Goal: Transaction & Acquisition: Purchase product/service

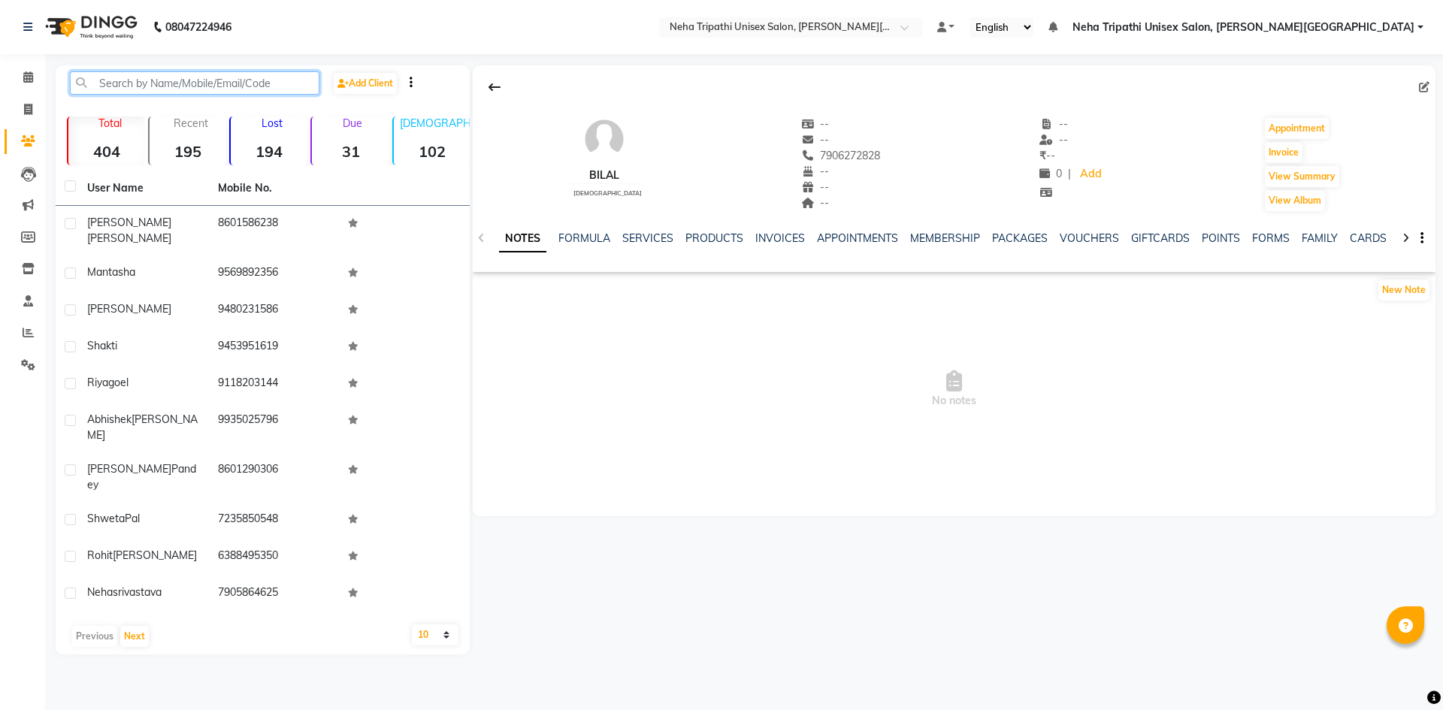
click at [161, 85] on input "text" at bounding box center [195, 82] width 250 height 23
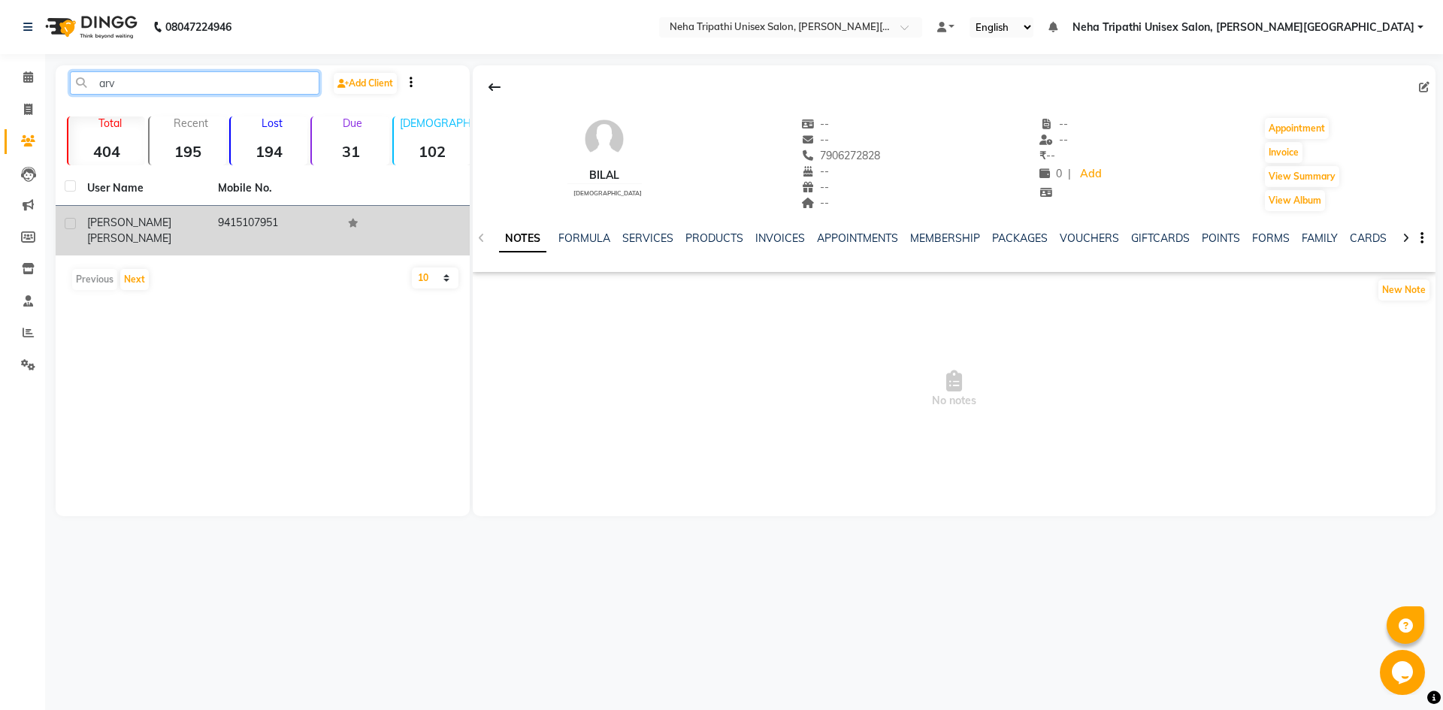
type input "arv"
click at [289, 222] on td "9415107951" at bounding box center [274, 231] width 131 height 50
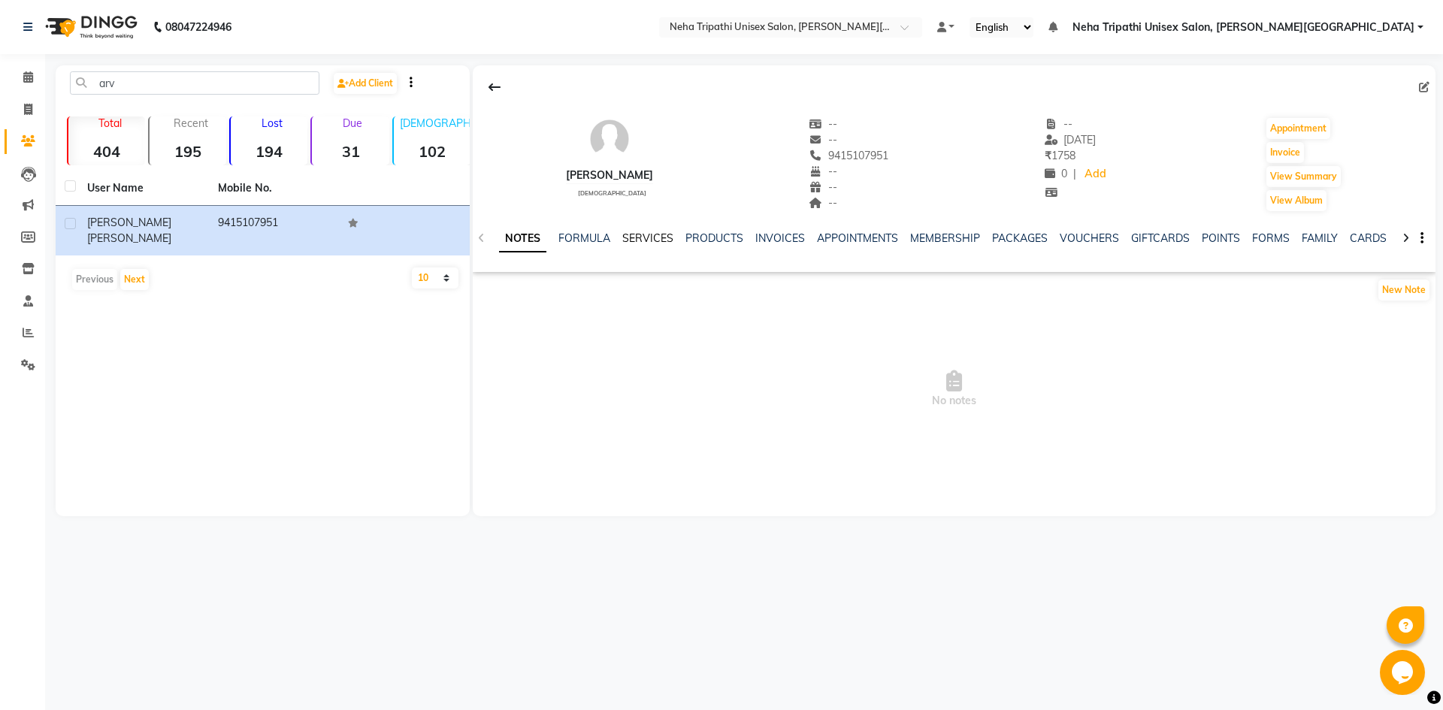
click at [643, 233] on link "SERVICES" at bounding box center [647, 238] width 51 height 14
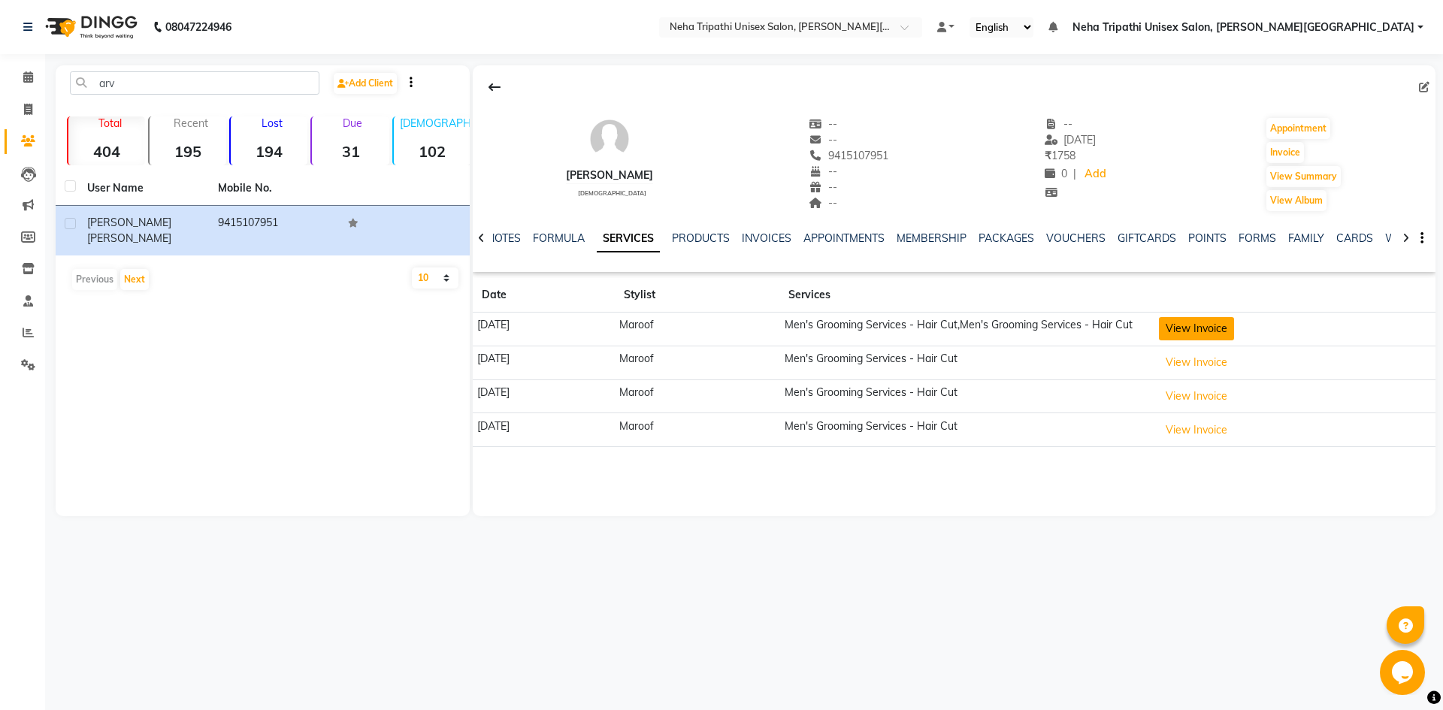
click at [1207, 336] on button "View Invoice" at bounding box center [1196, 328] width 75 height 23
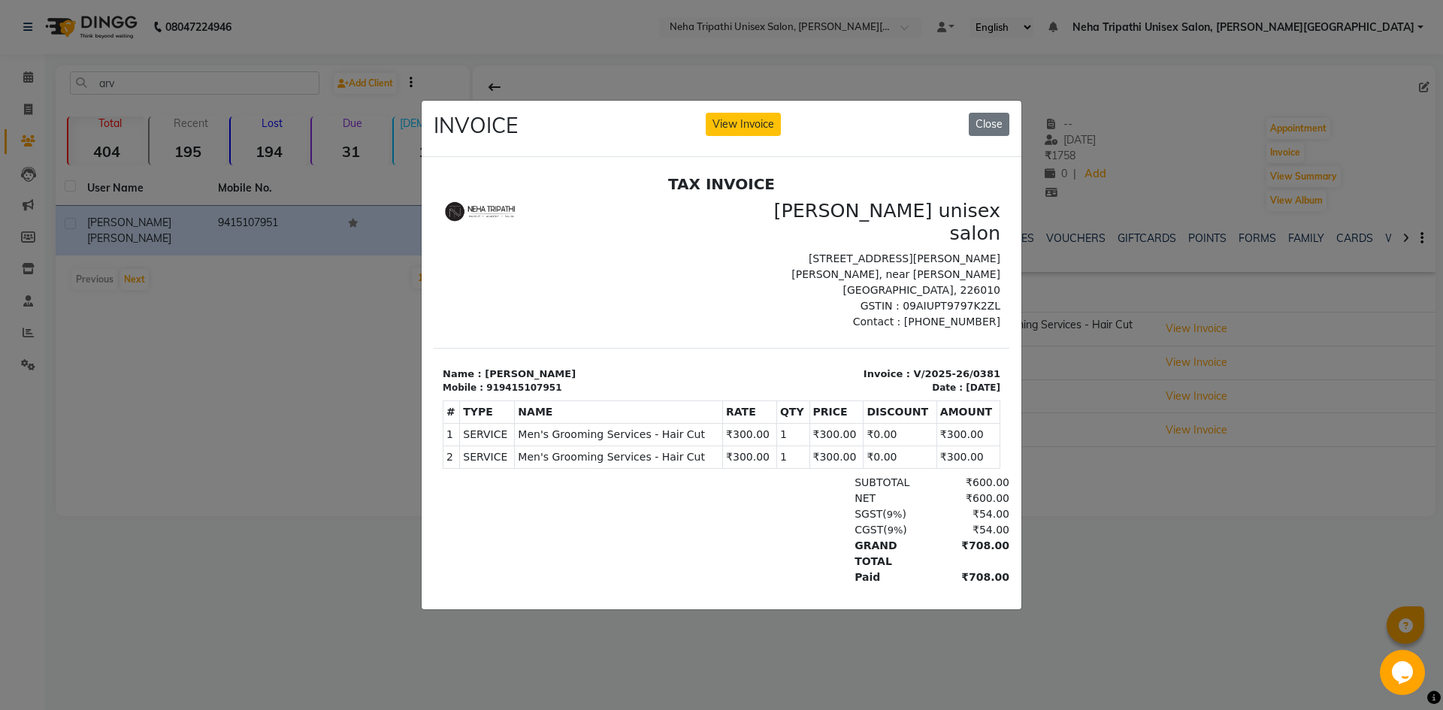
scroll to position [12, 0]
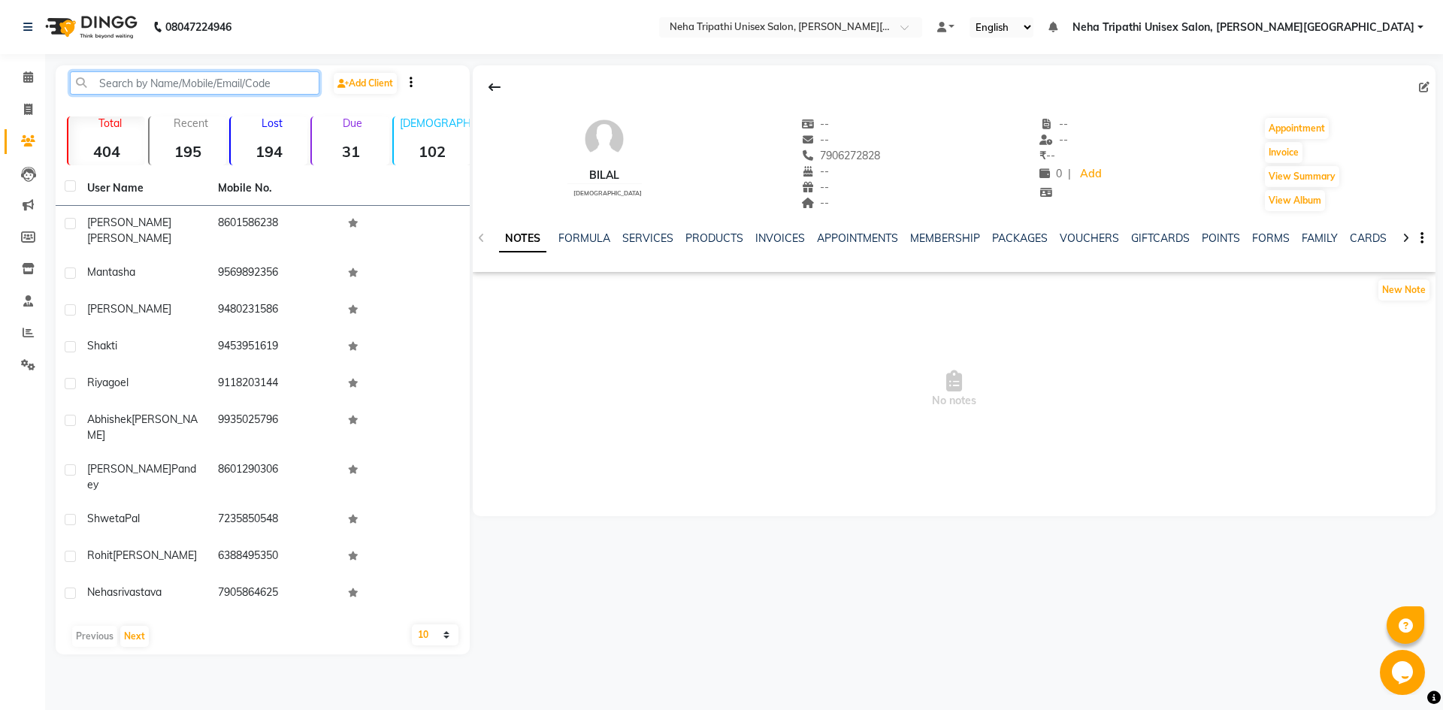
click at [171, 86] on input "text" at bounding box center [195, 82] width 250 height 23
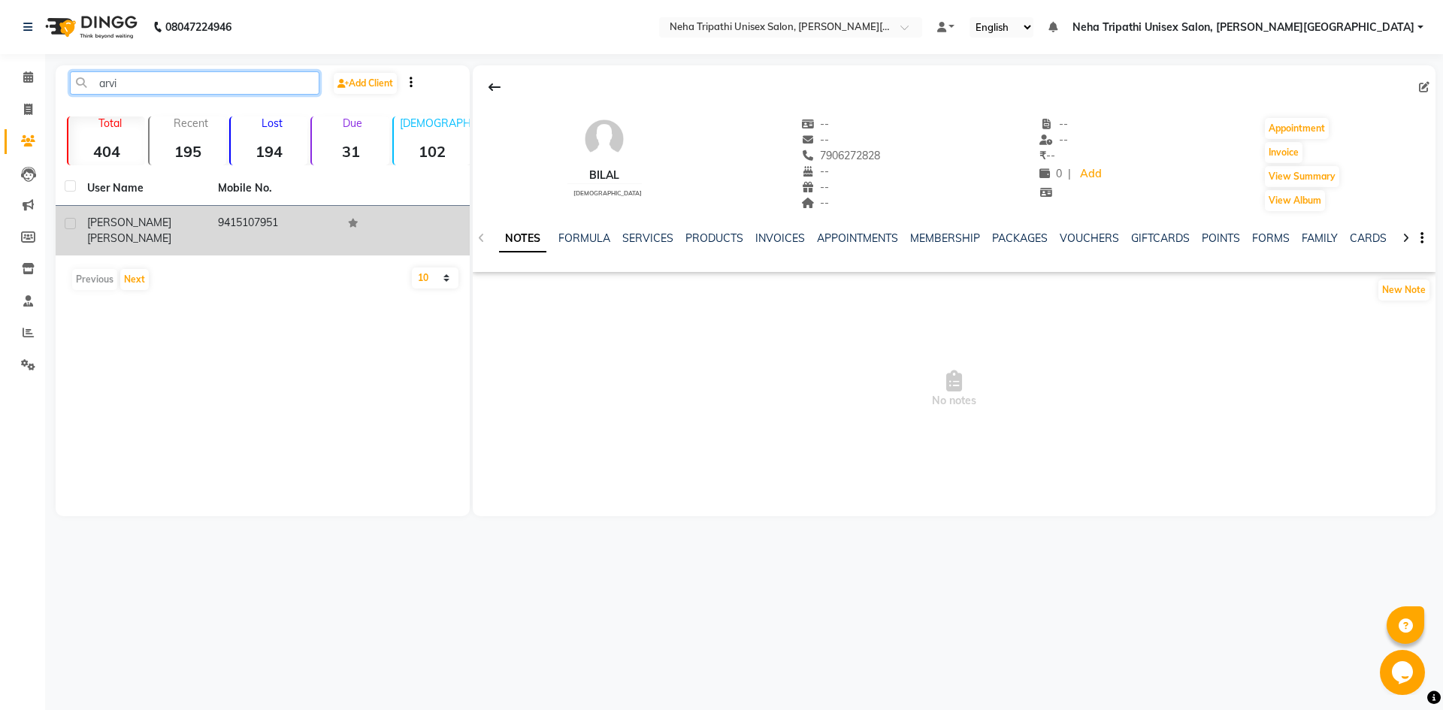
type input "arvi"
click at [116, 228] on span "[PERSON_NAME]" at bounding box center [129, 223] width 84 height 14
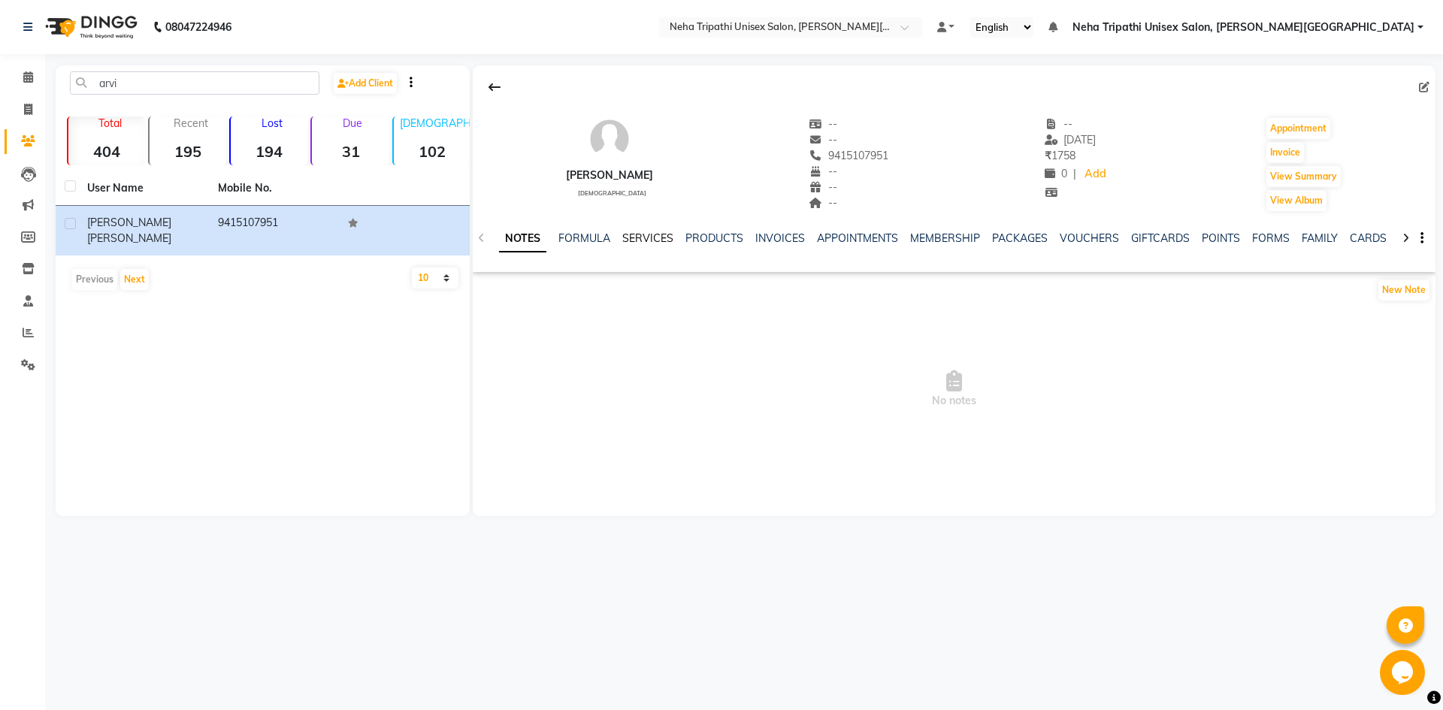
click at [648, 233] on link "SERVICES" at bounding box center [647, 238] width 51 height 14
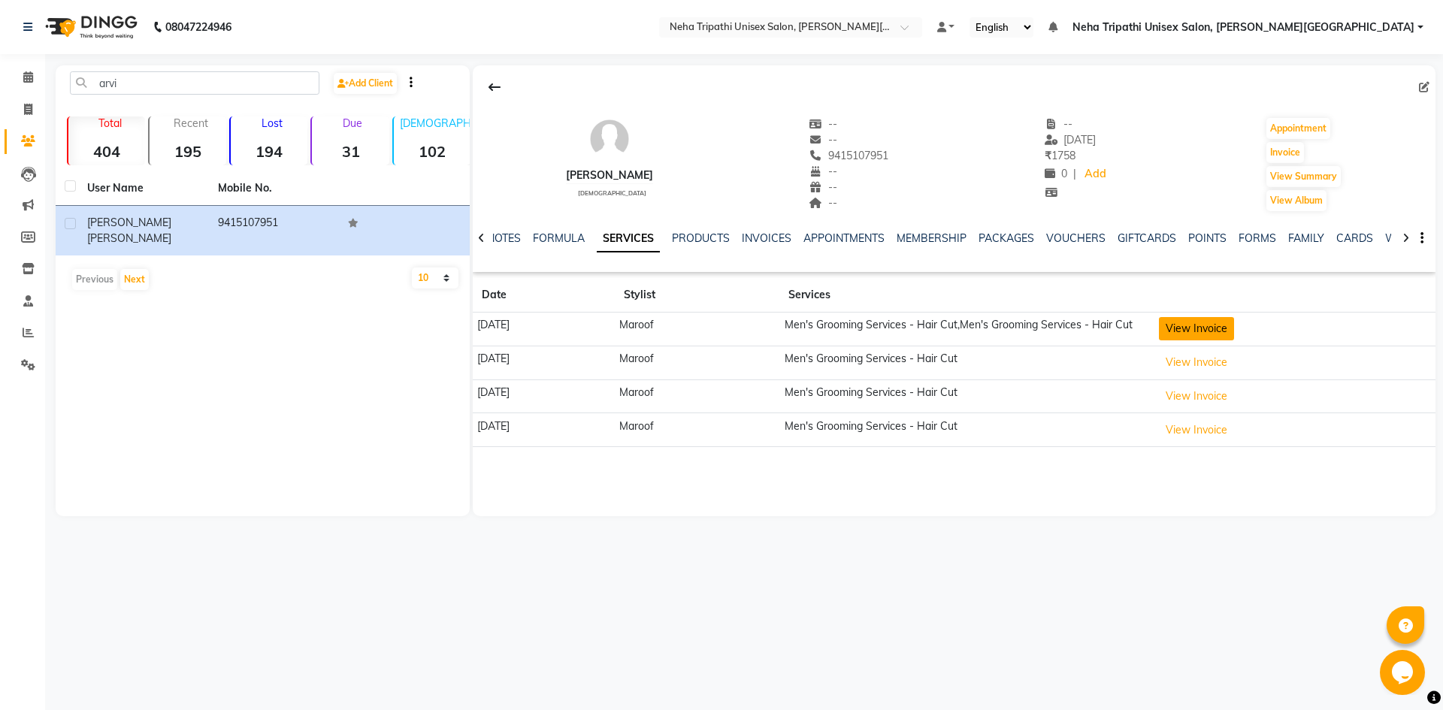
click at [1234, 332] on button "View Invoice" at bounding box center [1196, 328] width 75 height 23
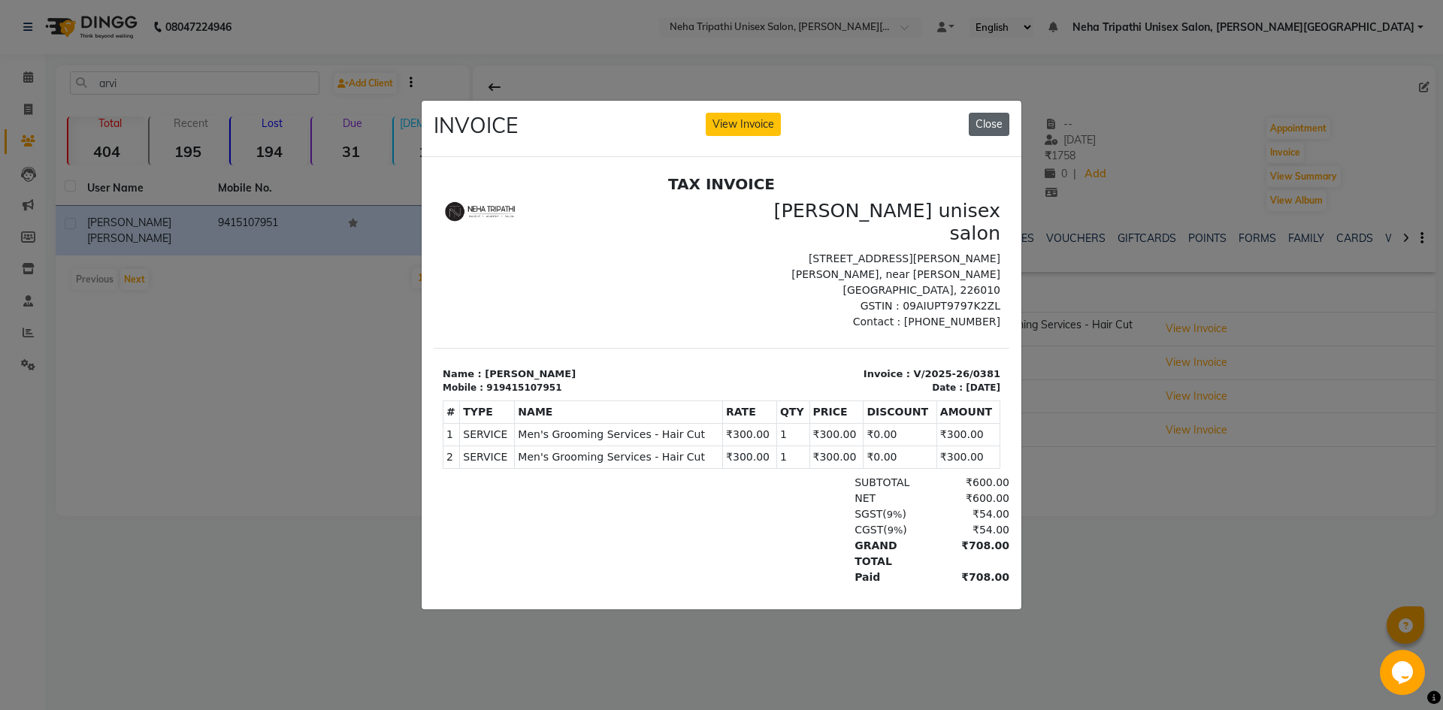
click at [987, 125] on button "Close" at bounding box center [989, 124] width 41 height 23
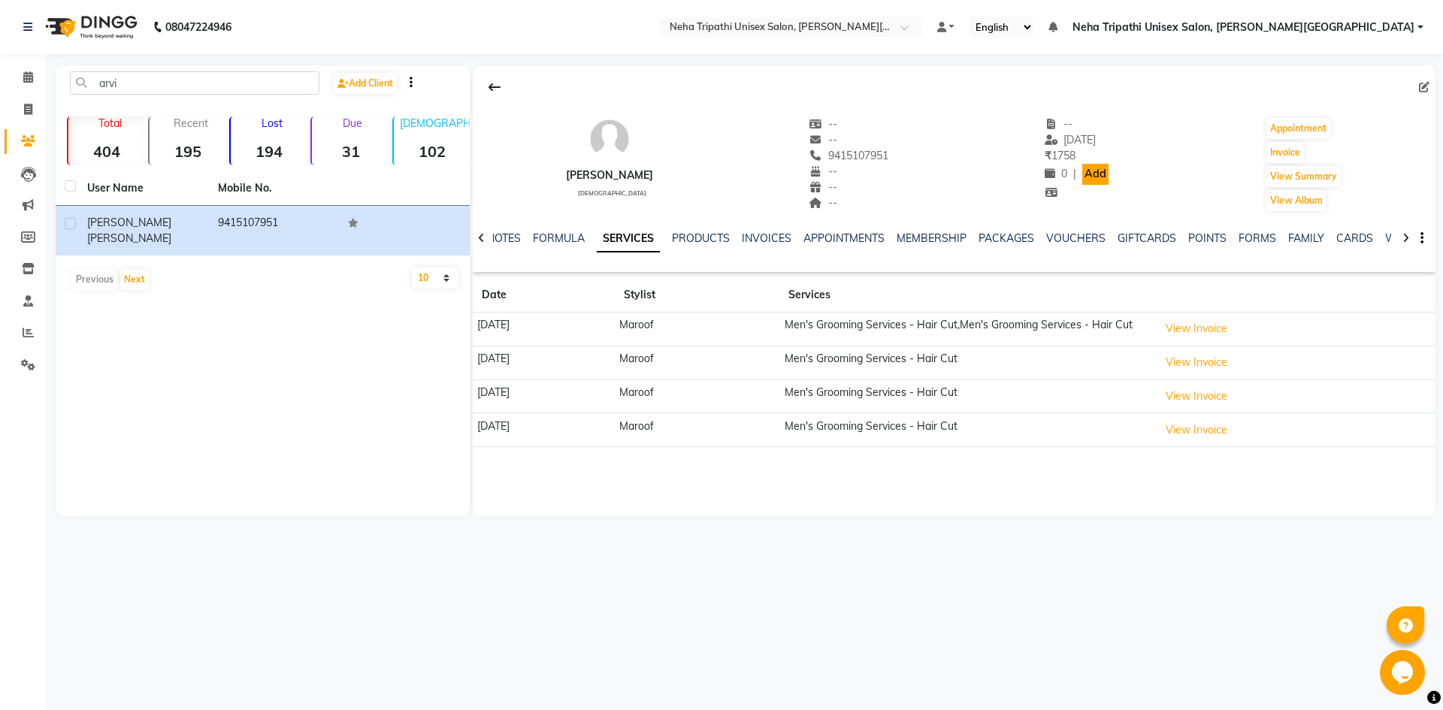
click at [1103, 173] on link "Add" at bounding box center [1095, 174] width 26 height 21
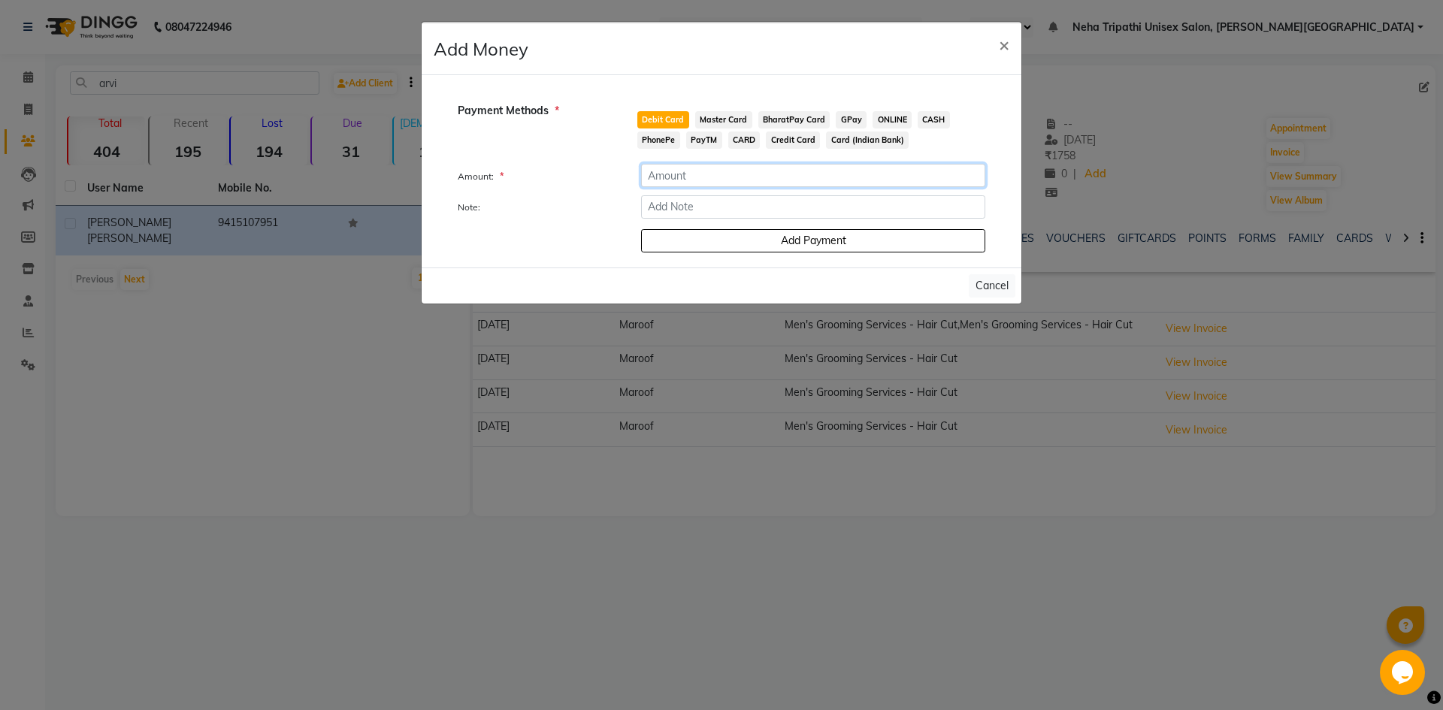
click at [724, 168] on input "number" at bounding box center [813, 175] width 344 height 23
click at [921, 120] on span "CASH" at bounding box center [934, 119] width 32 height 17
click at [842, 179] on input "number" at bounding box center [813, 175] width 344 height 23
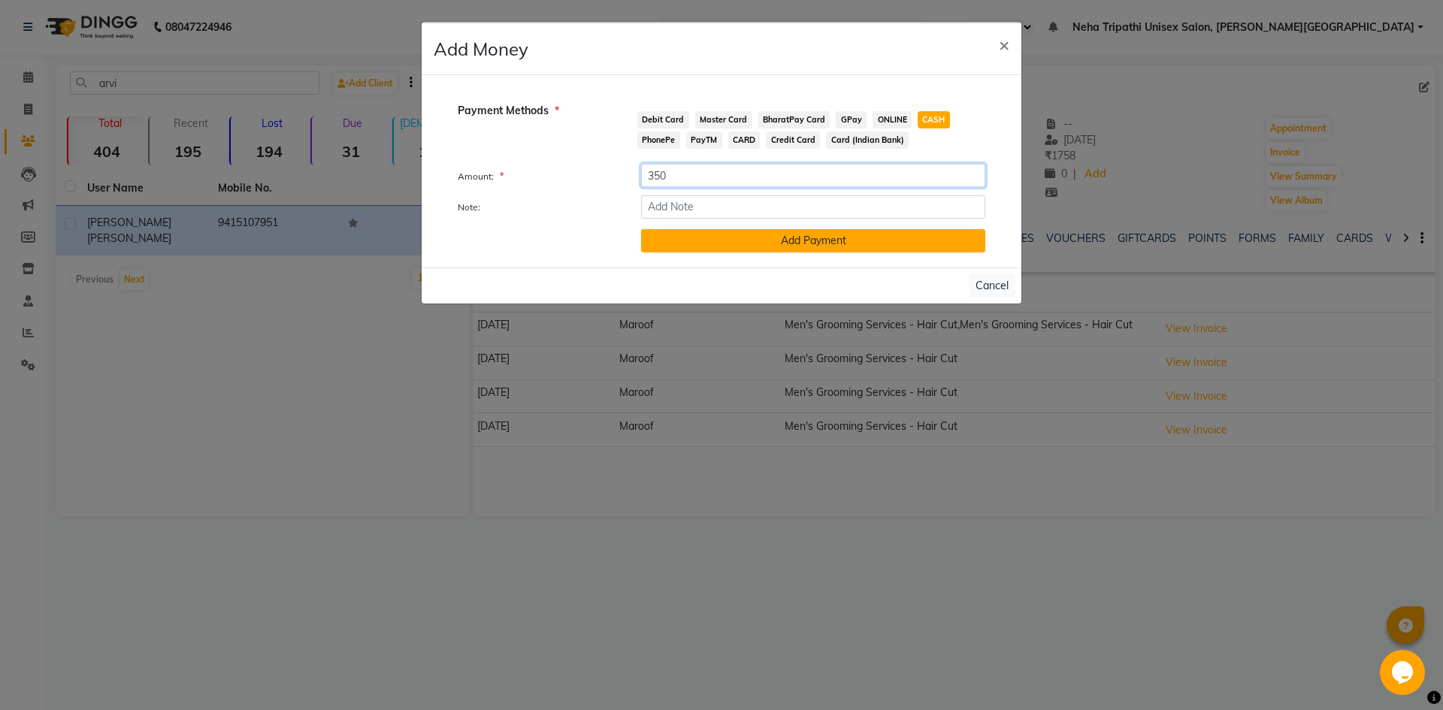
type input "350"
click at [728, 246] on button "Add Payment" at bounding box center [813, 240] width 344 height 23
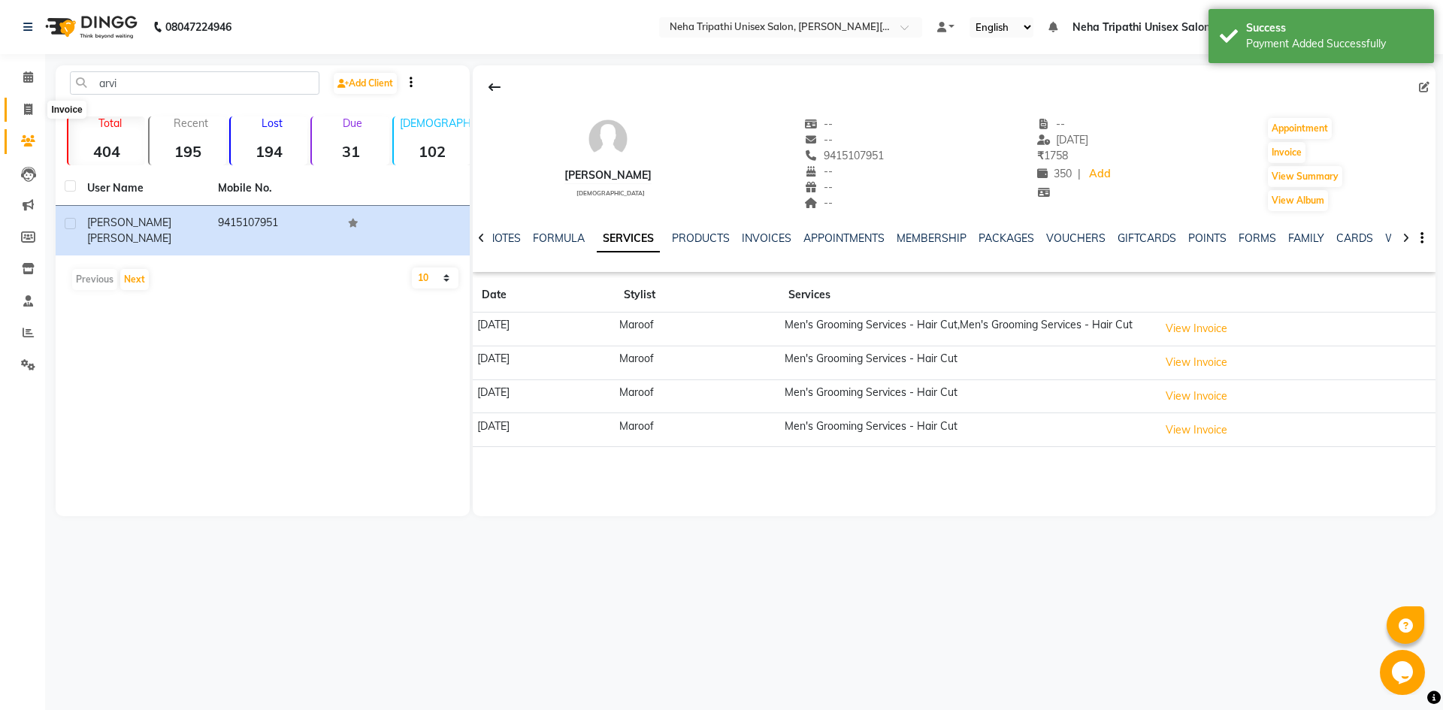
click at [35, 110] on span at bounding box center [28, 109] width 26 height 17
select select "service"
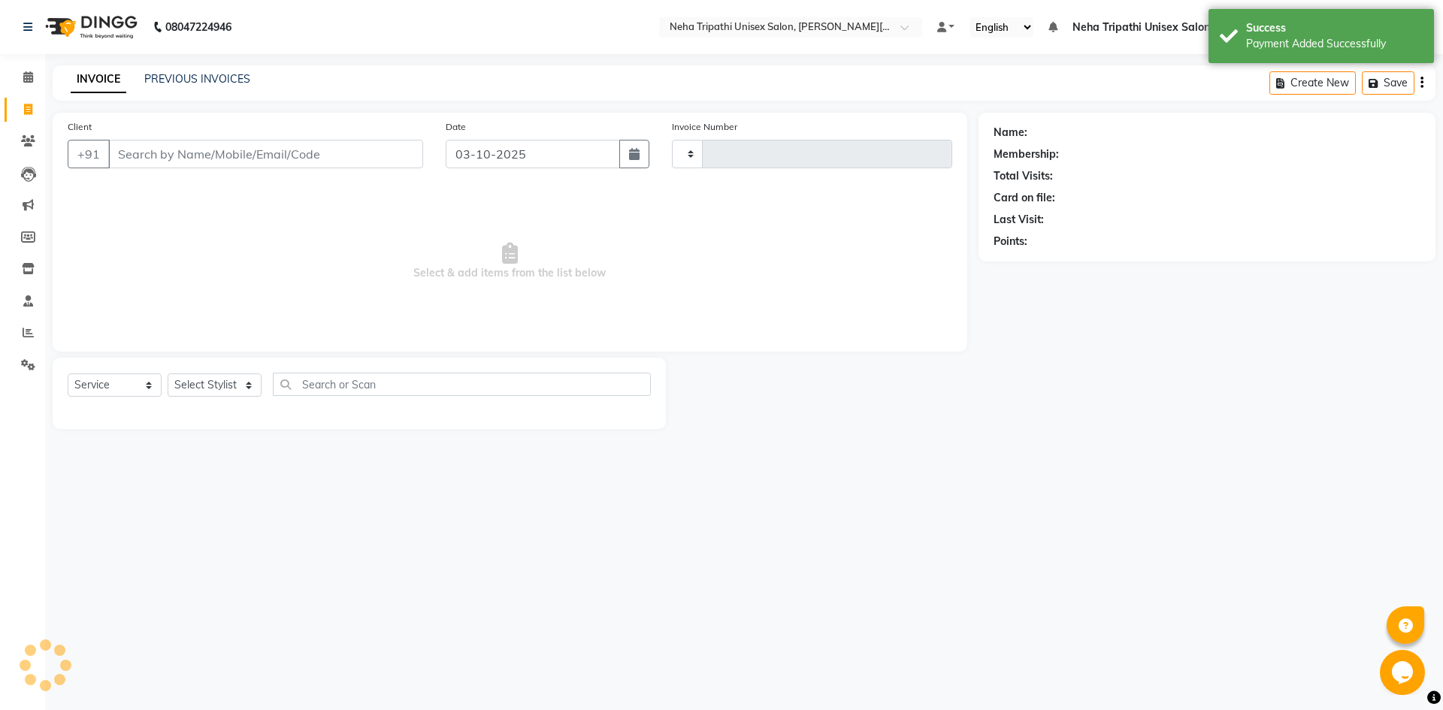
type input "0629"
select select "7540"
click at [269, 156] on input "Client" at bounding box center [265, 154] width 315 height 29
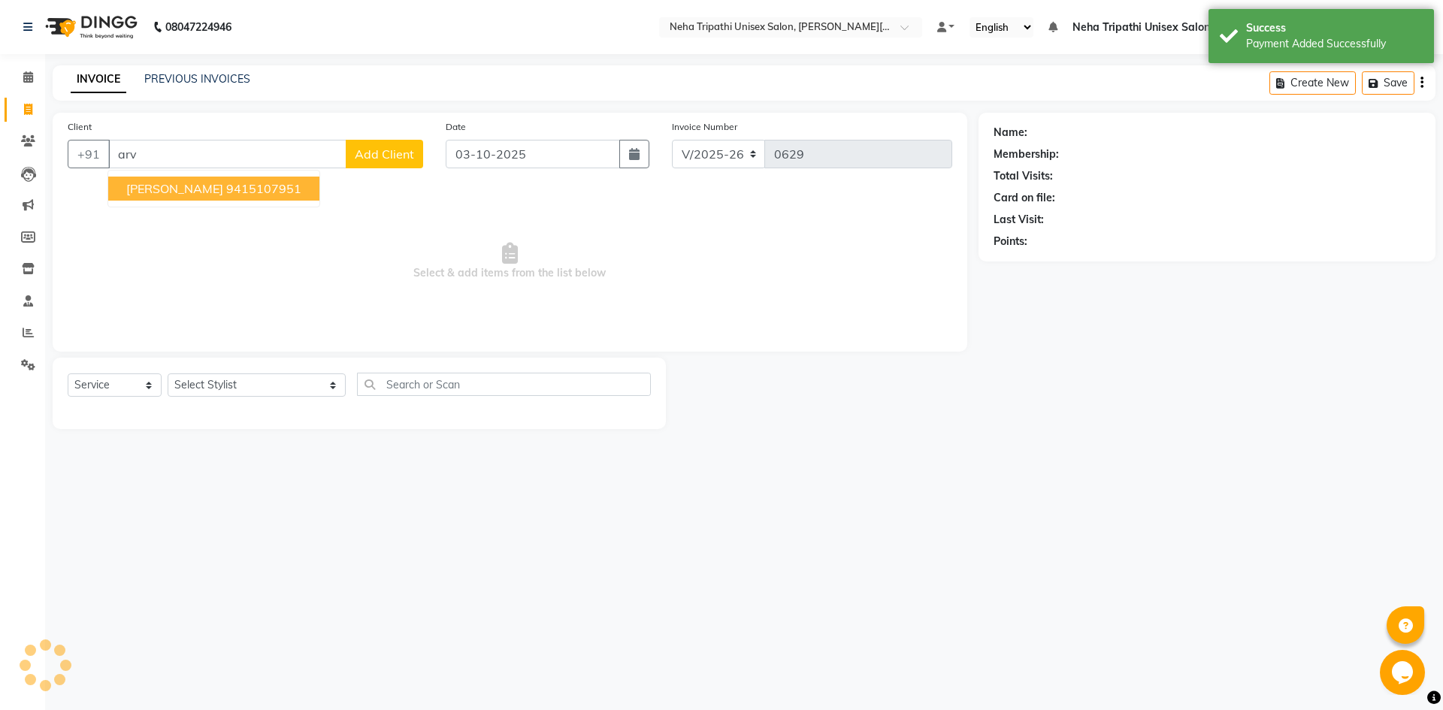
drag, startPoint x: 173, startPoint y: 254, endPoint x: 113, endPoint y: 243, distance: 61.2
click at [162, 274] on div "Client +91 [PERSON_NAME] 9415107951 Add Client Date [DATE] Invoice Number V/202…" at bounding box center [510, 232] width 915 height 239
click at [162, 198] on button "[PERSON_NAME] 9415107951" at bounding box center [213, 189] width 211 height 24
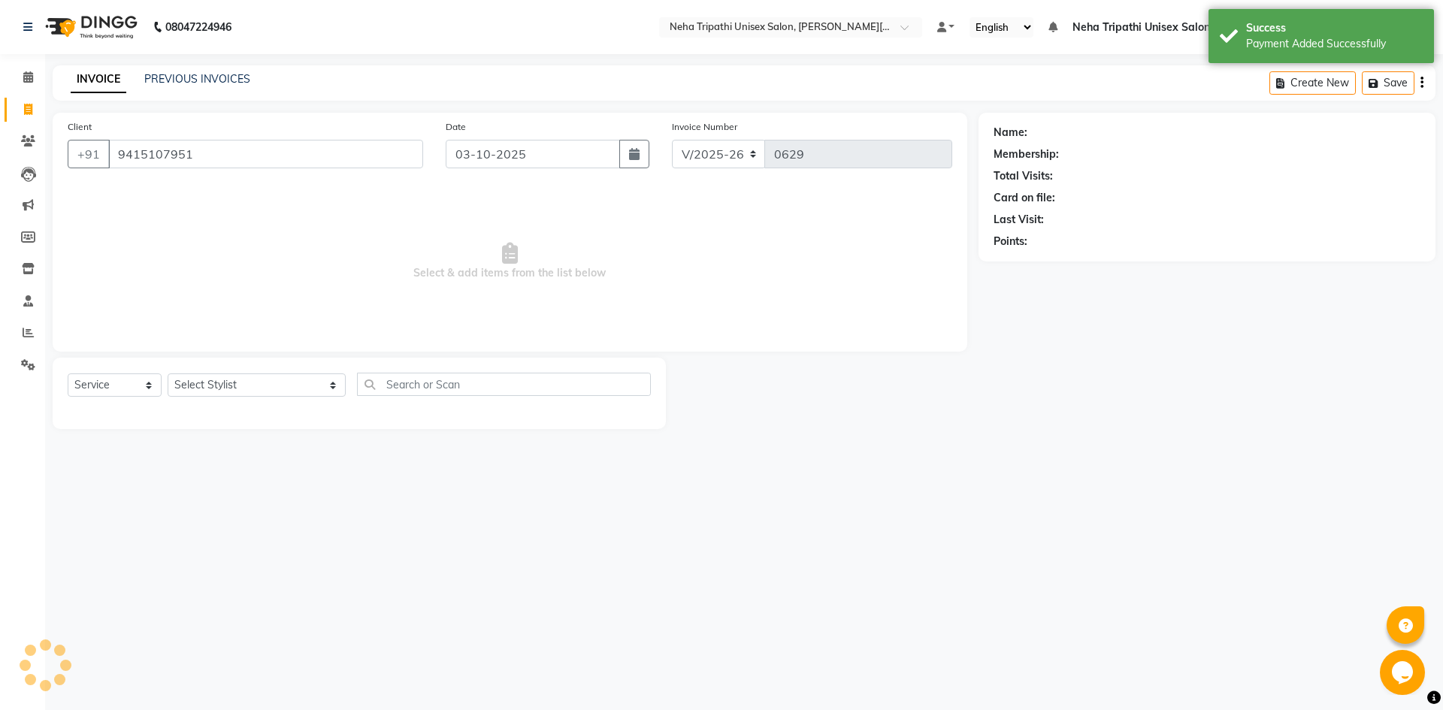
type input "9415107951"
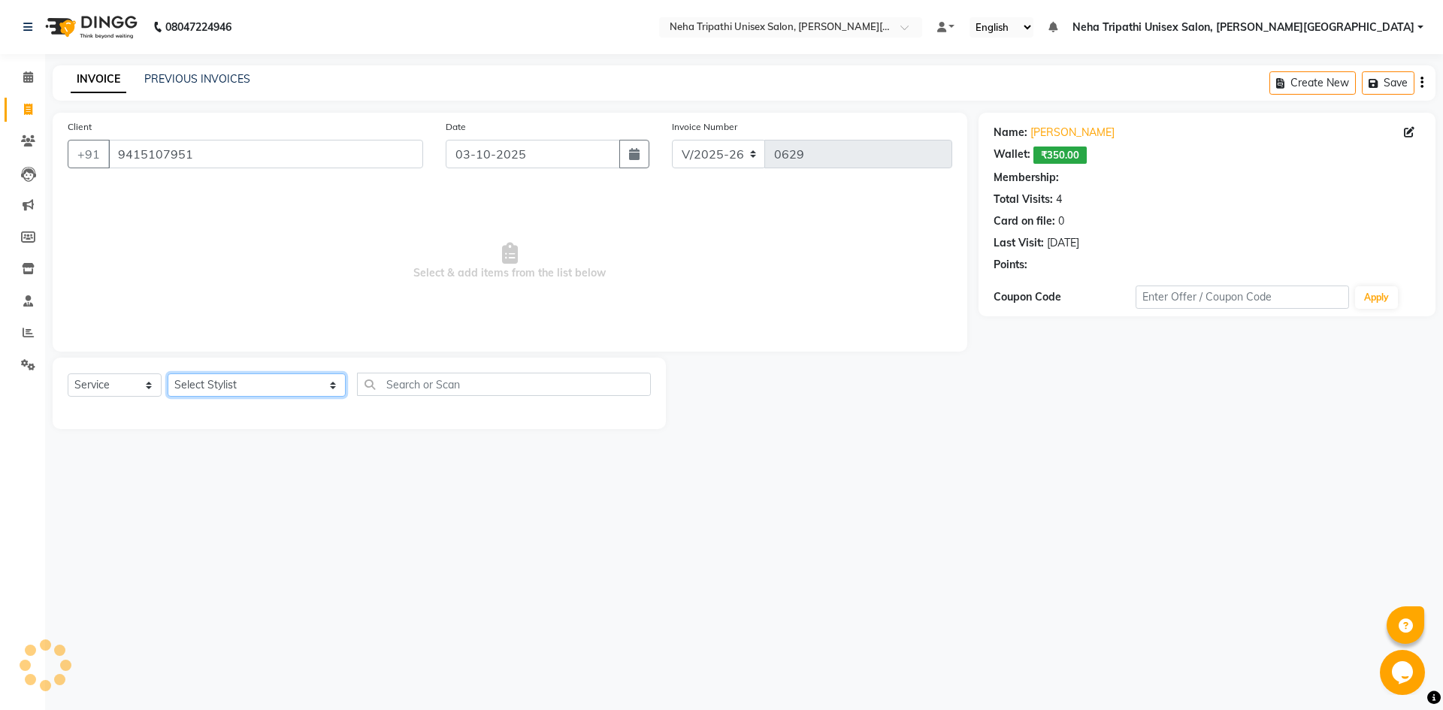
click at [239, 389] on select "Select Stylist Badrudden [PERSON_NAME] [PERSON_NAME] Unisex Salon, [PERSON_NAME…" at bounding box center [257, 385] width 178 height 23
select select "1: Object"
click at [168, 374] on select "Select Stylist Badrudden [PERSON_NAME] [PERSON_NAME] Unisex Salon, [PERSON_NAME…" at bounding box center [257, 385] width 178 height 23
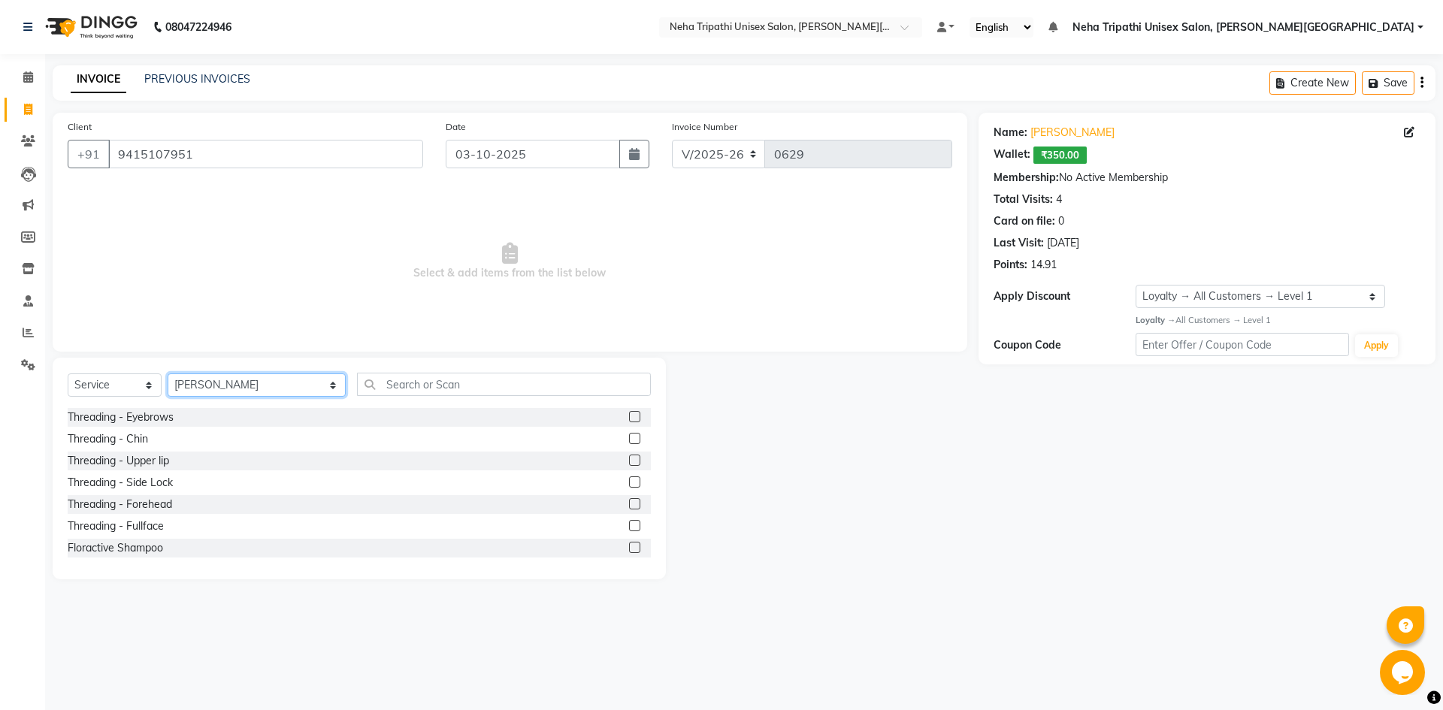
click at [195, 383] on select "Select Stylist Badrudden [PERSON_NAME] [PERSON_NAME] Unisex Salon, [PERSON_NAME…" at bounding box center [257, 385] width 178 height 23
select select "78213"
click at [168, 374] on select "Select Stylist Badrudden [PERSON_NAME] [PERSON_NAME] Unisex Salon, [PERSON_NAME…" at bounding box center [257, 385] width 178 height 23
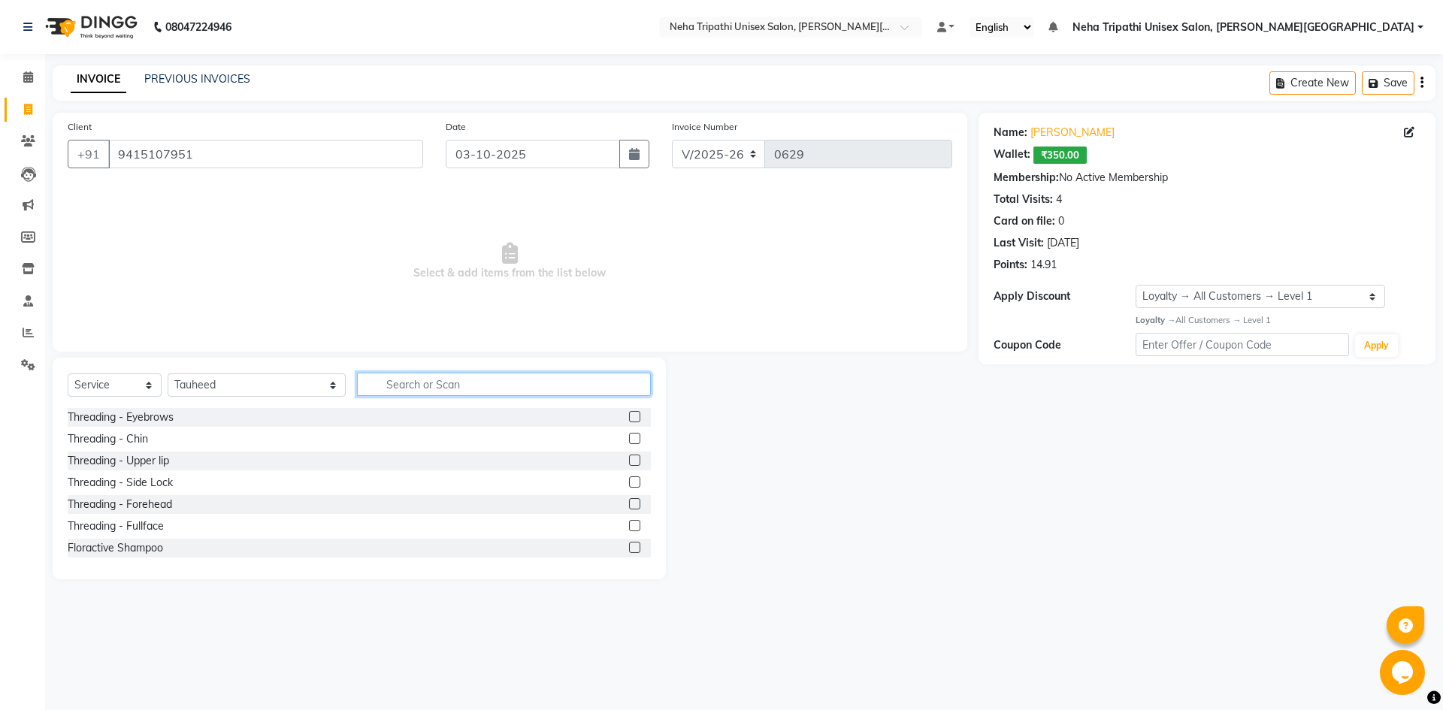
click at [405, 374] on input "text" at bounding box center [504, 384] width 294 height 23
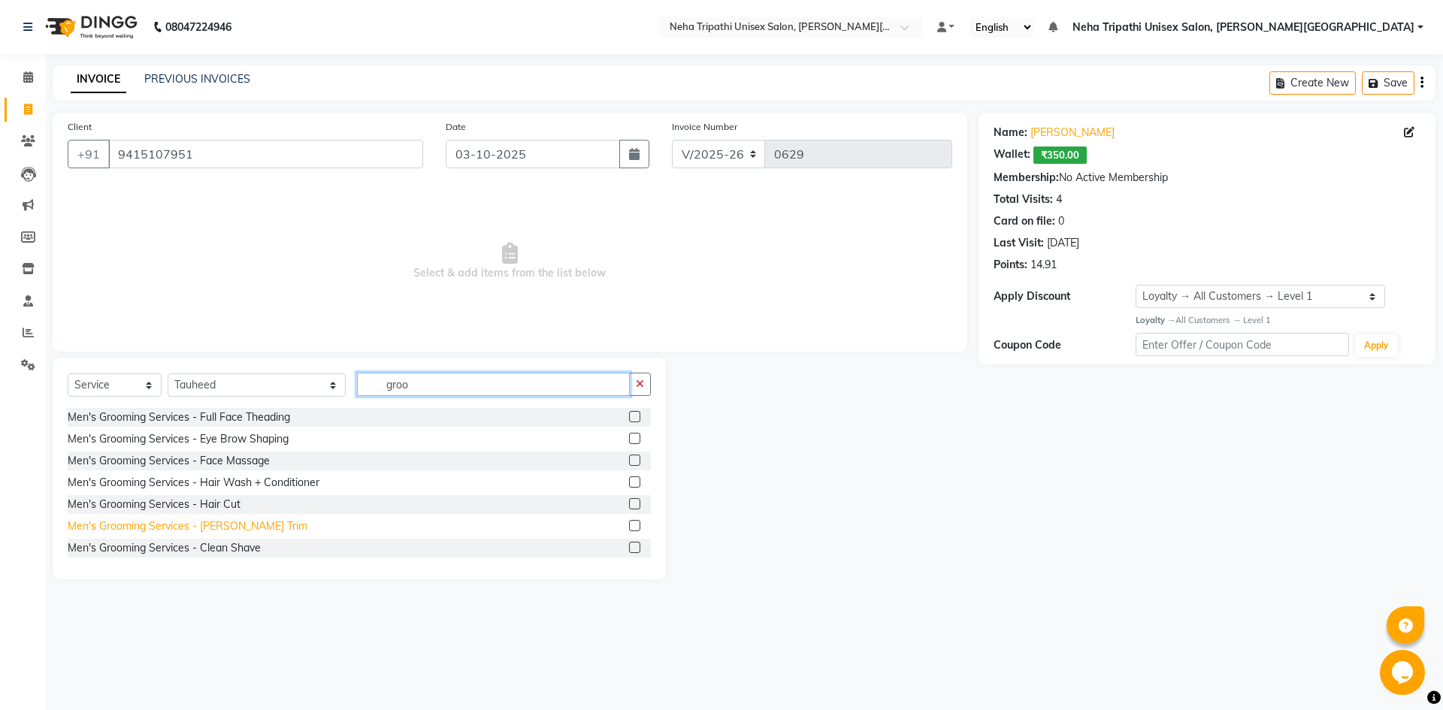
type input "groo"
click at [222, 525] on div "Men's Grooming Services - [PERSON_NAME] Trim" at bounding box center [188, 527] width 240 height 16
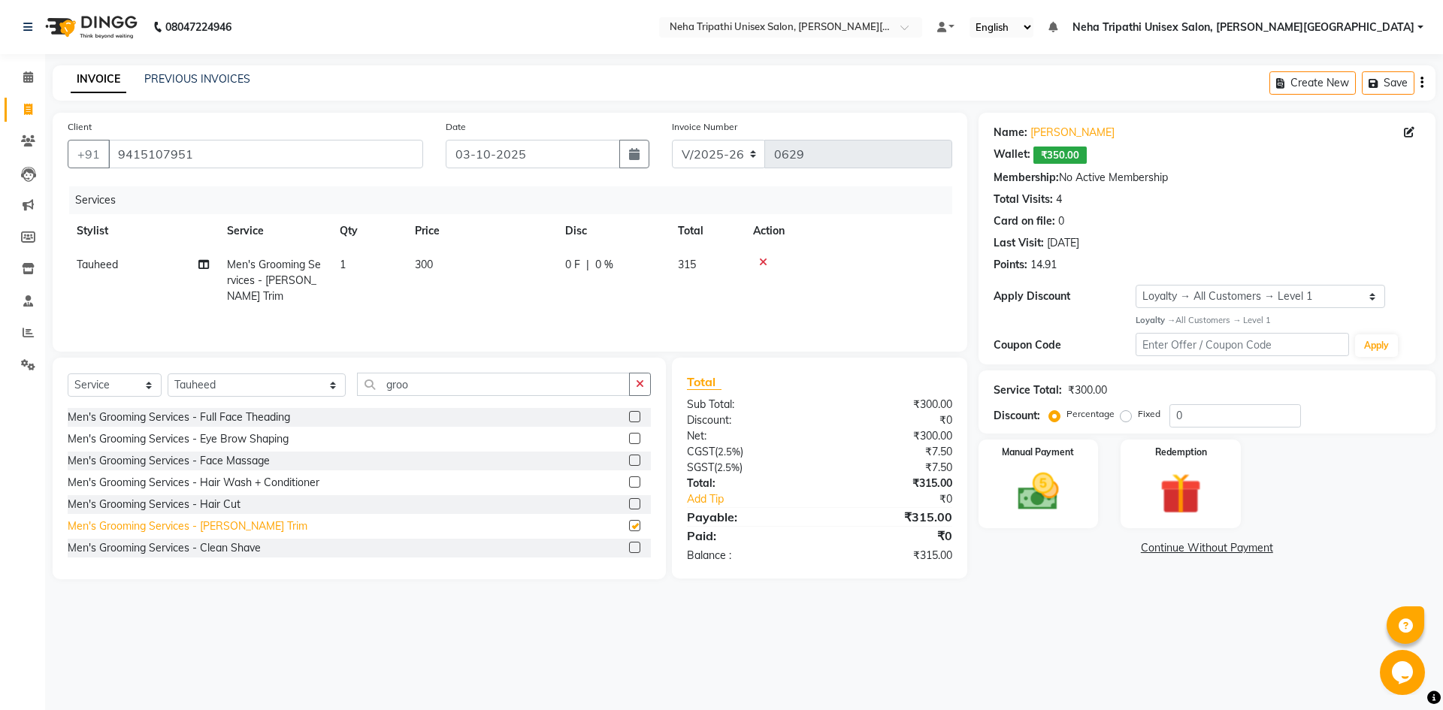
checkbox input "false"
click at [222, 507] on div "Men's Grooming Services - Hair Cut" at bounding box center [154, 505] width 173 height 16
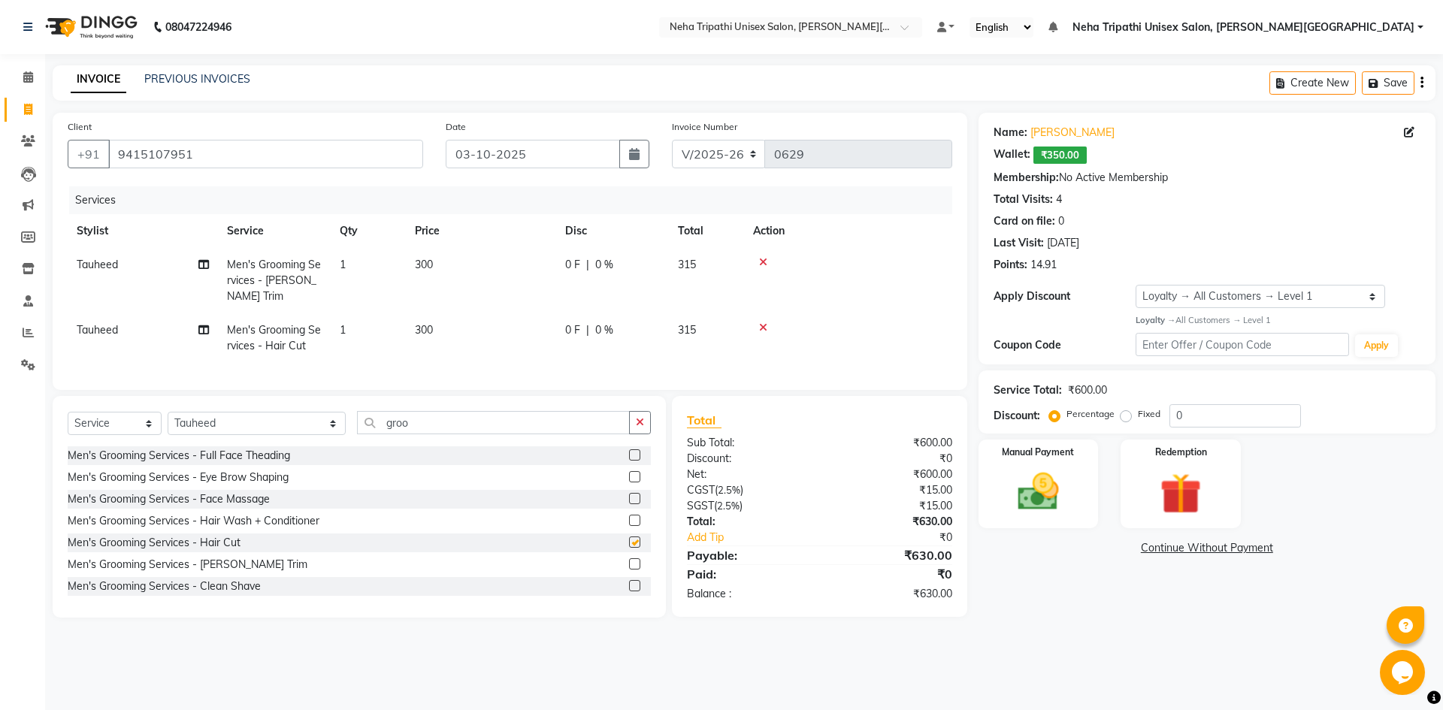
checkbox input "false"
click at [762, 259] on icon at bounding box center [763, 262] width 8 height 11
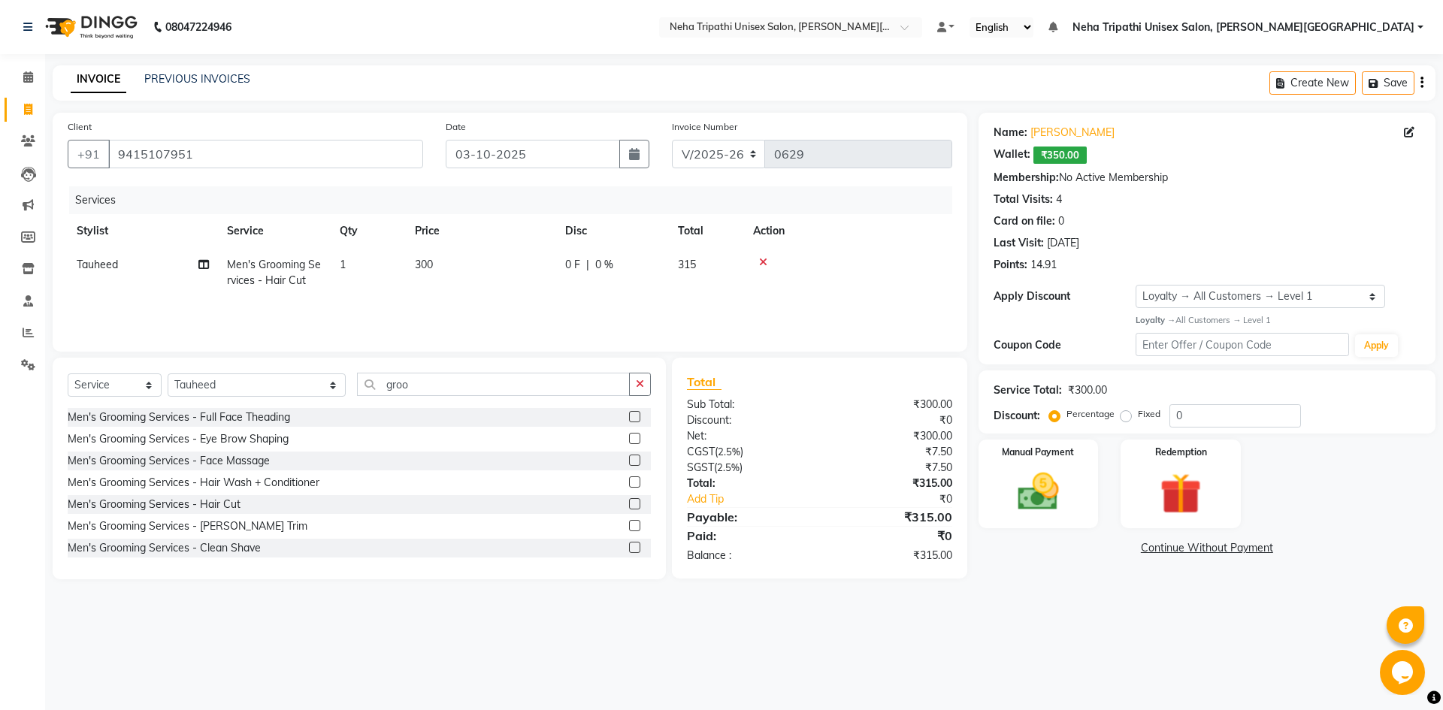
click at [431, 257] on td "300" at bounding box center [481, 273] width 150 height 50
select select "78213"
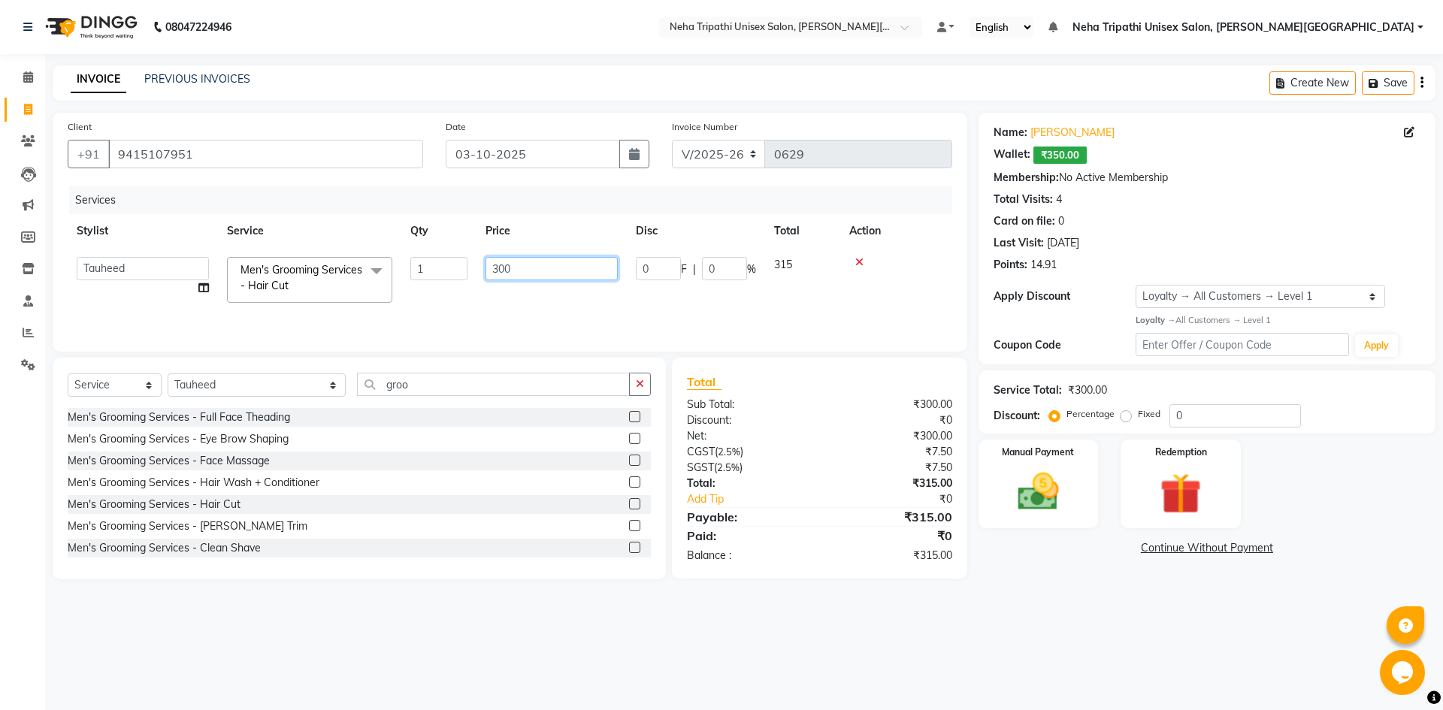
click at [505, 269] on input "300" at bounding box center [552, 268] width 132 height 23
type input "350"
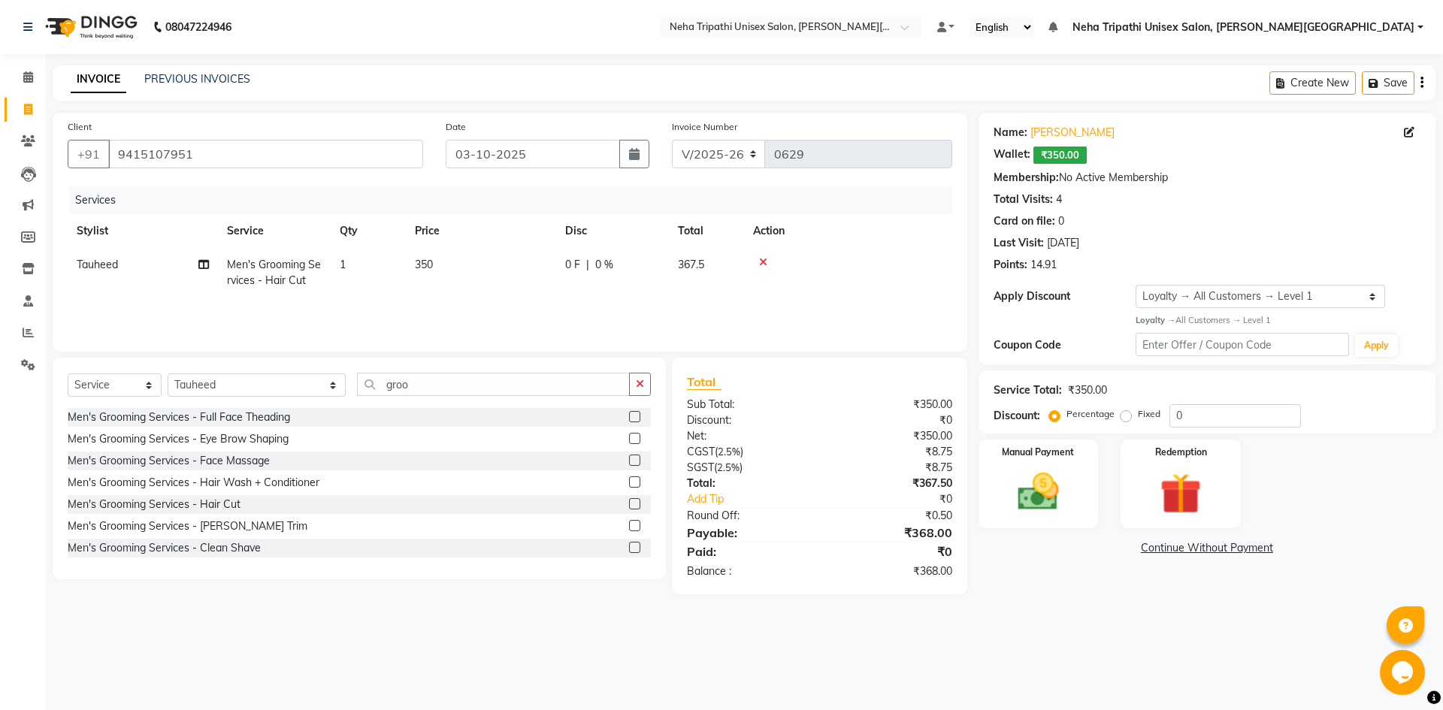
click at [1033, 545] on link "Continue Without Payment" at bounding box center [1207, 548] width 451 height 16
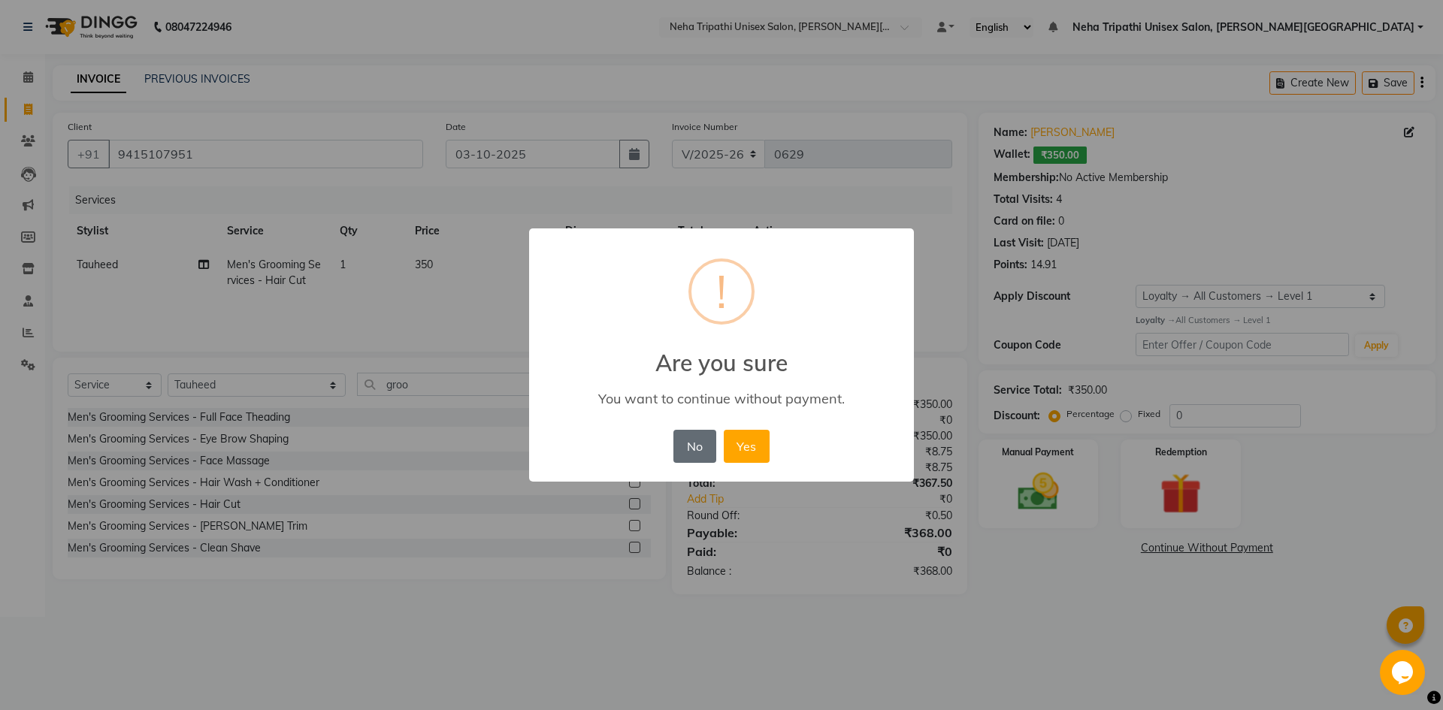
click at [690, 443] on button "No" at bounding box center [694, 446] width 42 height 33
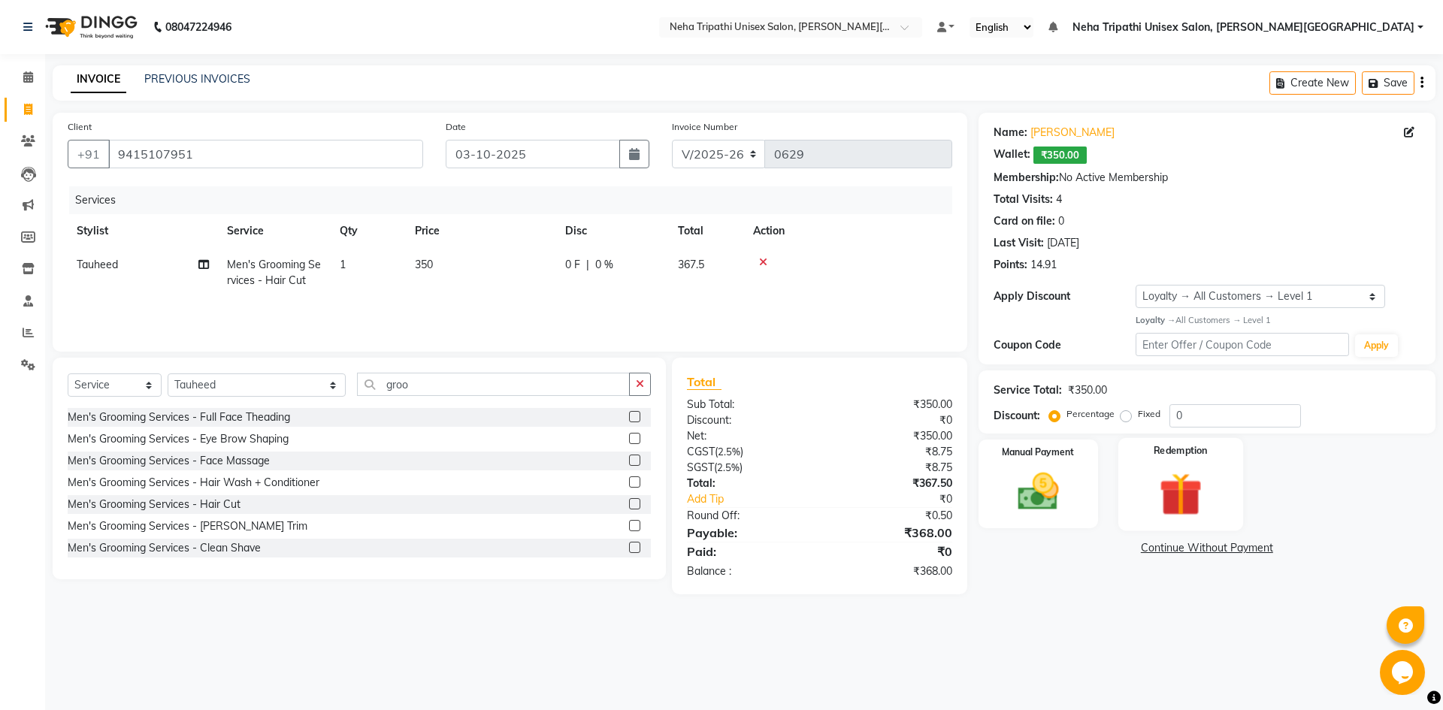
click at [1175, 467] on div "Redemption" at bounding box center [1180, 483] width 125 height 92
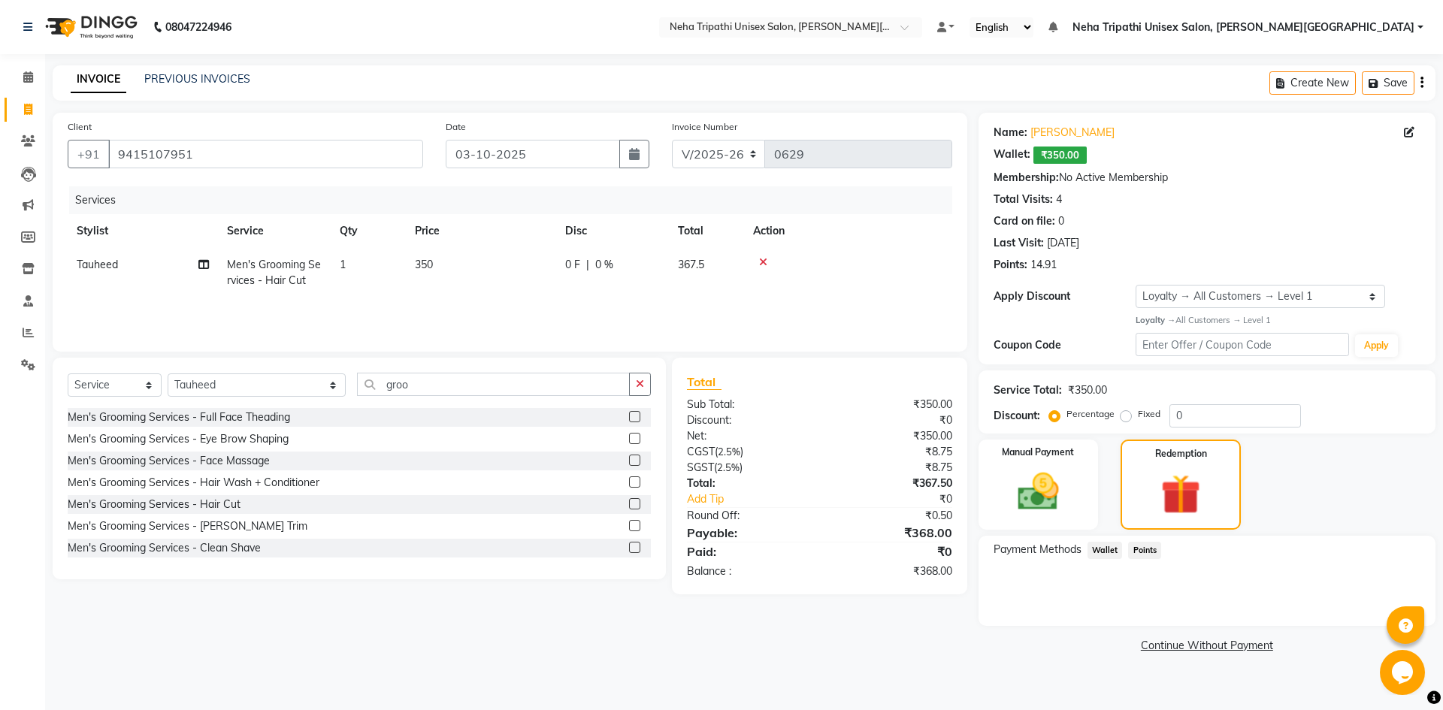
click at [1104, 553] on span "Wallet" at bounding box center [1105, 550] width 35 height 17
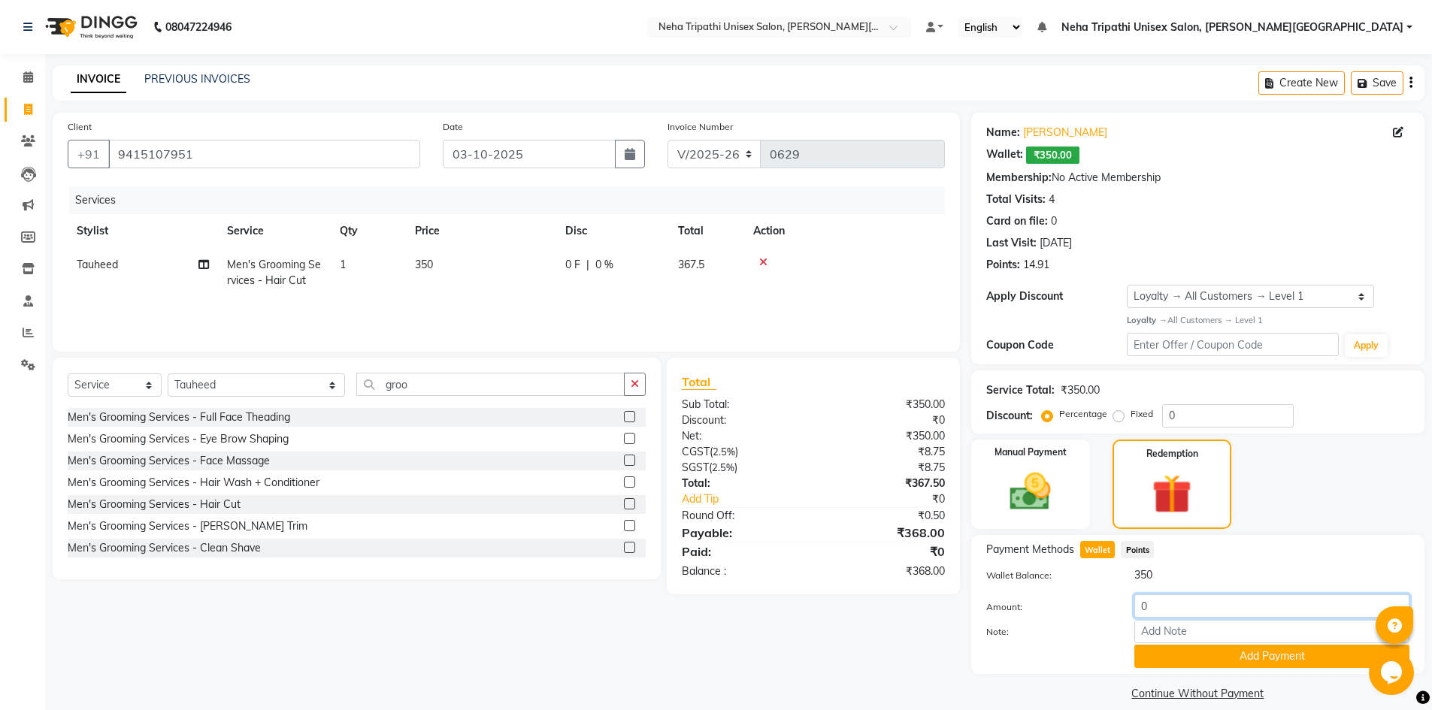
click at [1181, 610] on input "0" at bounding box center [1271, 605] width 275 height 23
type input "350"
click at [1196, 661] on button "Add Payment" at bounding box center [1271, 656] width 275 height 23
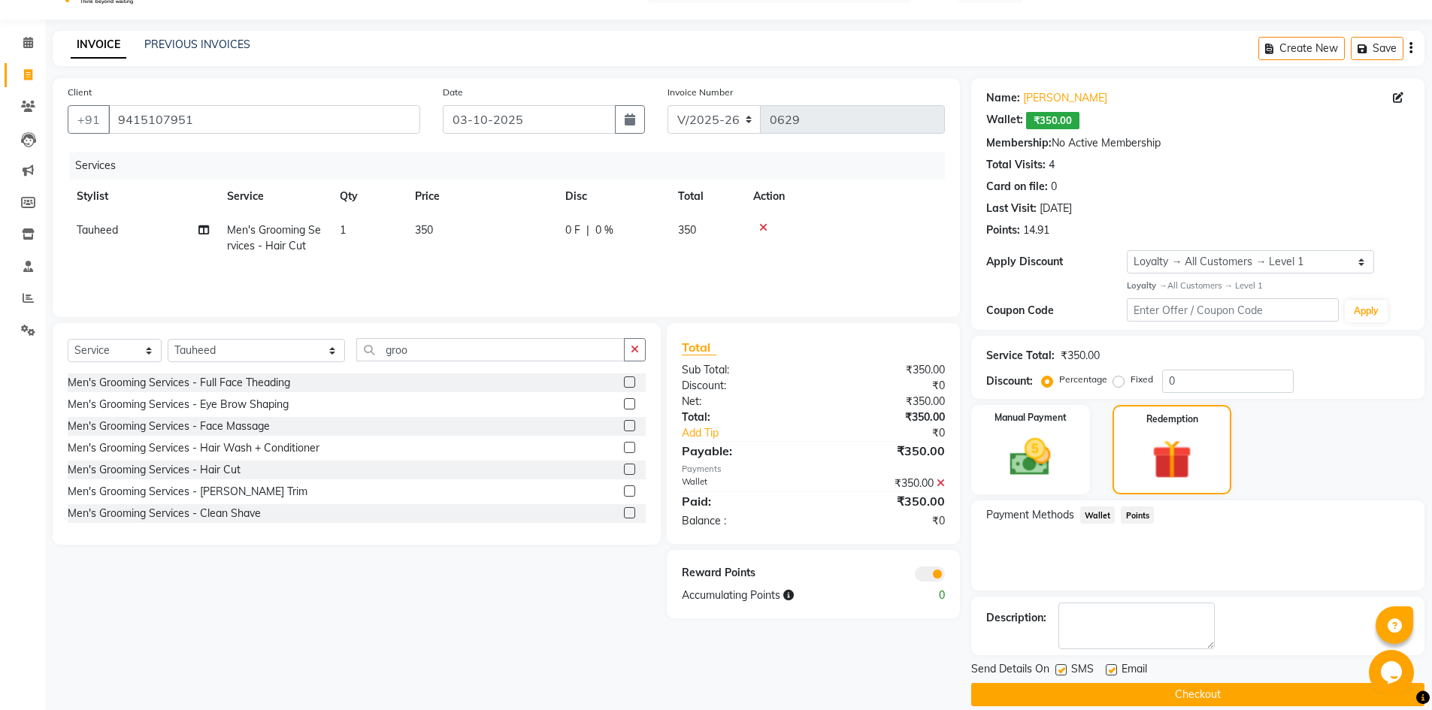
scroll to position [53, 0]
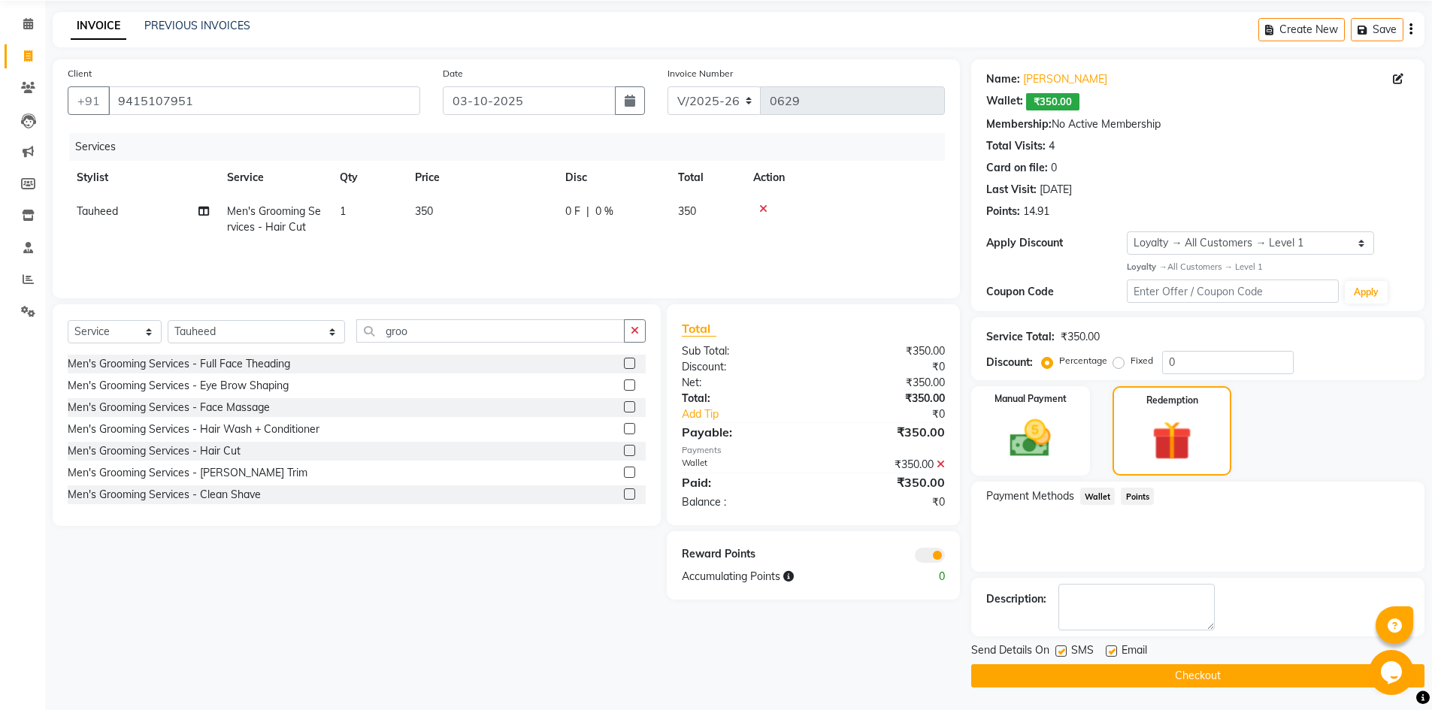
click at [1119, 676] on button "Checkout" at bounding box center [1197, 675] width 453 height 23
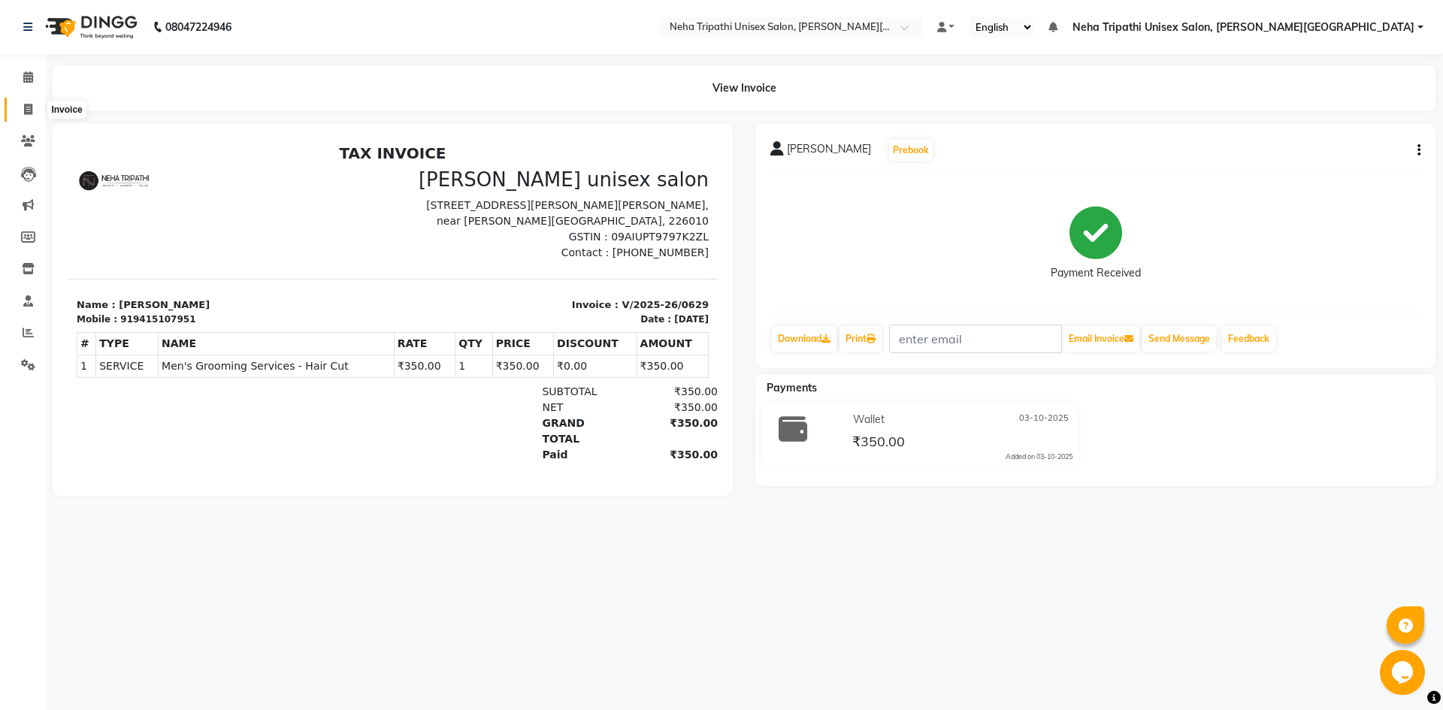
click at [28, 109] on icon at bounding box center [28, 109] width 8 height 11
select select "service"
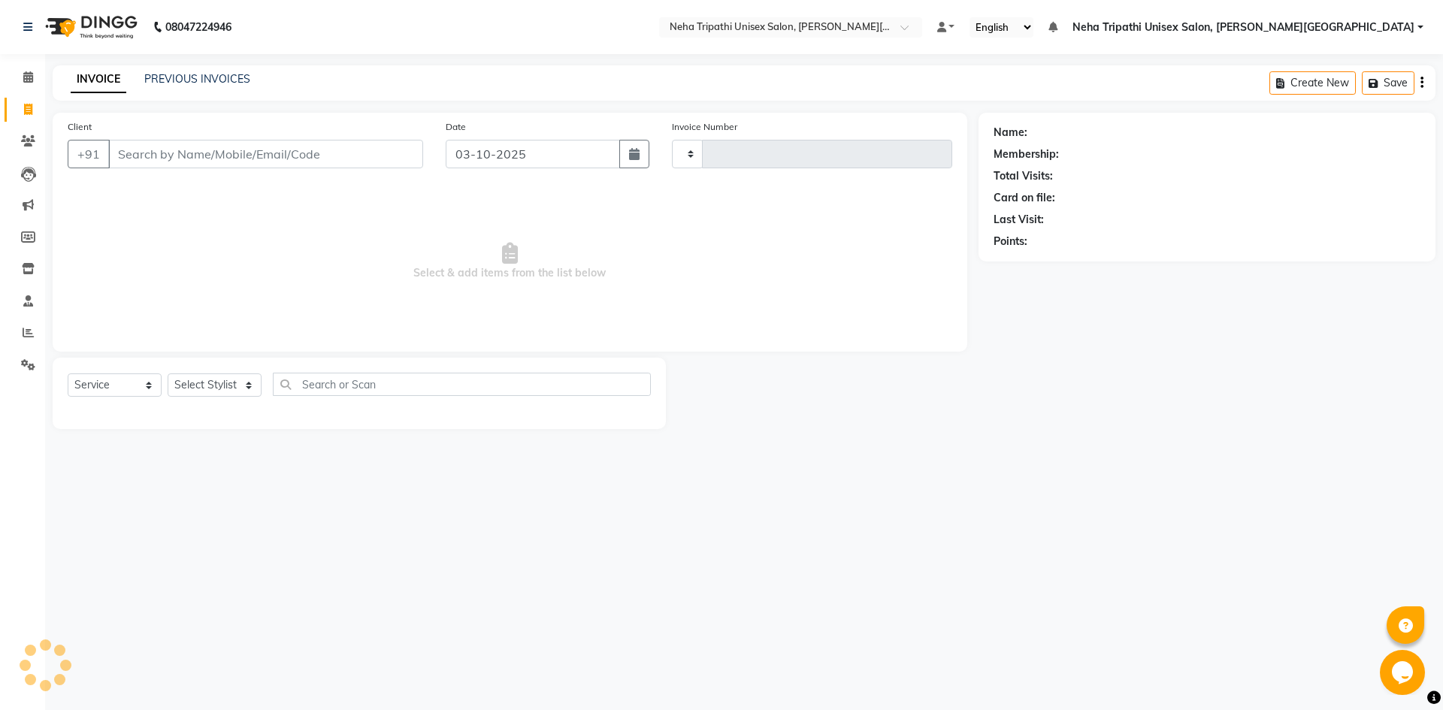
type input "0630"
select select "7540"
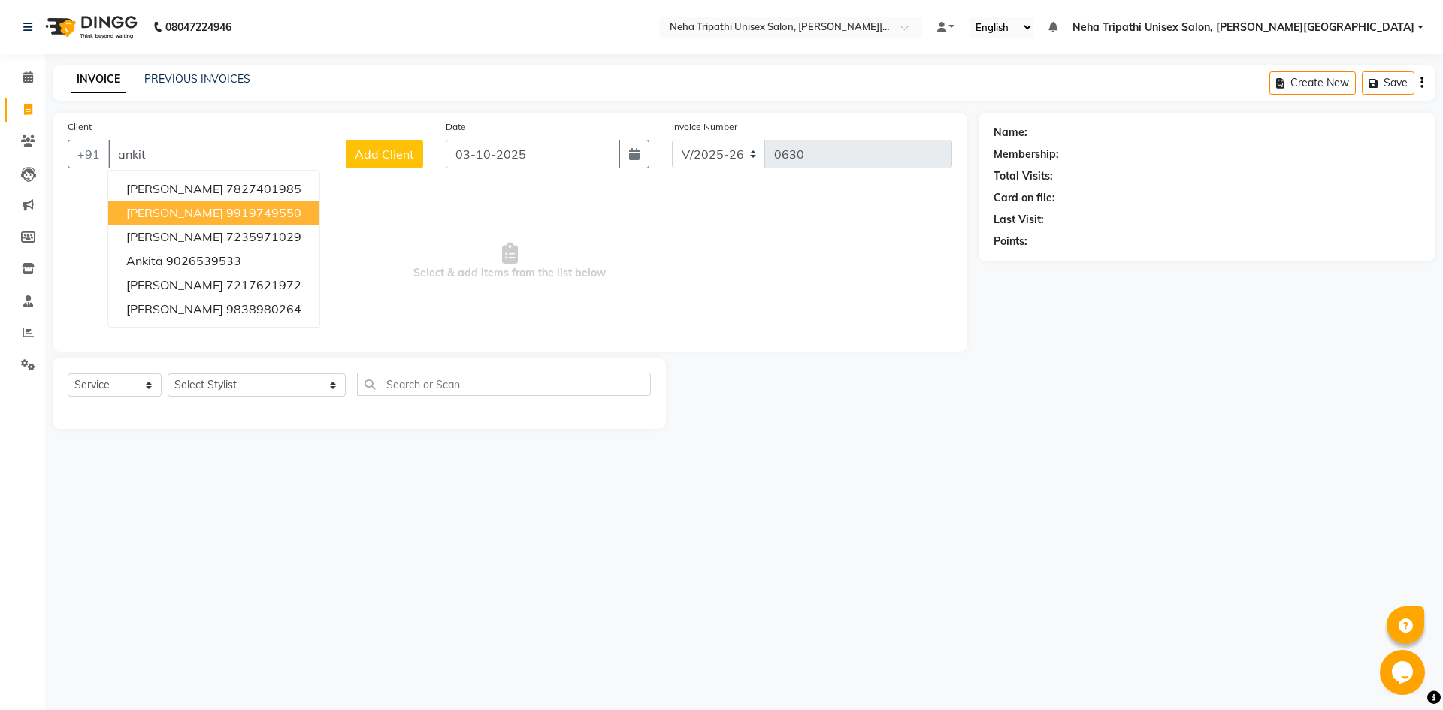
click at [226, 217] on ngb-highlight "9919749550" at bounding box center [263, 212] width 75 height 15
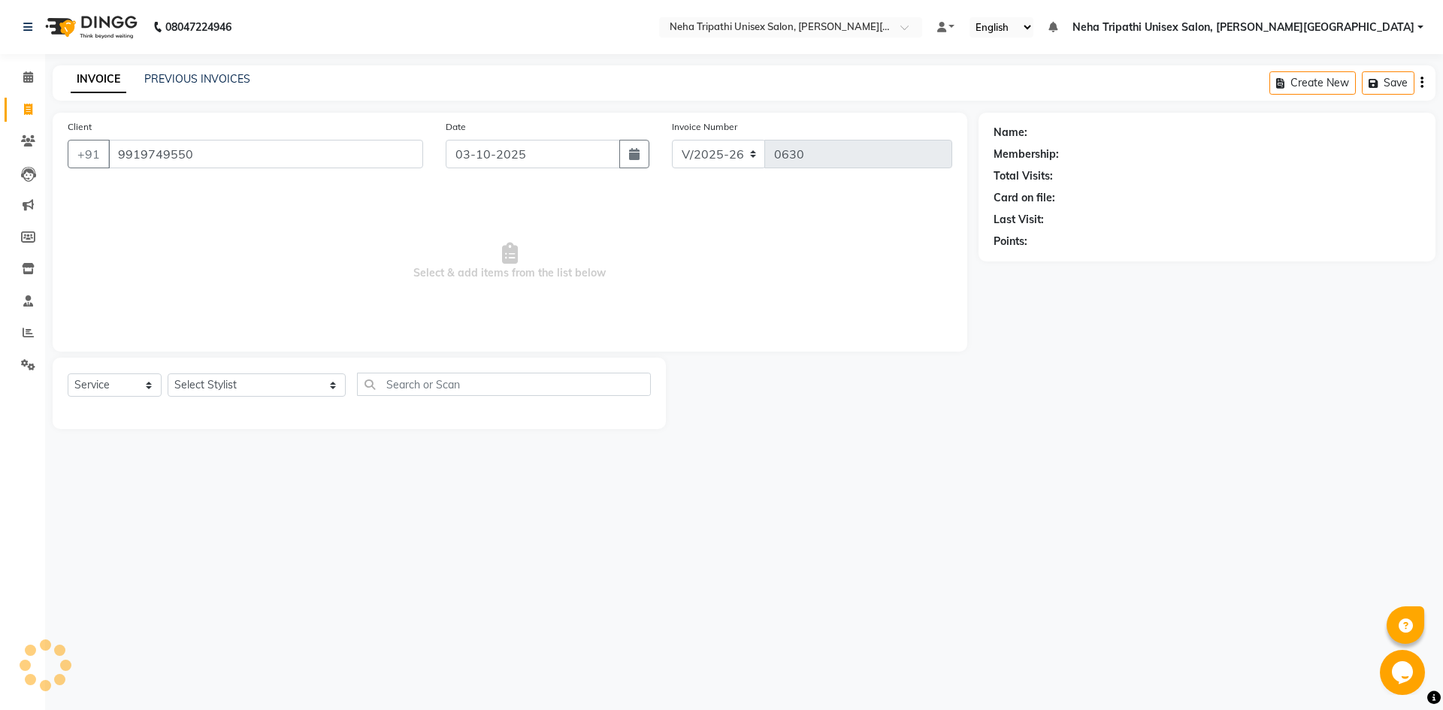
type input "9919749550"
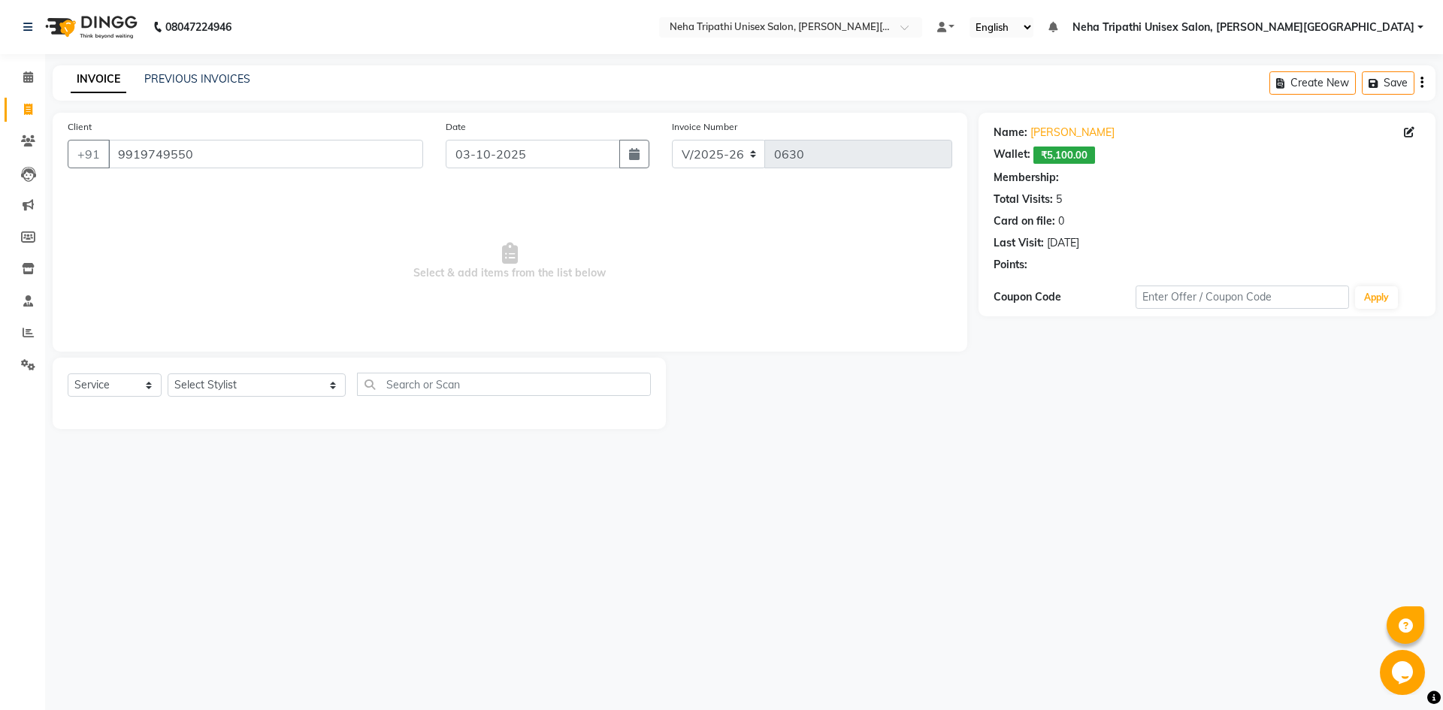
select select "1: Object"
click at [23, 147] on span at bounding box center [28, 141] width 26 height 17
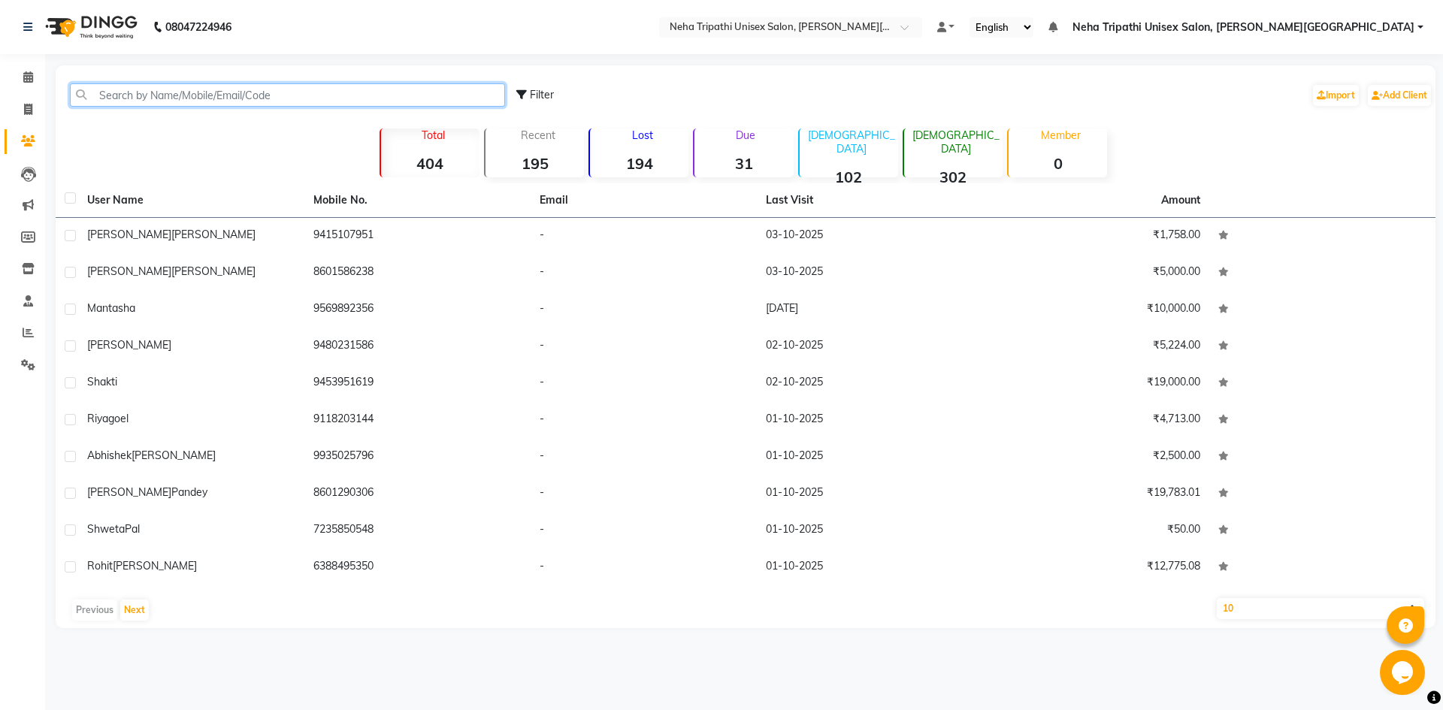
click at [334, 95] on input "text" at bounding box center [287, 94] width 435 height 23
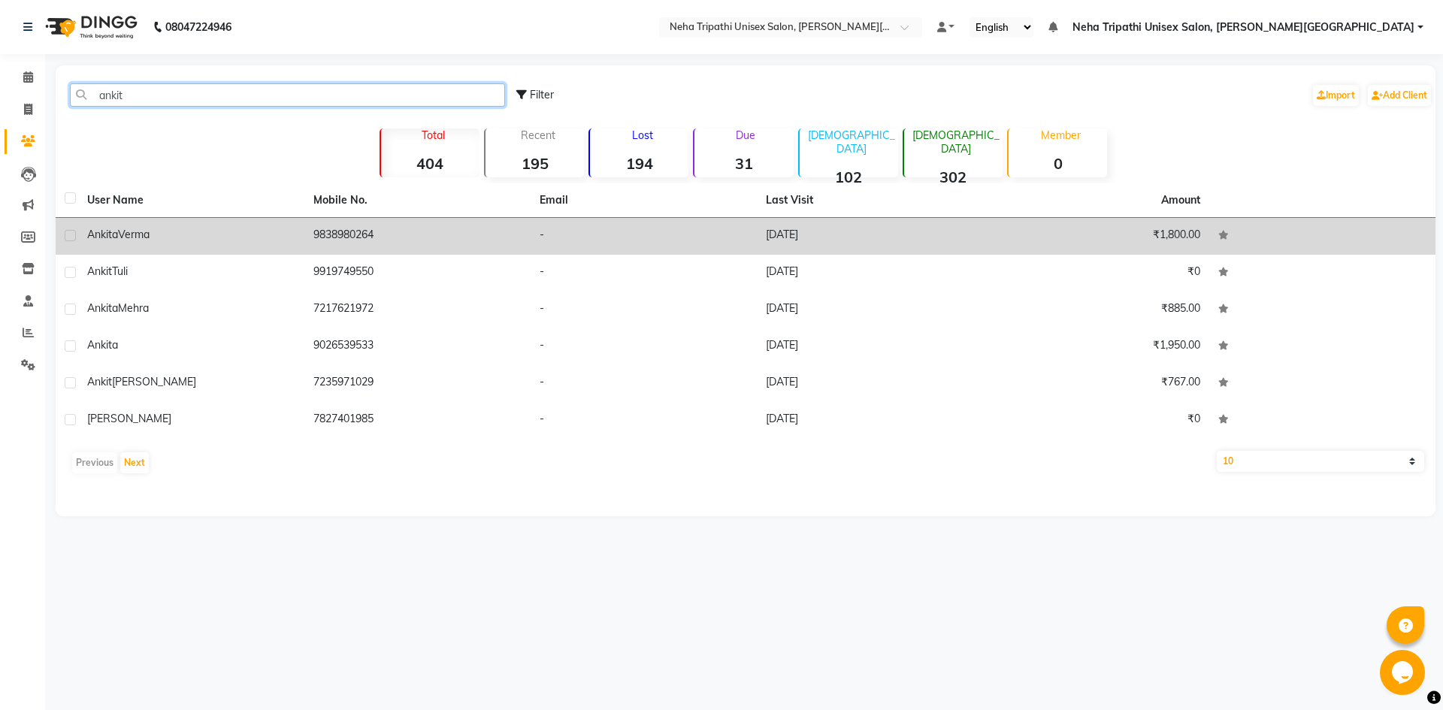
type input "ankit"
click at [265, 249] on td "[PERSON_NAME]" at bounding box center [191, 236] width 226 height 37
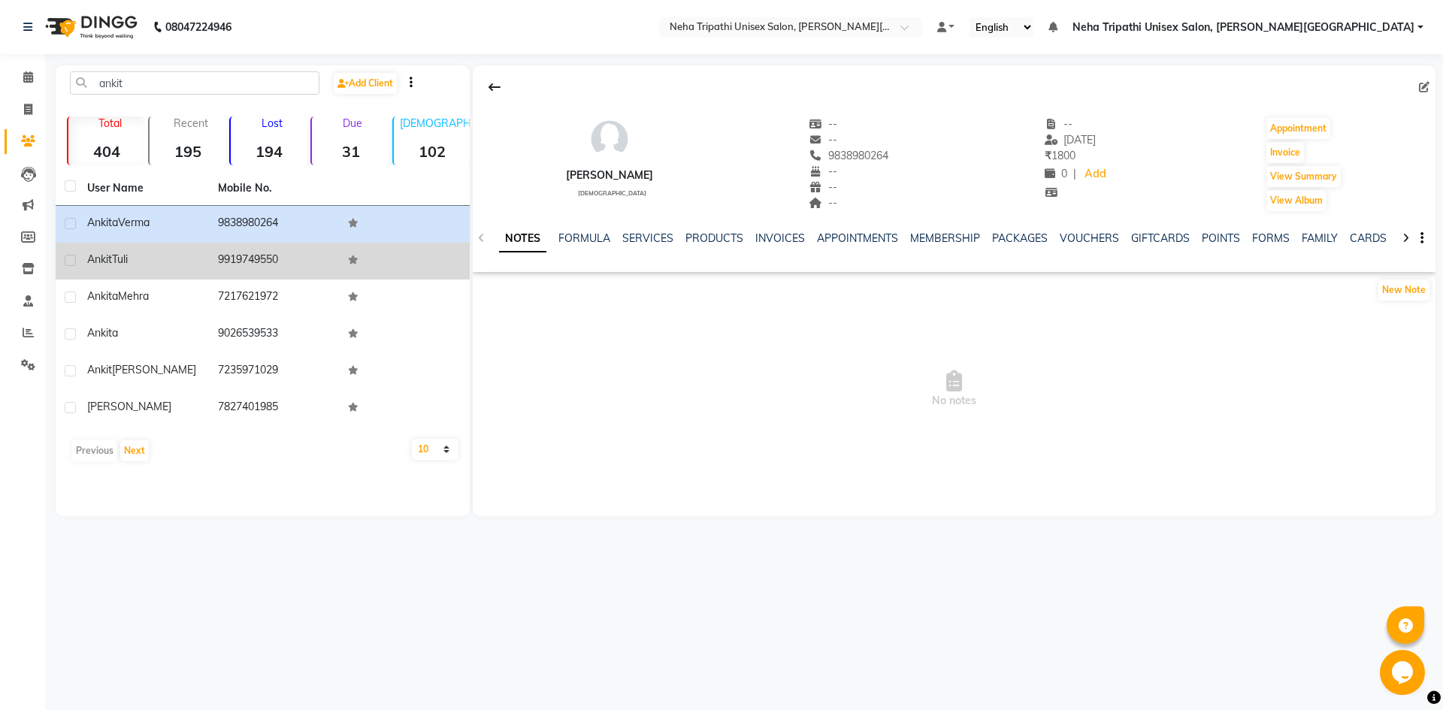
click at [253, 271] on td "9919749550" at bounding box center [274, 261] width 131 height 37
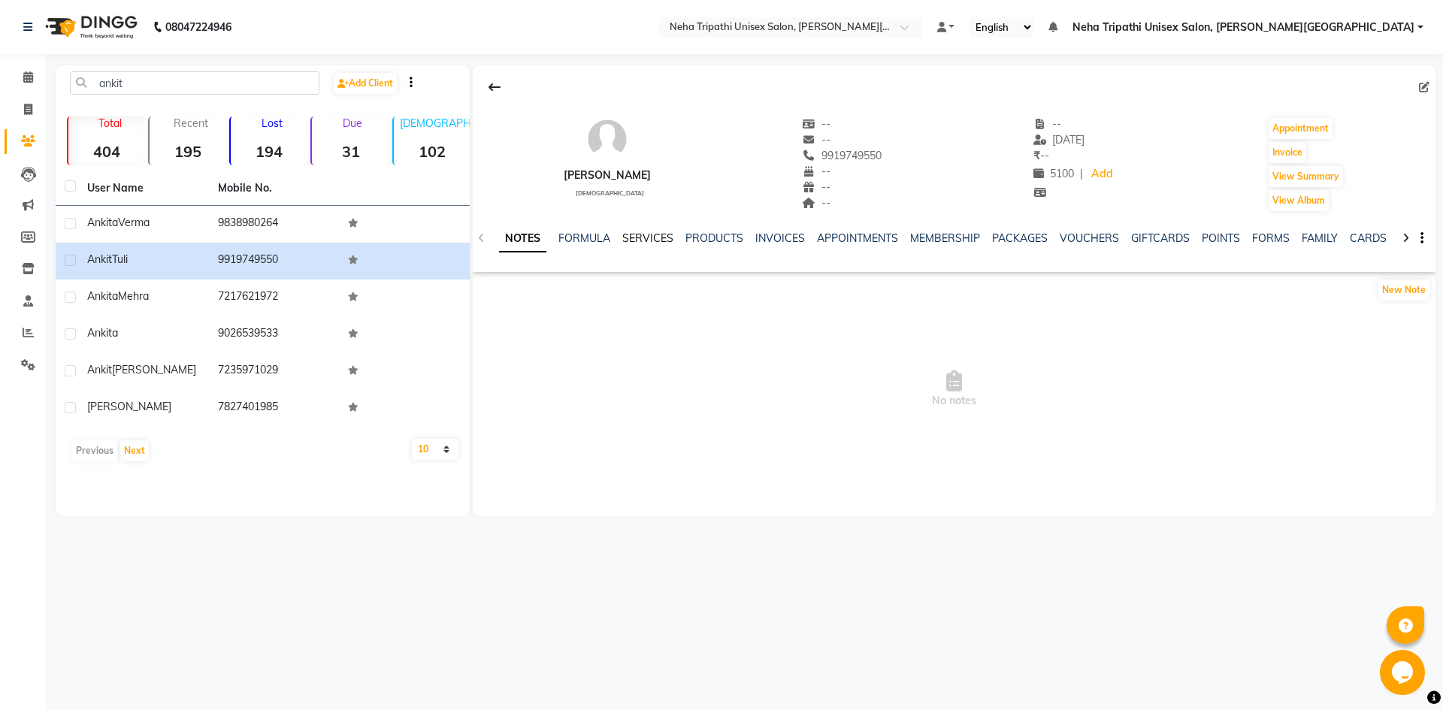
click at [653, 239] on link "SERVICES" at bounding box center [647, 238] width 51 height 14
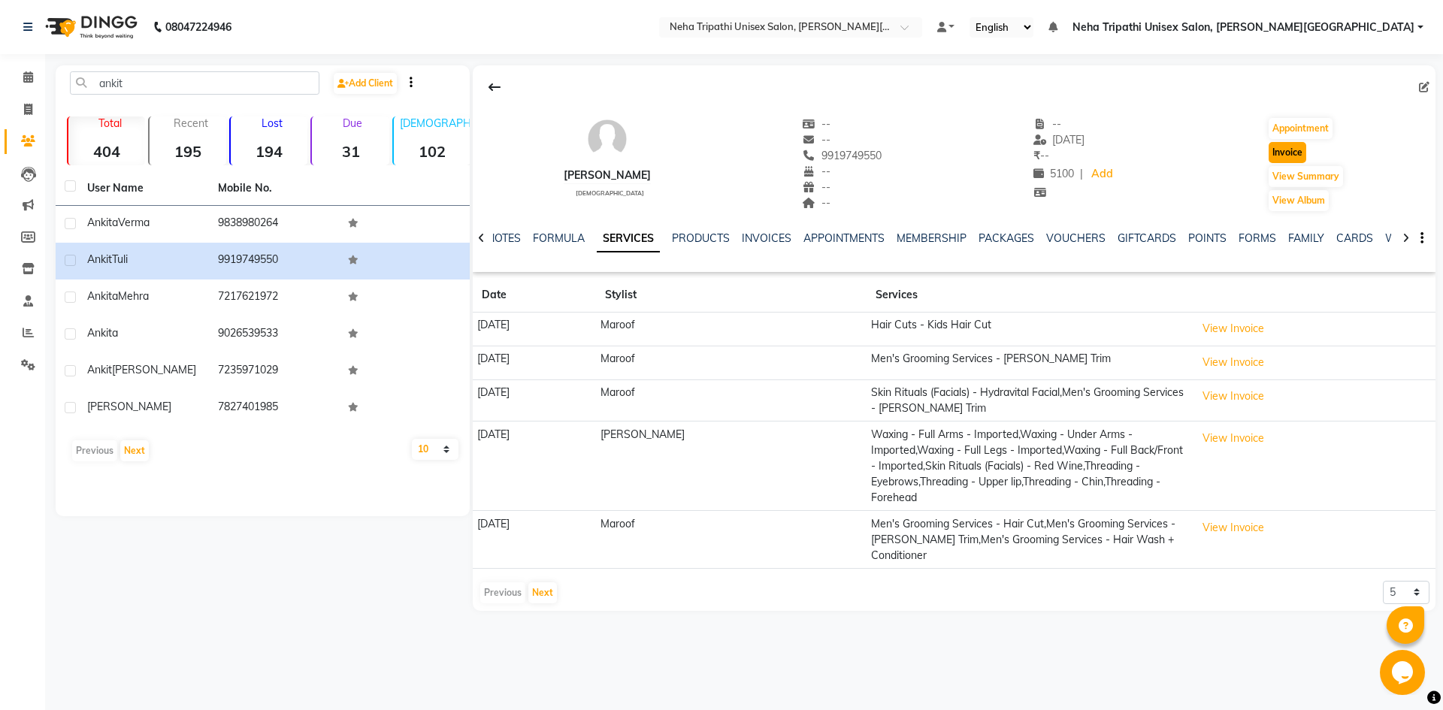
click at [1287, 155] on button "Invoice" at bounding box center [1288, 152] width 38 height 21
select select "service"
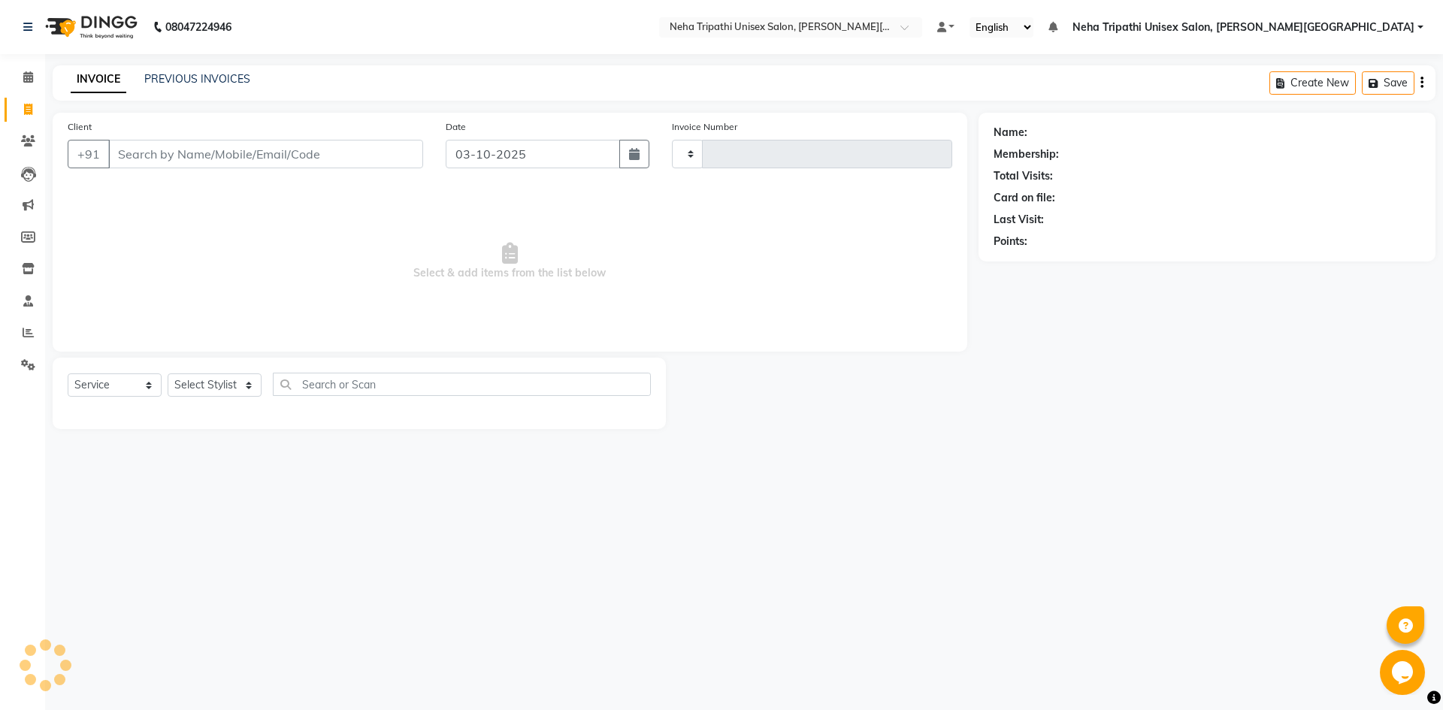
type input "0630"
select select "7540"
type input "9919749550"
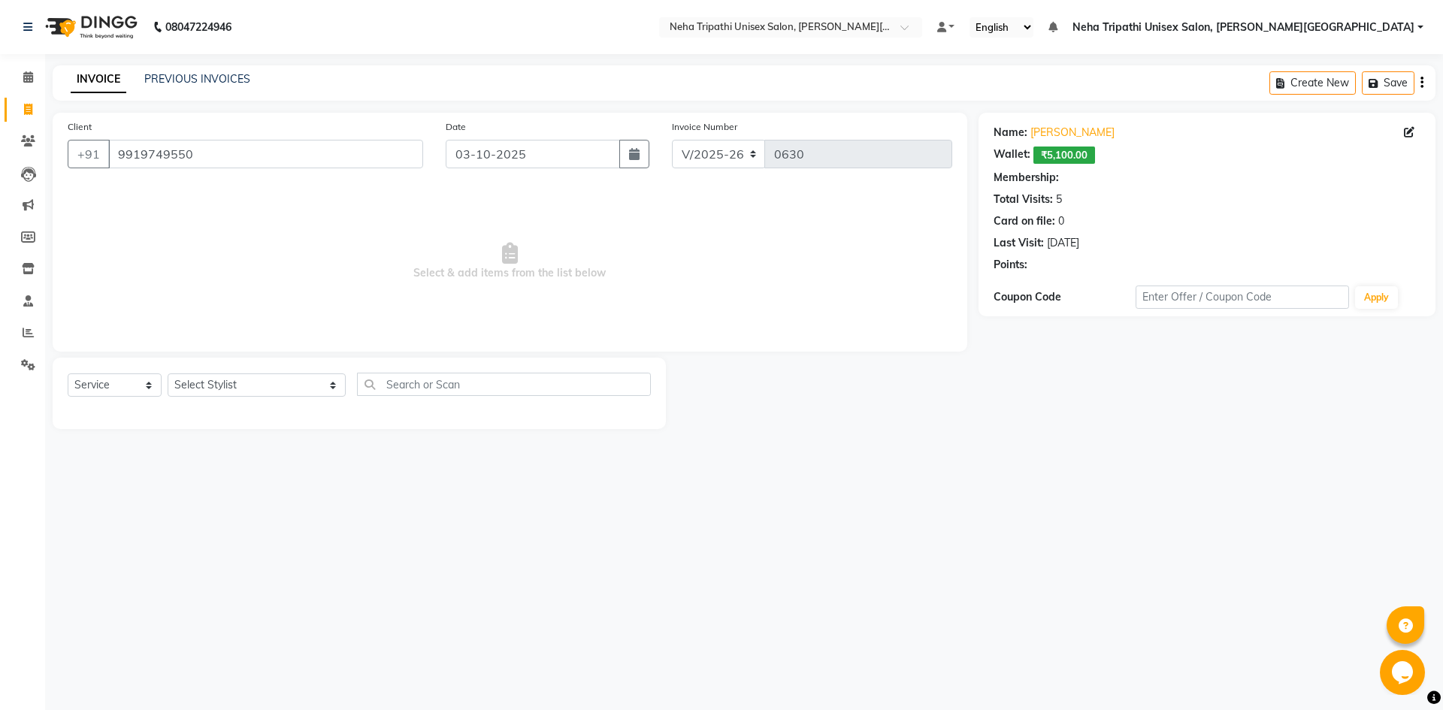
select select "1: Object"
click at [250, 388] on select "Select Stylist Badrudden [PERSON_NAME] [PERSON_NAME] Unisex Salon, [PERSON_NAME…" at bounding box center [257, 385] width 178 height 23
select select "81218"
click at [168, 374] on select "Select Stylist Badrudden [PERSON_NAME] [PERSON_NAME] Unisex Salon, [PERSON_NAME…" at bounding box center [257, 385] width 178 height 23
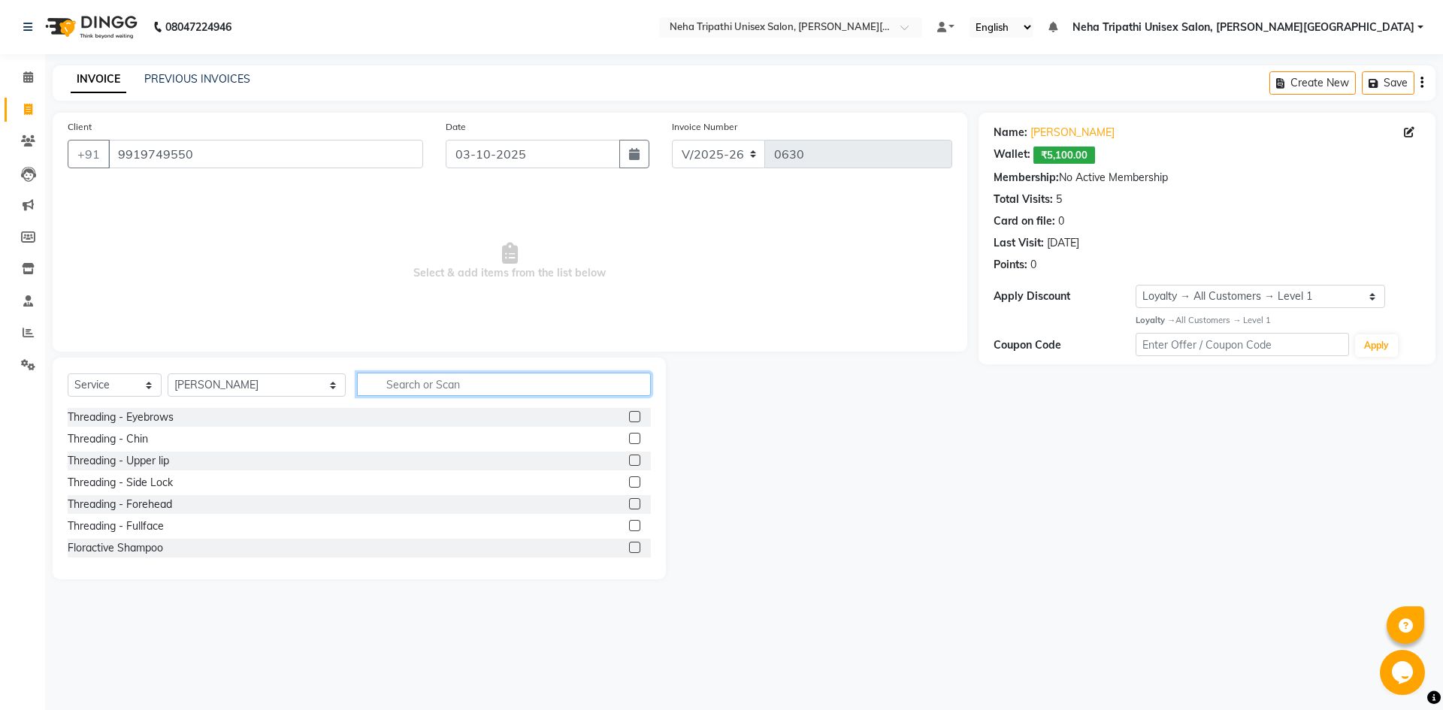
click at [358, 386] on input "text" at bounding box center [504, 384] width 294 height 23
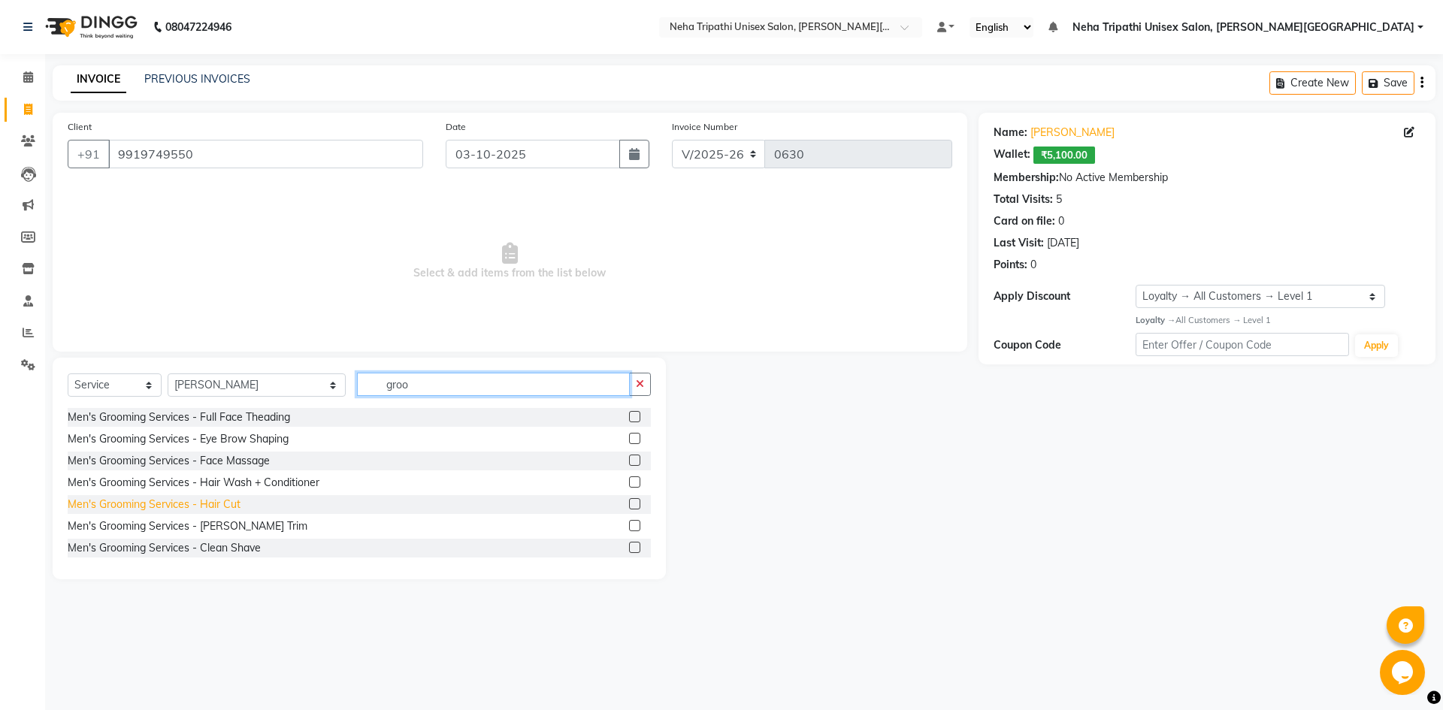
type input "groo"
click at [233, 504] on div "Men's Grooming Services - Hair Cut" at bounding box center [154, 505] width 173 height 16
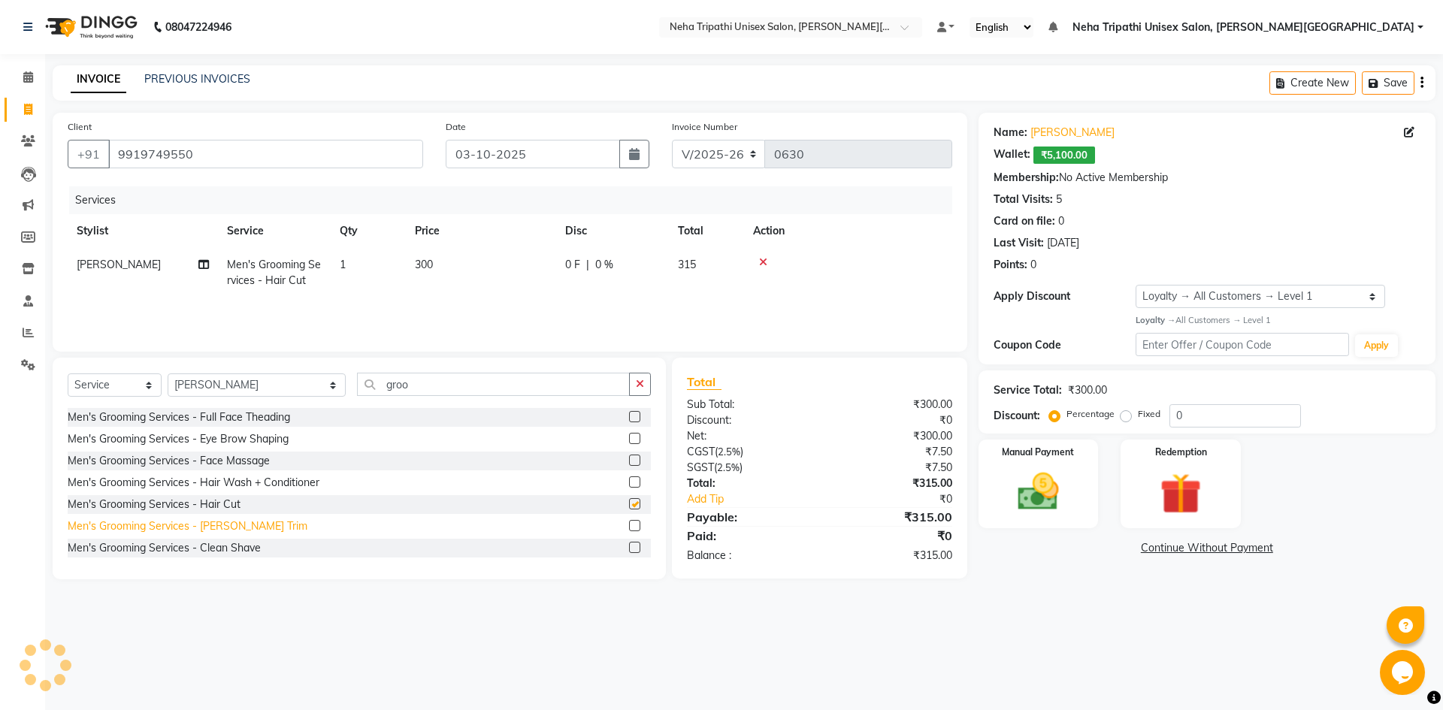
checkbox input "false"
click at [225, 522] on div "Men's Grooming Services - [PERSON_NAME] Trim" at bounding box center [188, 527] width 240 height 16
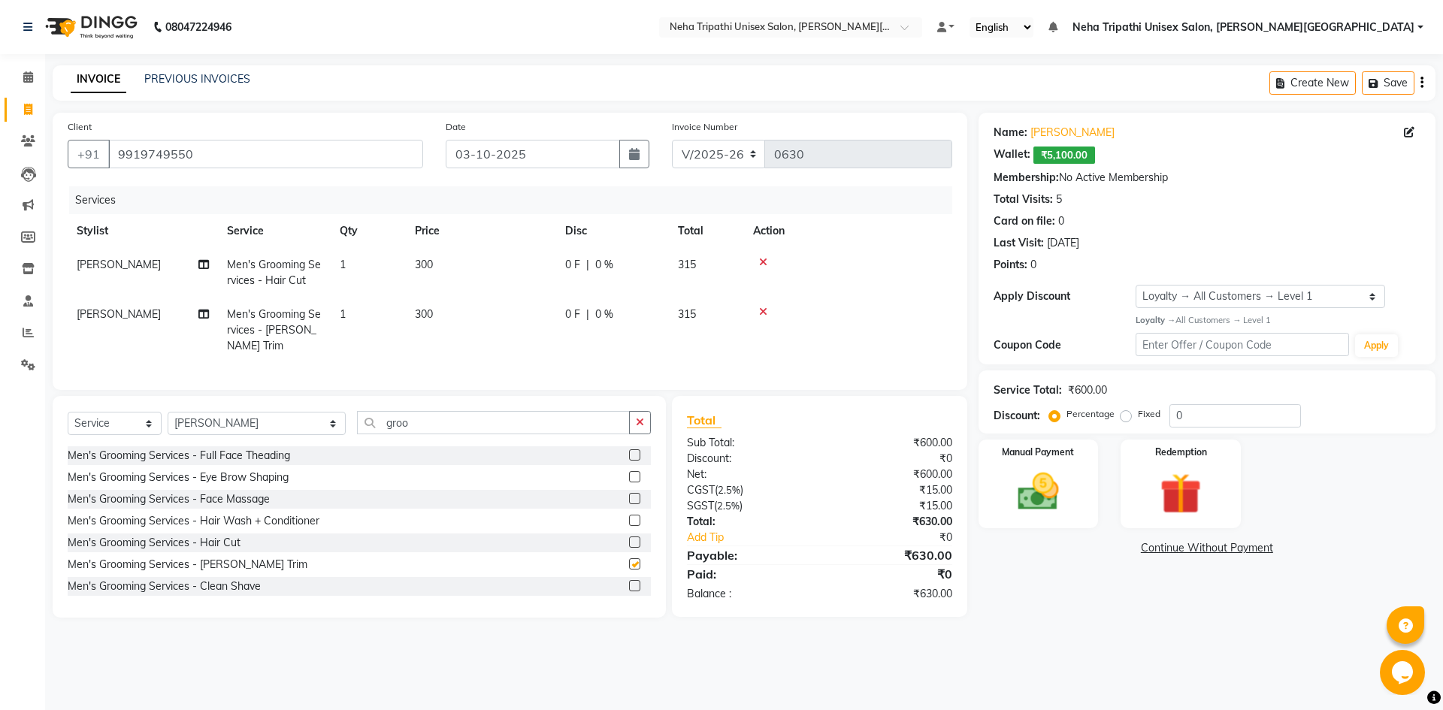
checkbox input "false"
click at [428, 262] on span "300" at bounding box center [424, 265] width 18 height 14
select select "81218"
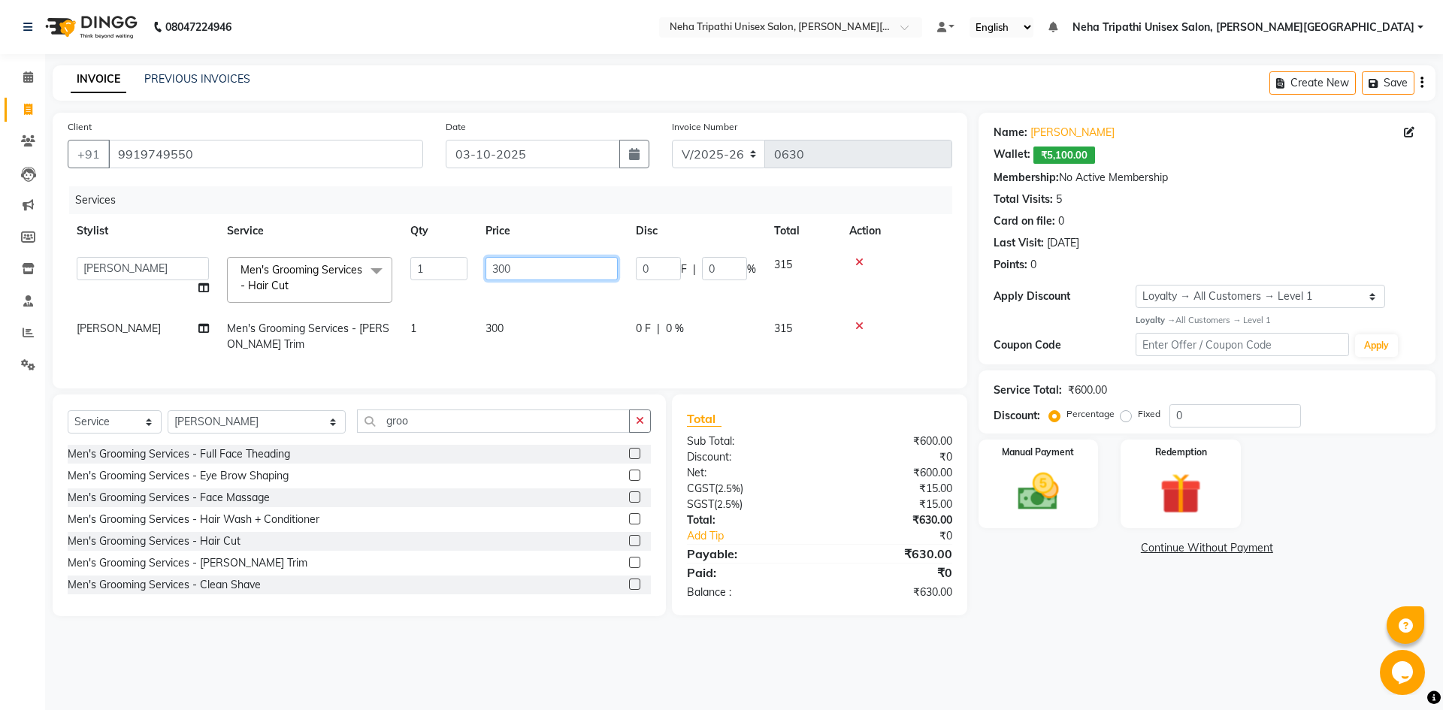
click at [514, 268] on input "300" at bounding box center [552, 268] width 132 height 23
type input "350"
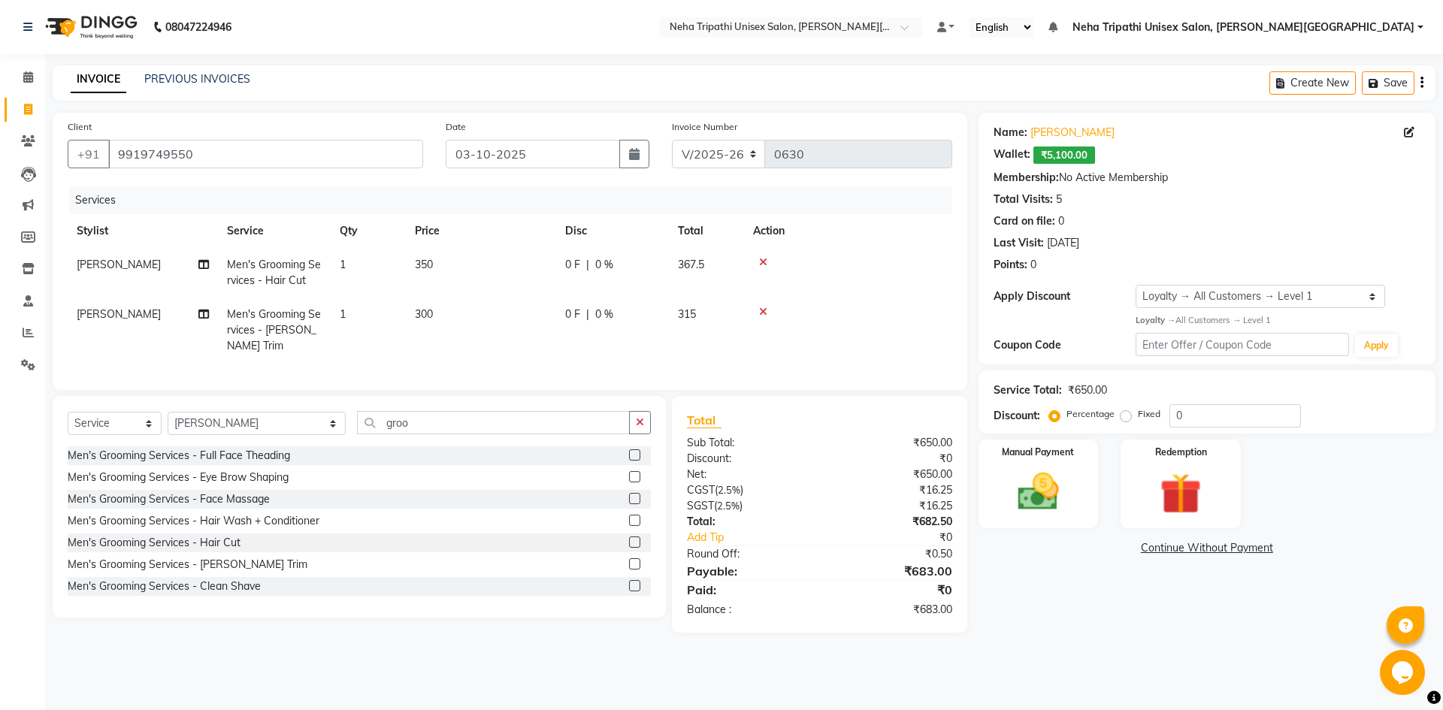
click at [498, 328] on td "300" at bounding box center [481, 330] width 150 height 65
select select "81218"
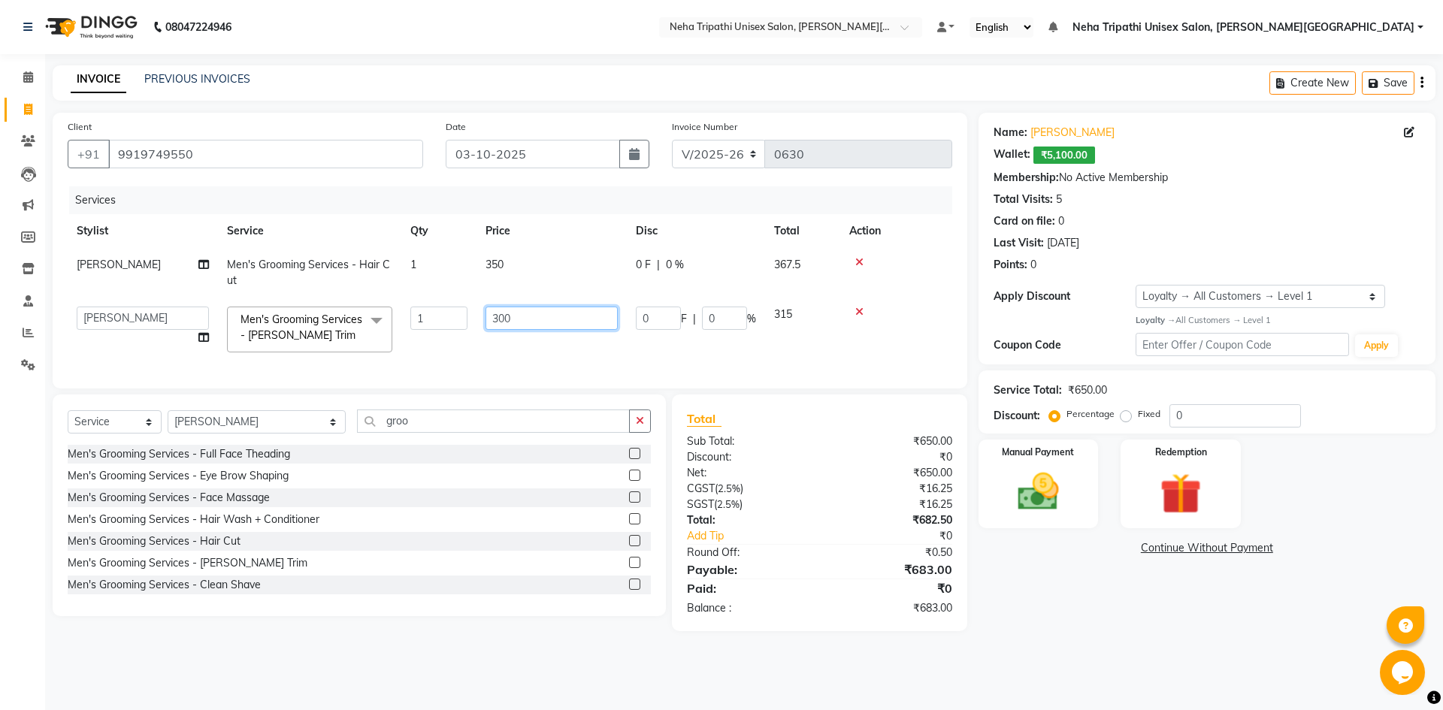
click at [504, 319] on input "300" at bounding box center [552, 318] width 132 height 23
type input "350"
click at [1066, 566] on div "Name: [PERSON_NAME] Wallet: ₹5,100.00 Membership: No Active Membership Total Vi…" at bounding box center [1213, 372] width 468 height 519
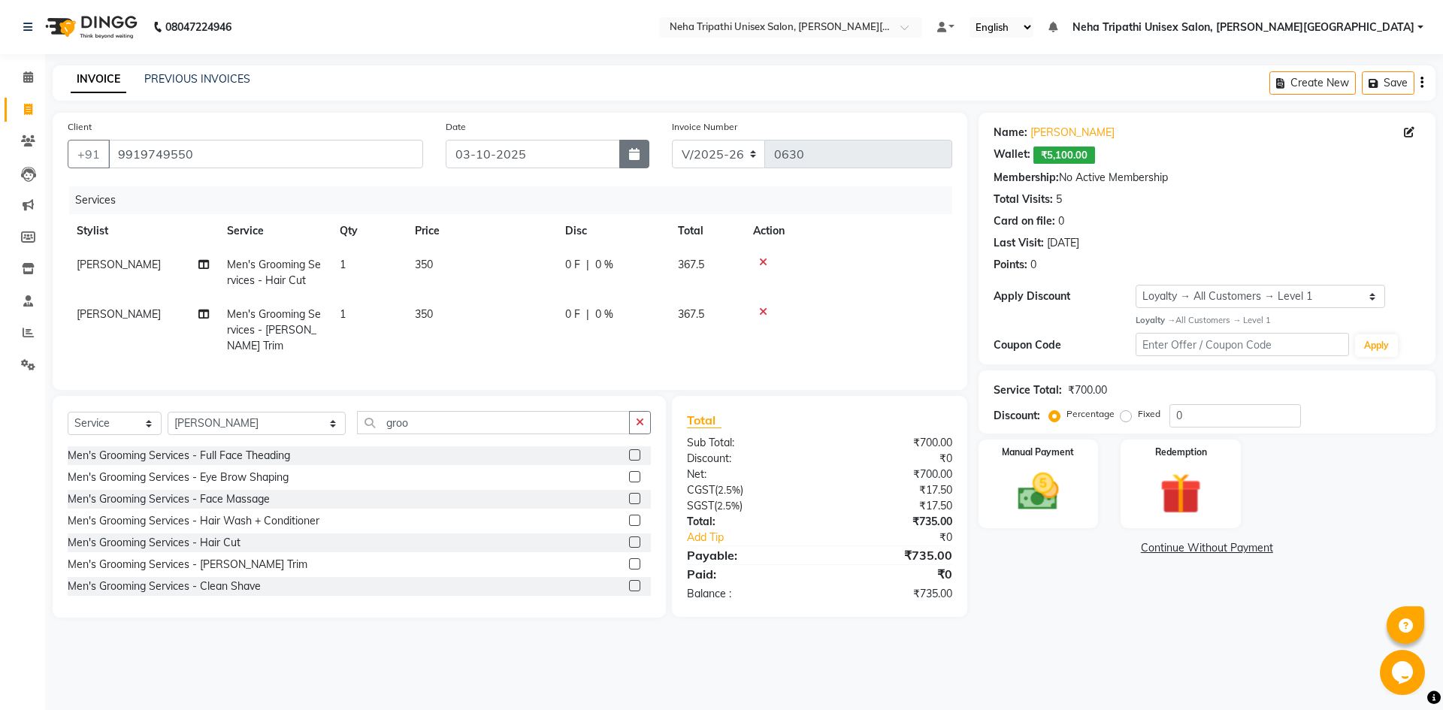
click at [634, 160] on button "button" at bounding box center [634, 154] width 30 height 29
select select "10"
select select "2025"
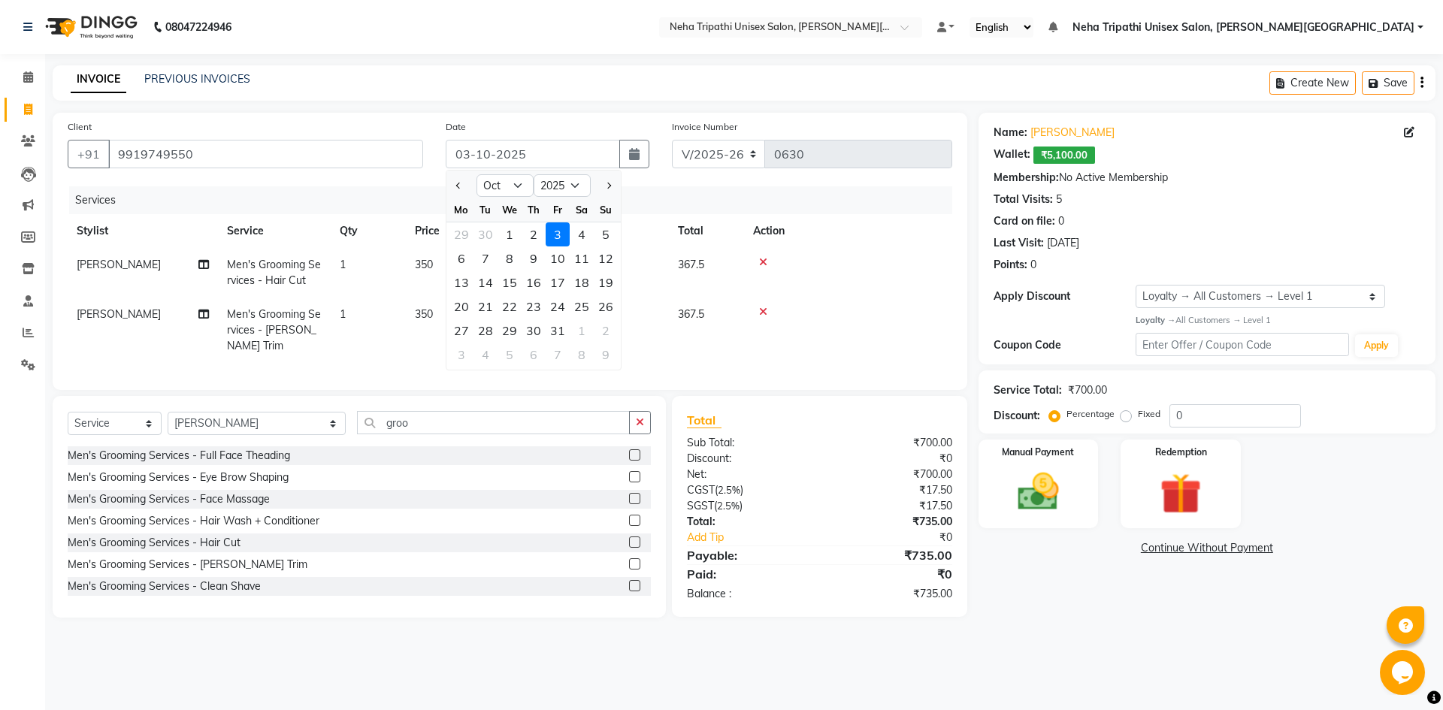
click at [470, 189] on div at bounding box center [461, 186] width 30 height 24
click at [462, 188] on button "Previous month" at bounding box center [458, 186] width 13 height 24
select select "9"
click at [516, 234] on div "3" at bounding box center [510, 234] width 24 height 24
type input "[DATE]"
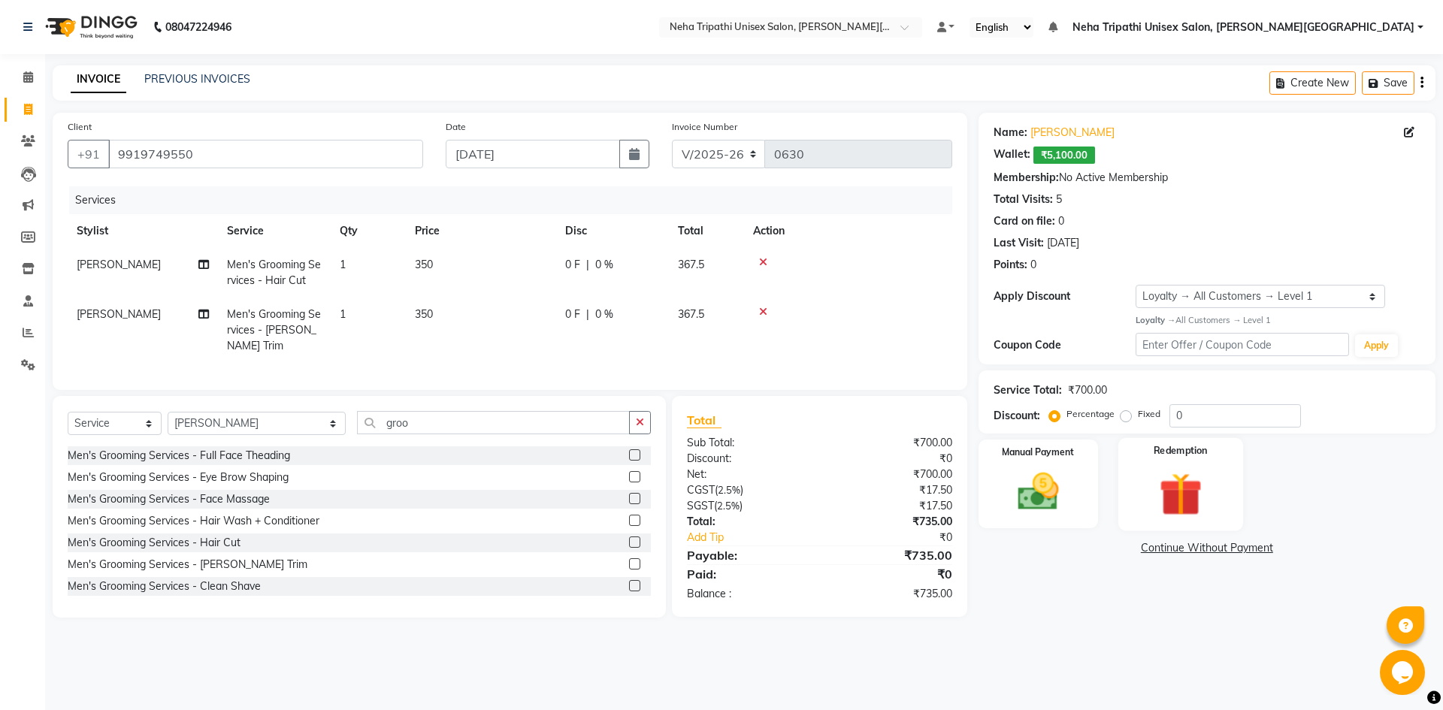
click at [1150, 486] on img at bounding box center [1180, 493] width 70 height 53
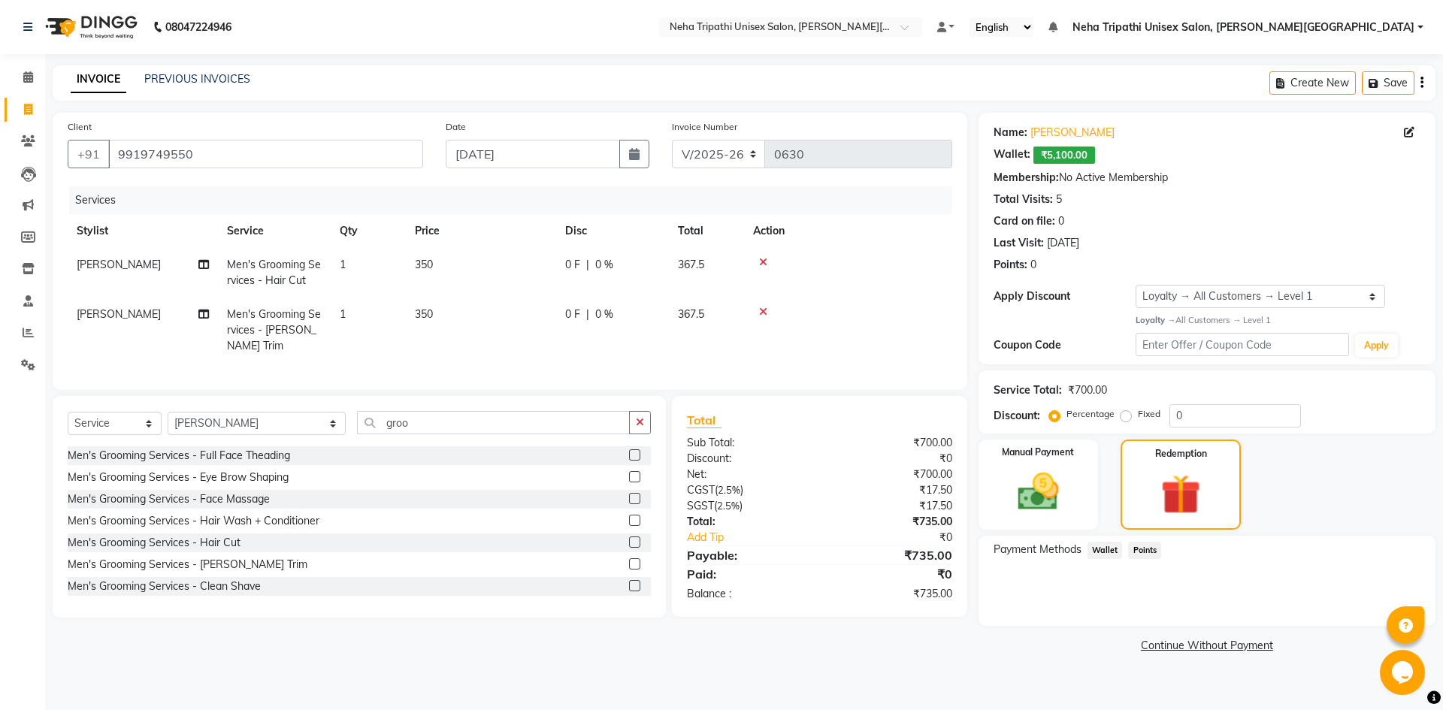
click at [1109, 551] on span "Wallet" at bounding box center [1105, 550] width 35 height 17
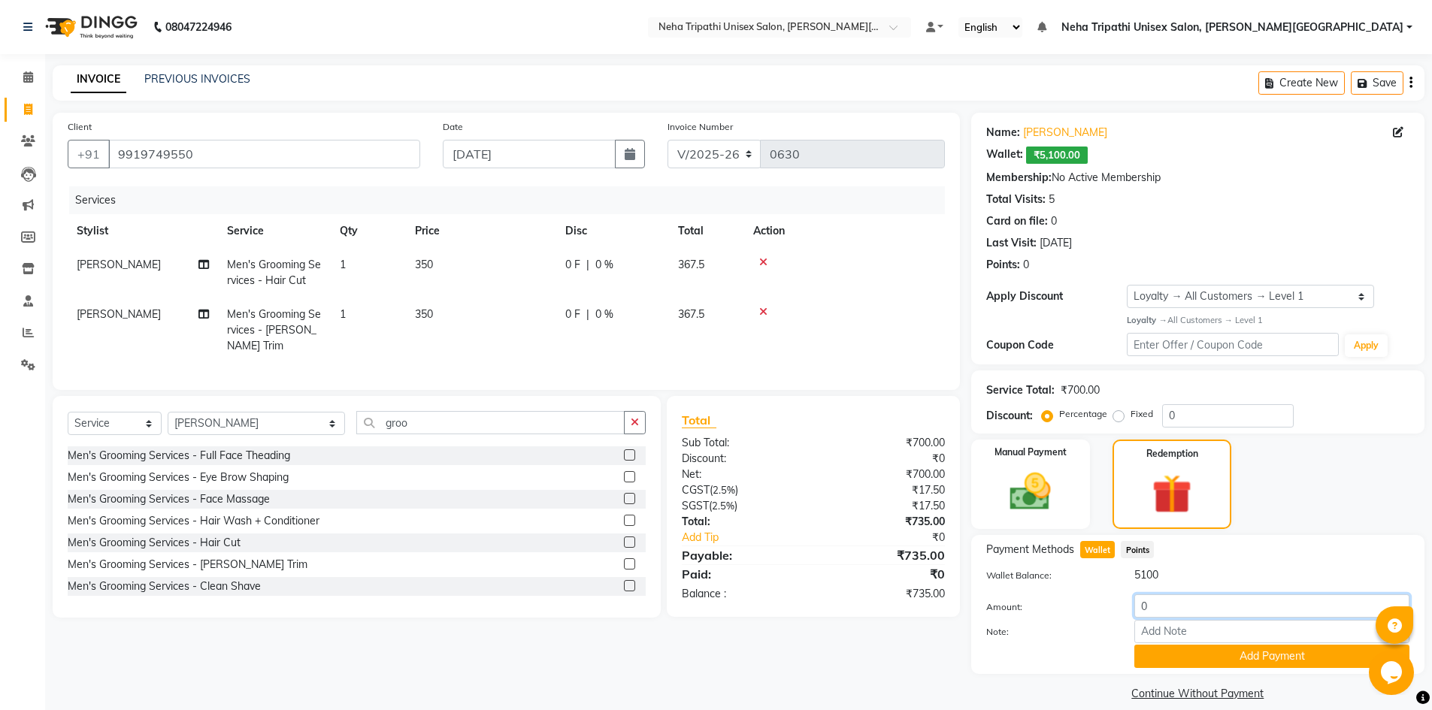
click at [1154, 610] on input "0" at bounding box center [1271, 605] width 275 height 23
type input "700"
click at [1202, 651] on button "Add Payment" at bounding box center [1271, 656] width 275 height 23
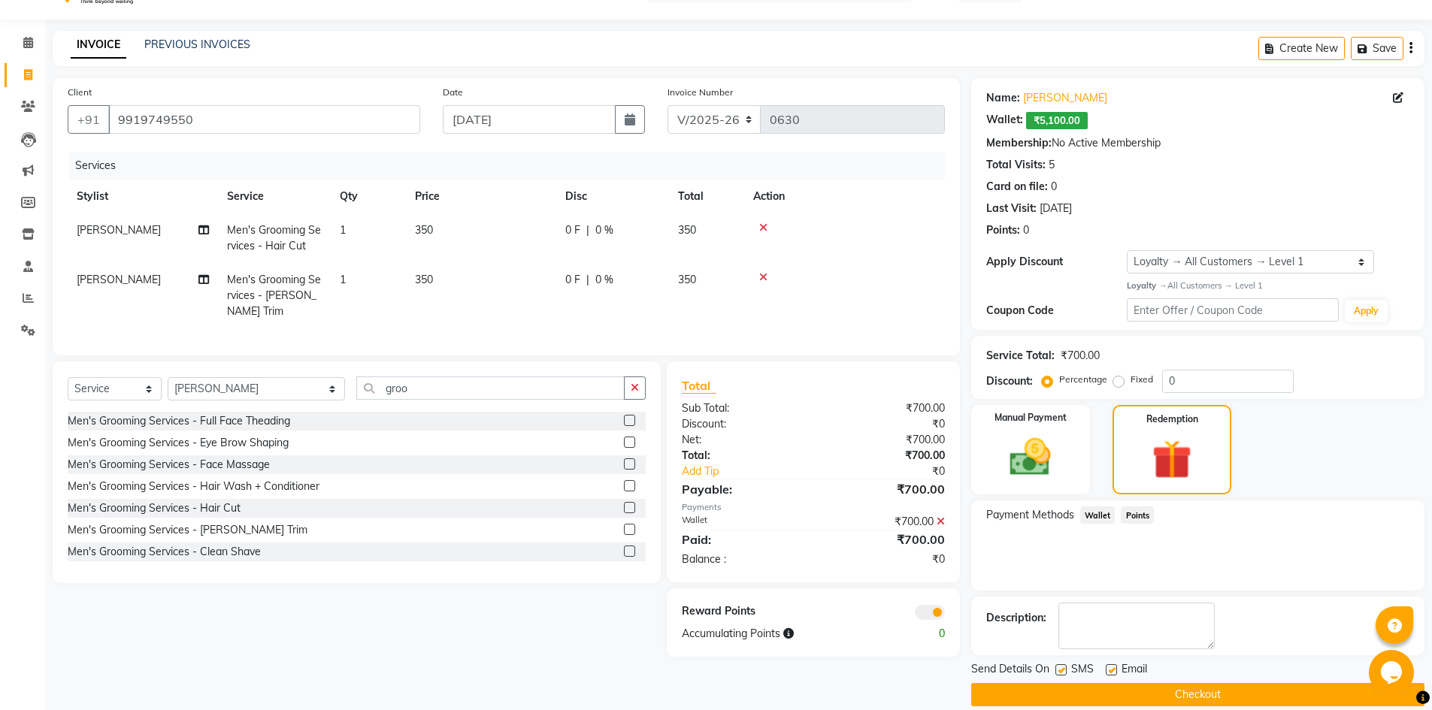
scroll to position [53, 0]
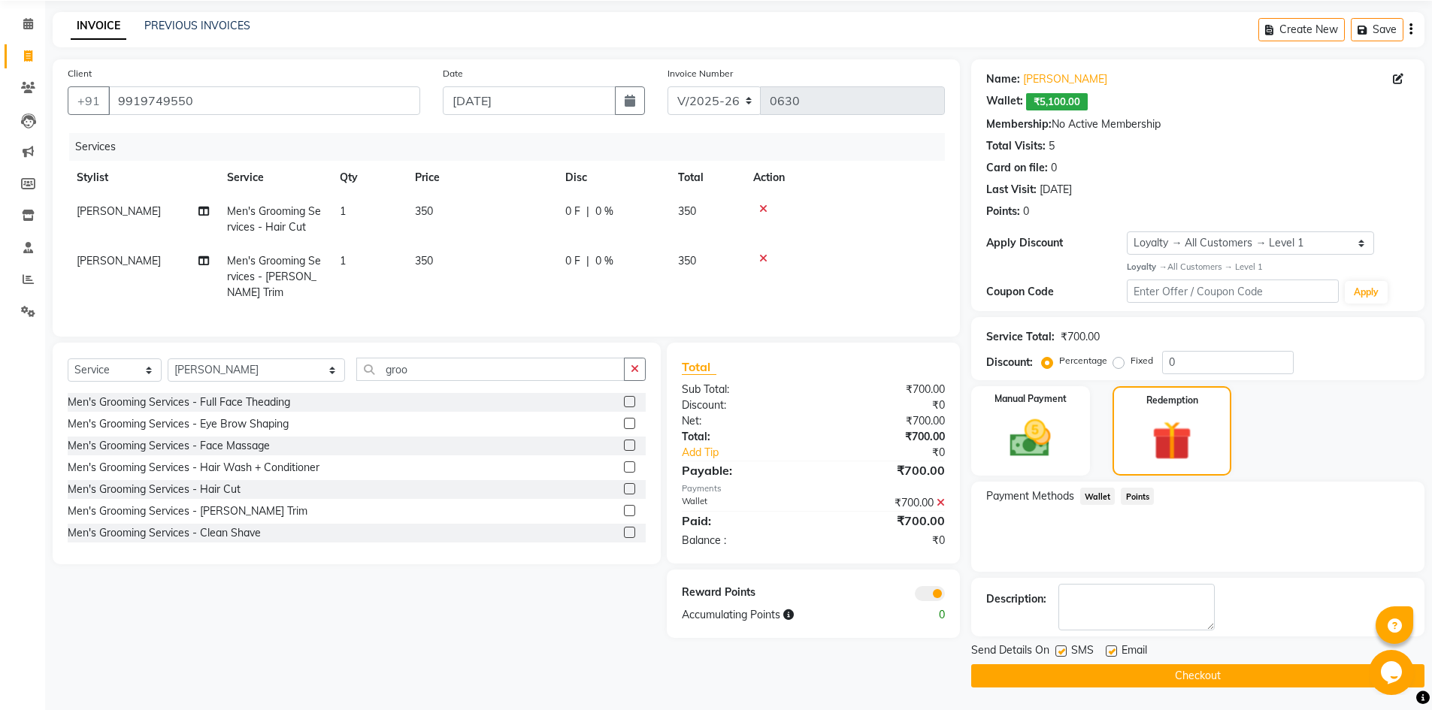
click at [1060, 651] on label at bounding box center [1060, 651] width 11 height 11
click at [1060, 651] on input "checkbox" at bounding box center [1060, 652] width 10 height 10
checkbox input "false"
click at [1111, 651] on label at bounding box center [1111, 651] width 11 height 11
click at [1111, 651] on input "checkbox" at bounding box center [1111, 652] width 10 height 10
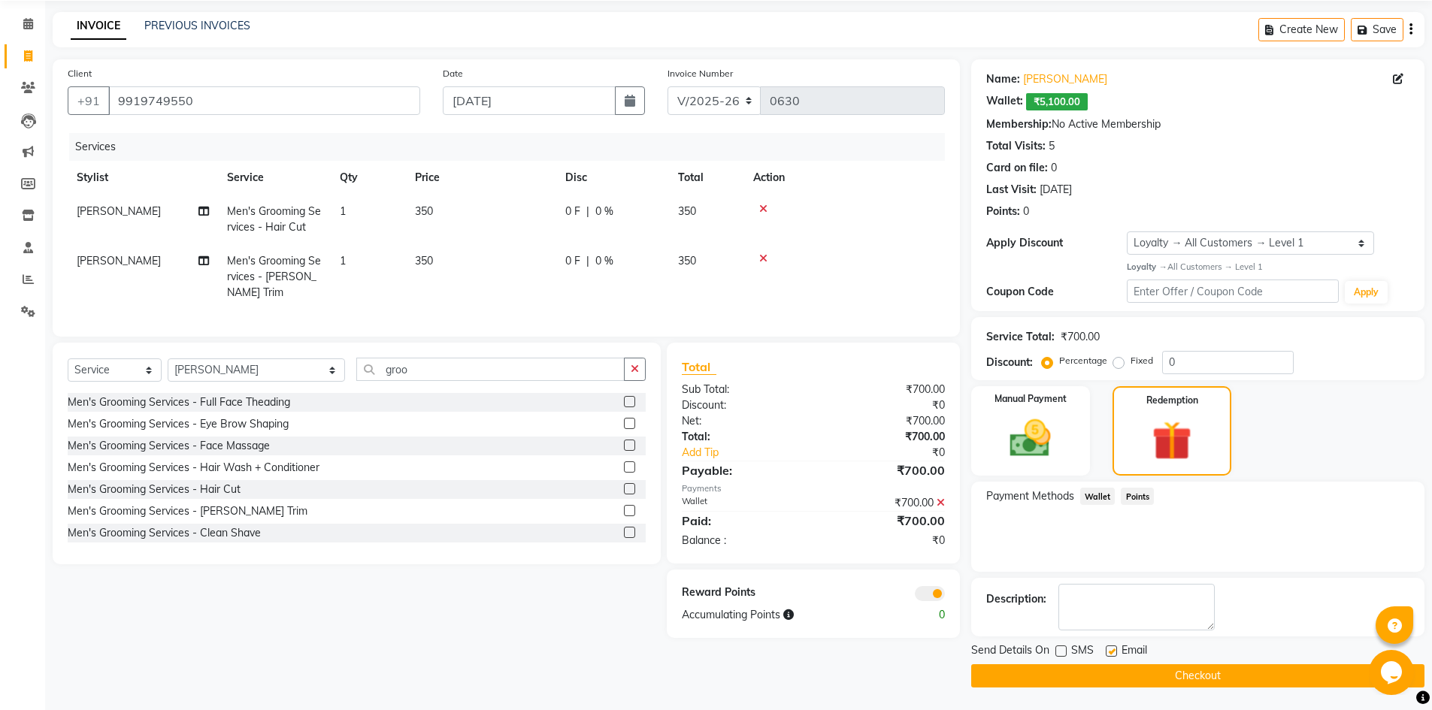
checkbox input "false"
click at [1128, 675] on button "Checkout" at bounding box center [1197, 675] width 453 height 23
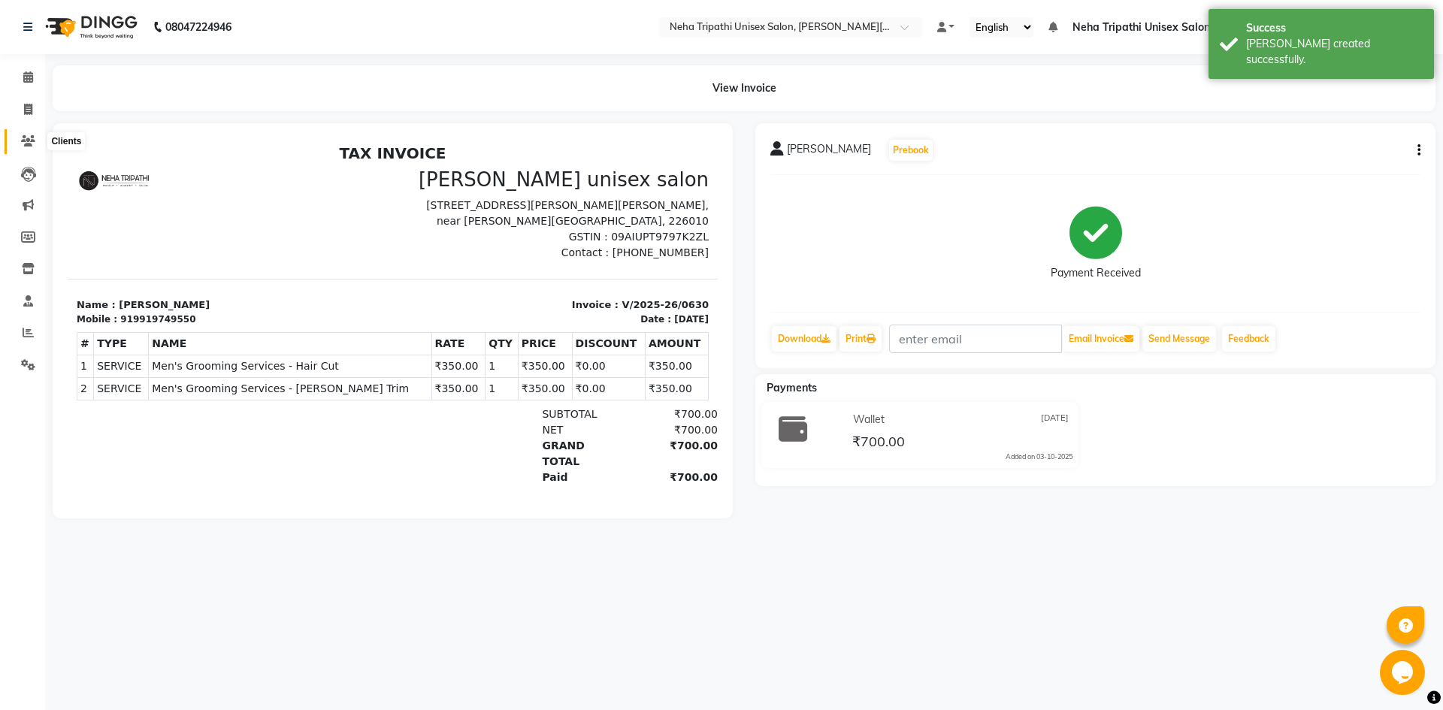
click at [37, 141] on span at bounding box center [28, 141] width 26 height 17
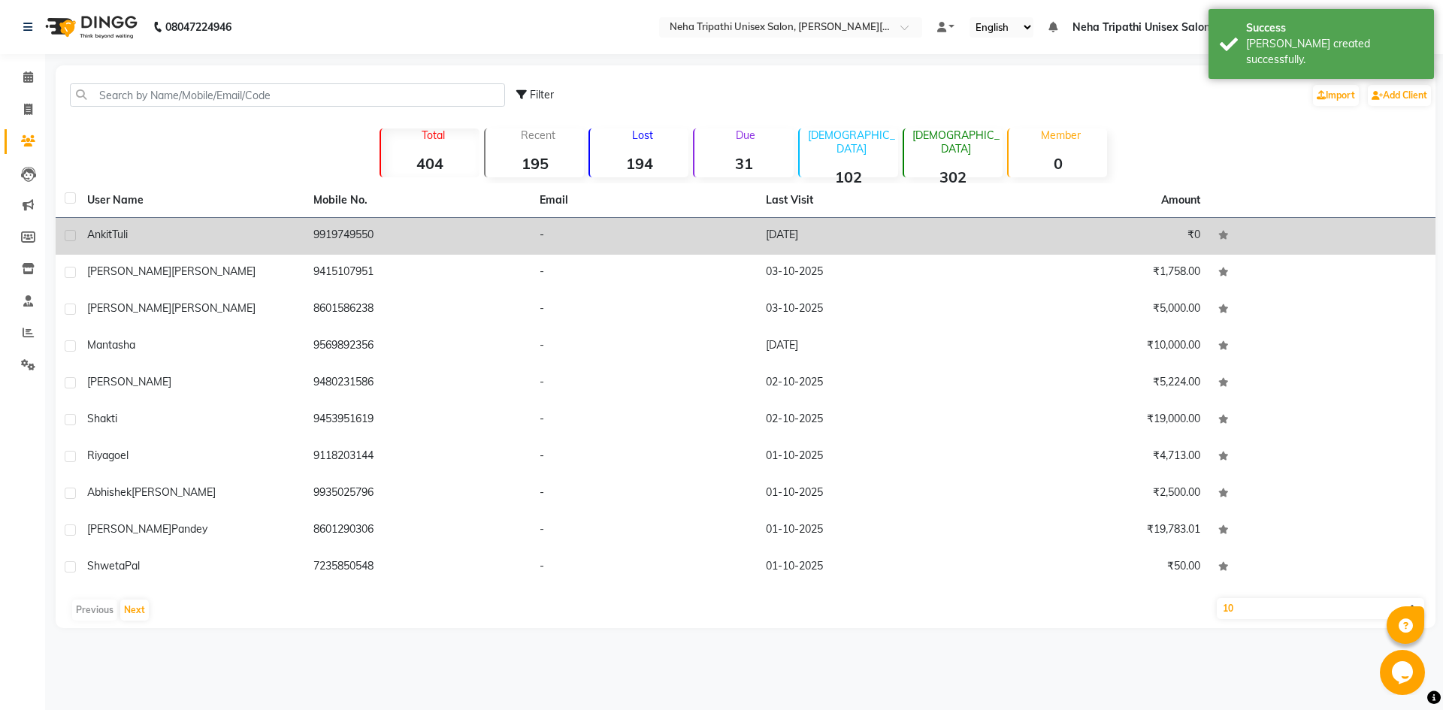
click at [611, 223] on td "-" at bounding box center [644, 236] width 226 height 37
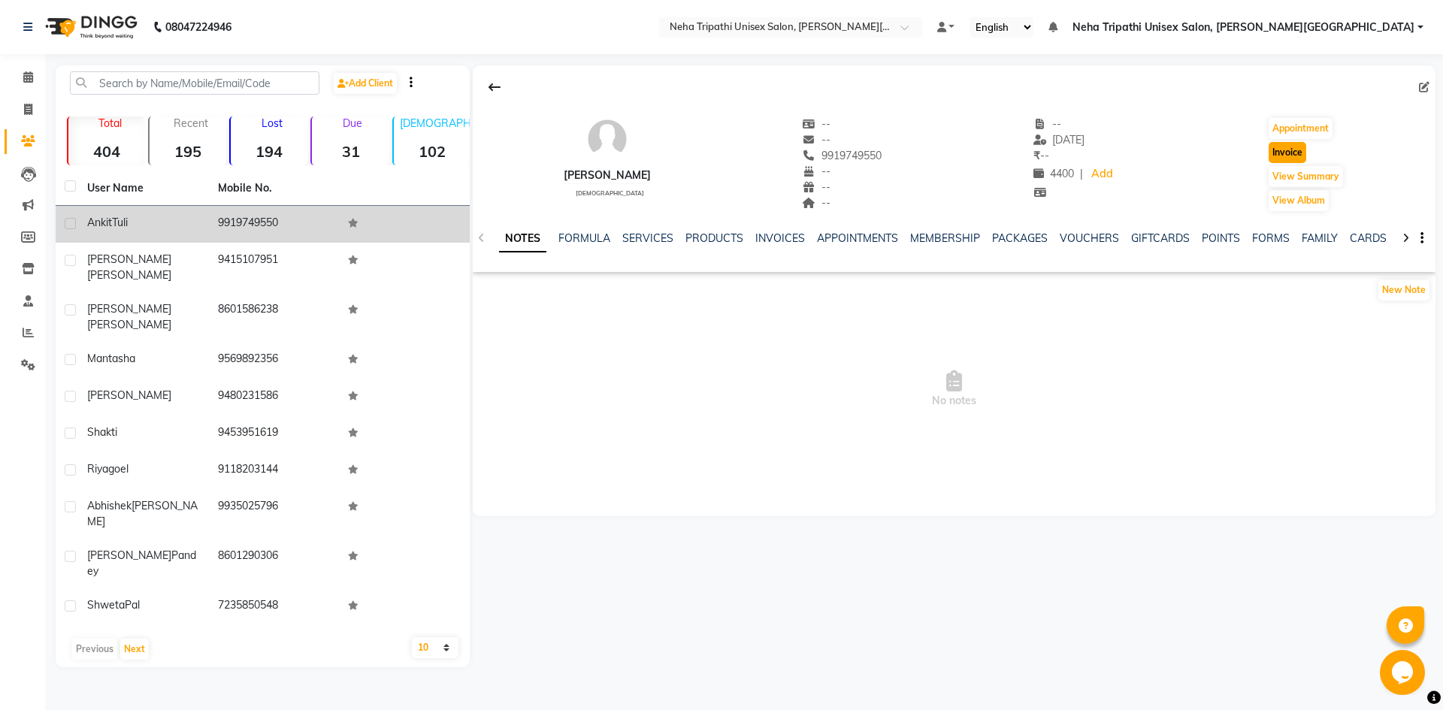
click at [1290, 152] on button "Invoice" at bounding box center [1288, 152] width 38 height 21
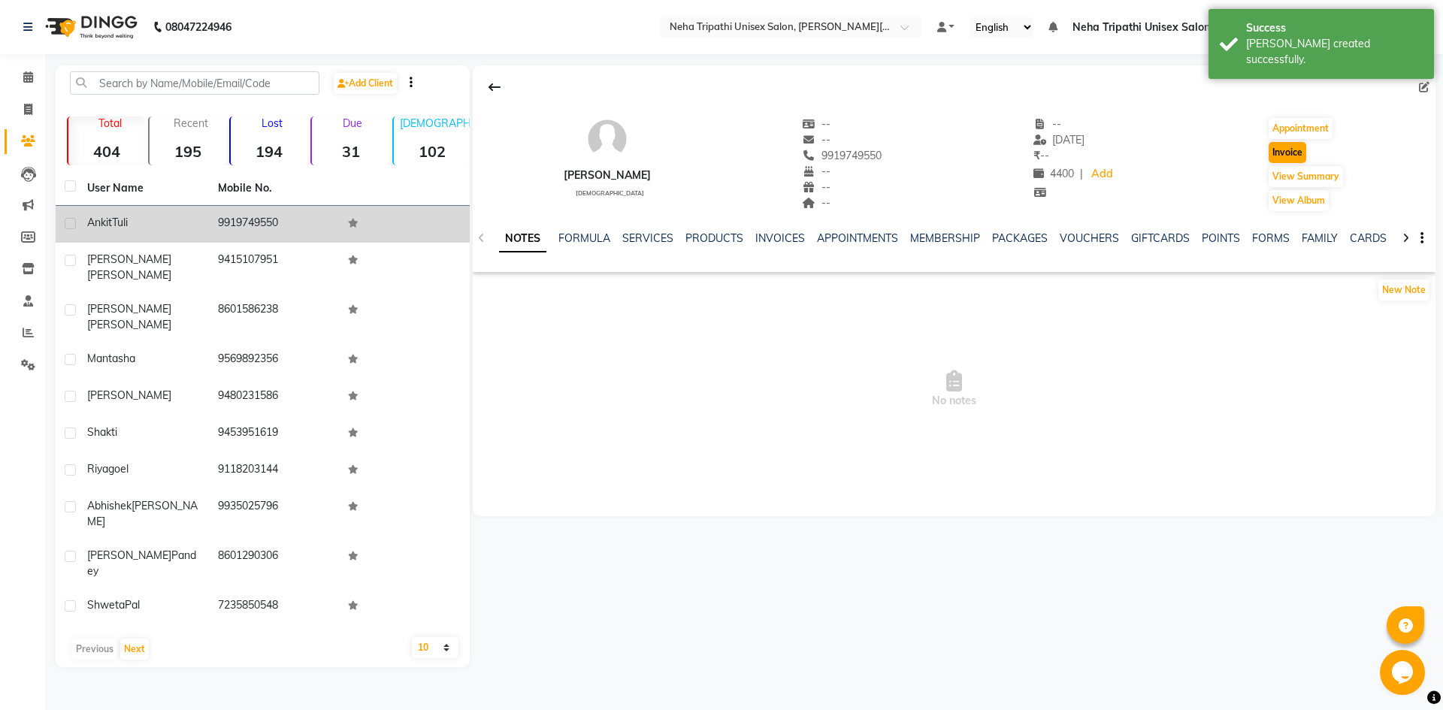
select select "7540"
select select "service"
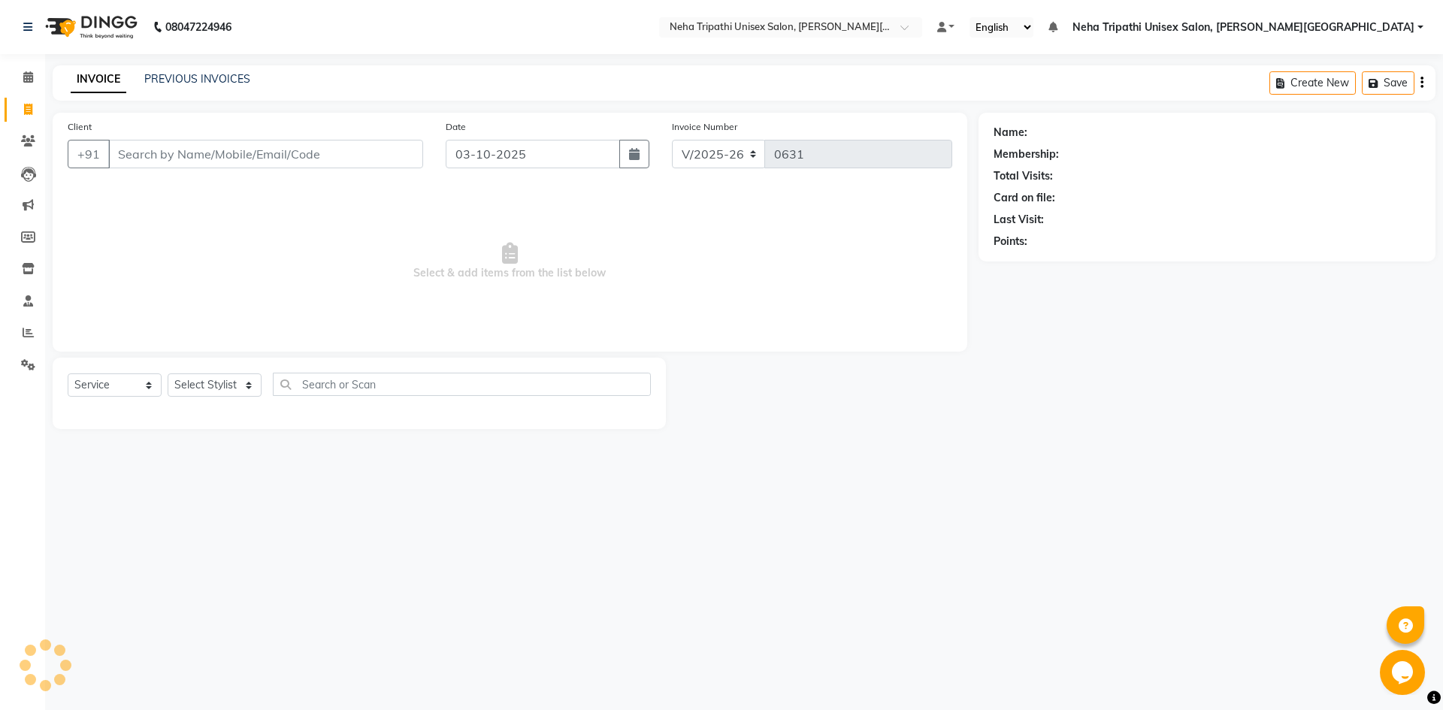
type input "9919749550"
click at [245, 383] on select "Select Stylist Badrudden [PERSON_NAME] [PERSON_NAME] Unisex Salon, [PERSON_NAME…" at bounding box center [257, 385] width 178 height 23
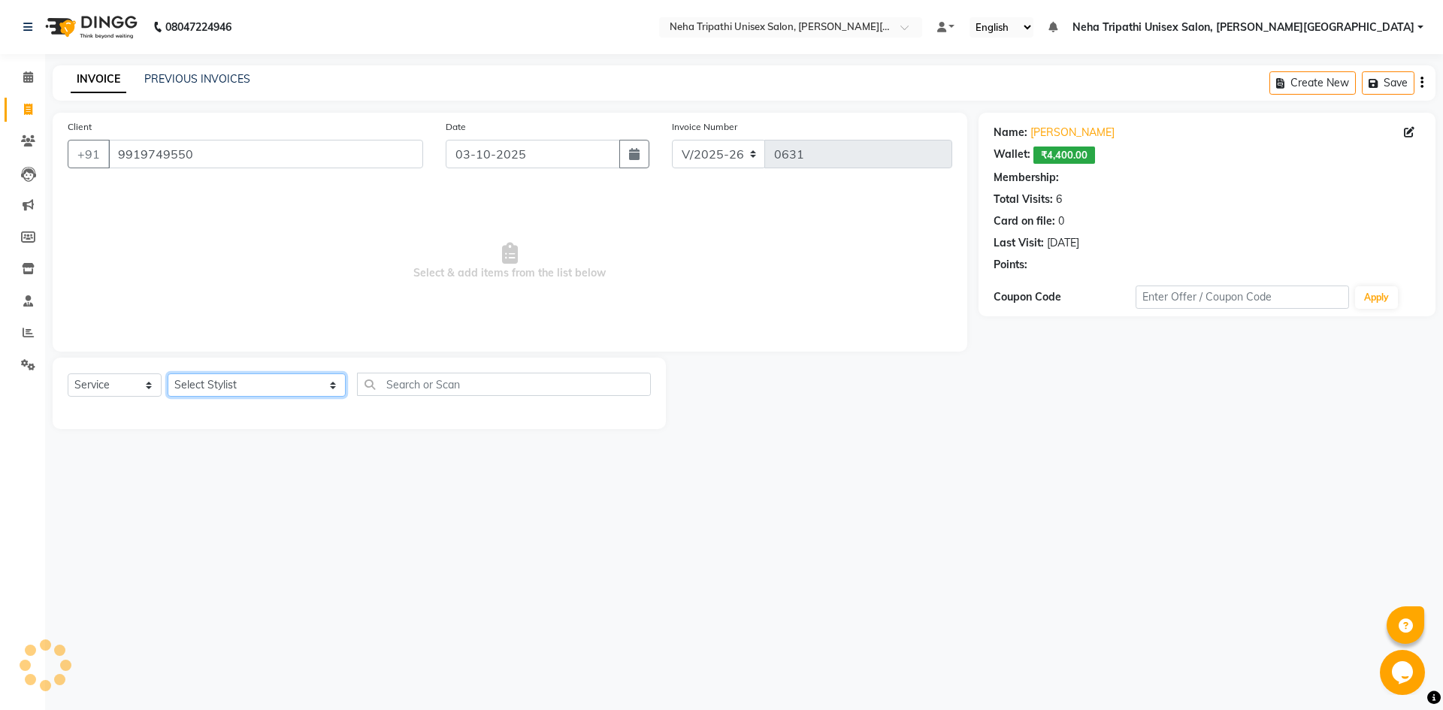
select select "1: Object"
select select "78213"
click at [168, 374] on select "Select Stylist Badrudden [PERSON_NAME] [PERSON_NAME] Unisex Salon, [PERSON_NAME…" at bounding box center [257, 385] width 178 height 23
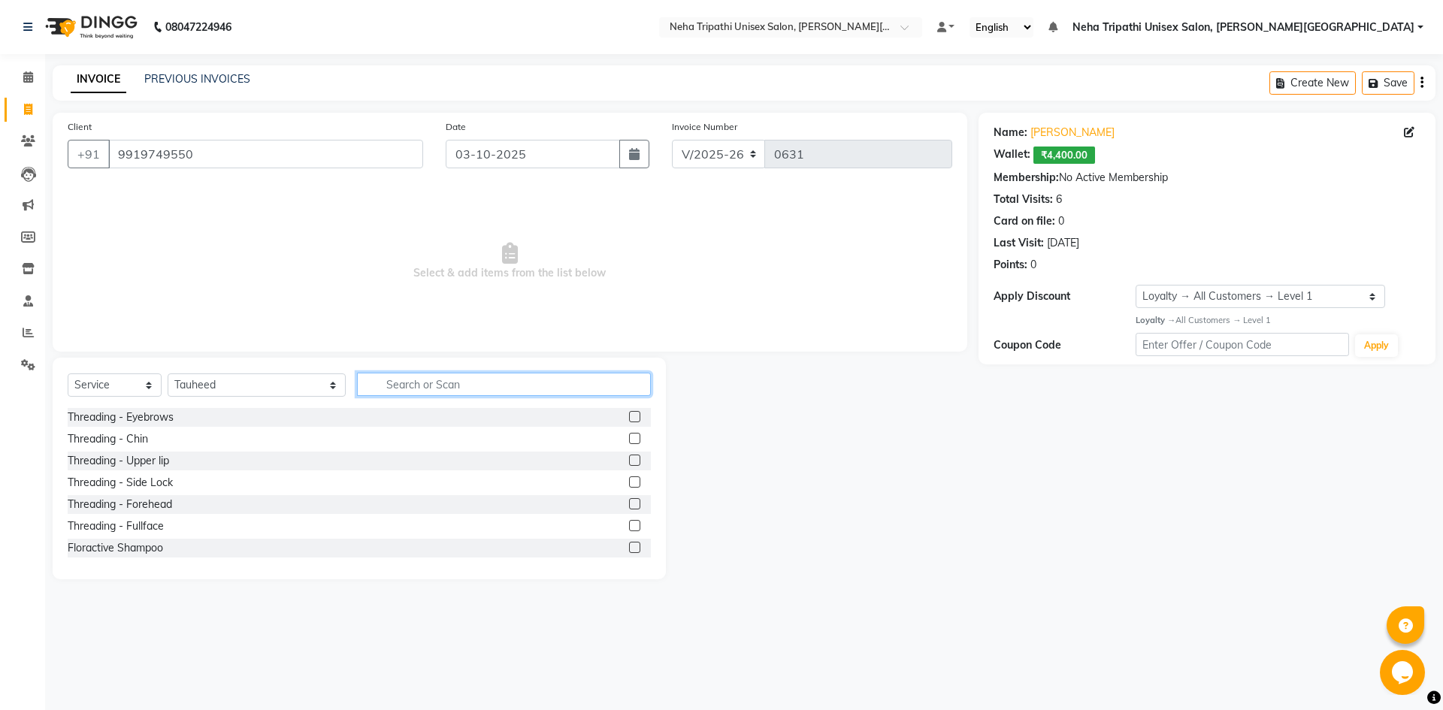
click at [386, 388] on input "text" at bounding box center [504, 384] width 294 height 23
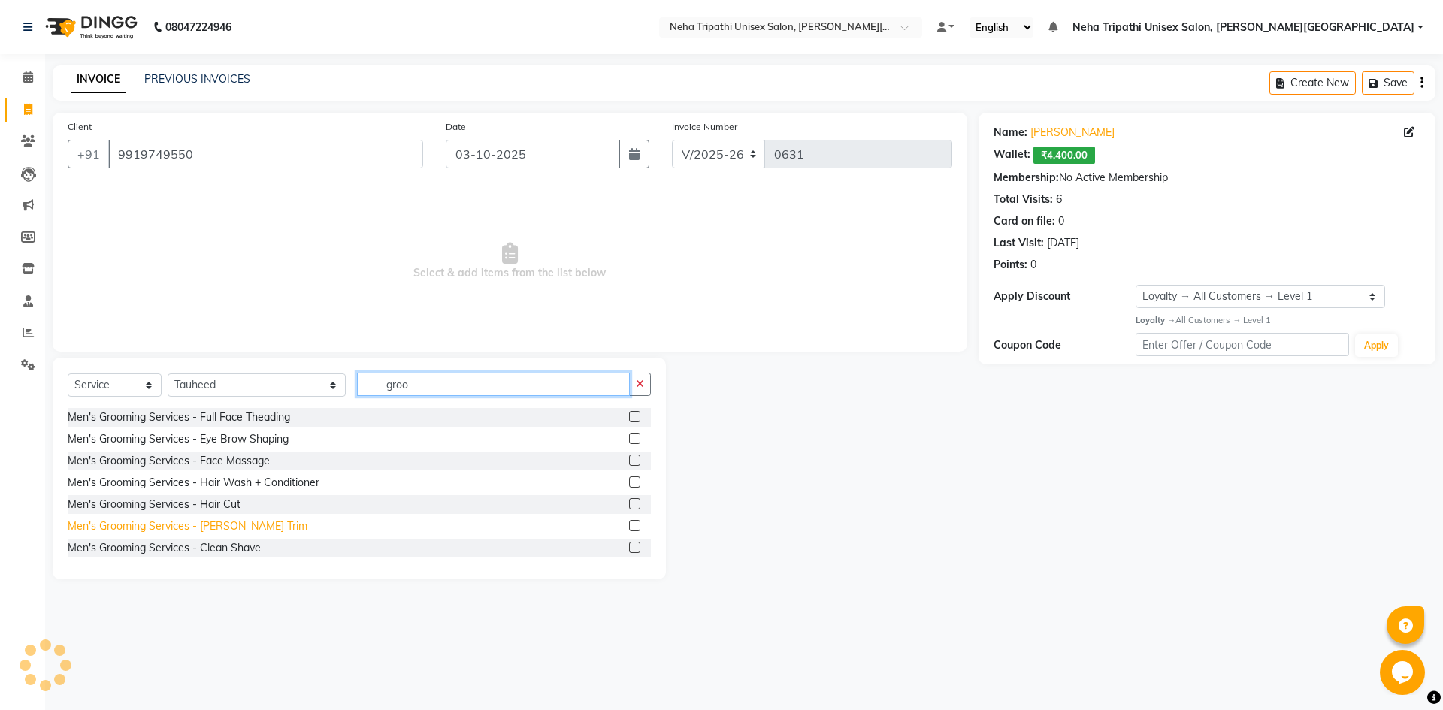
type input "groo"
click at [201, 522] on div "Men's Grooming Services - [PERSON_NAME] Trim" at bounding box center [188, 527] width 240 height 16
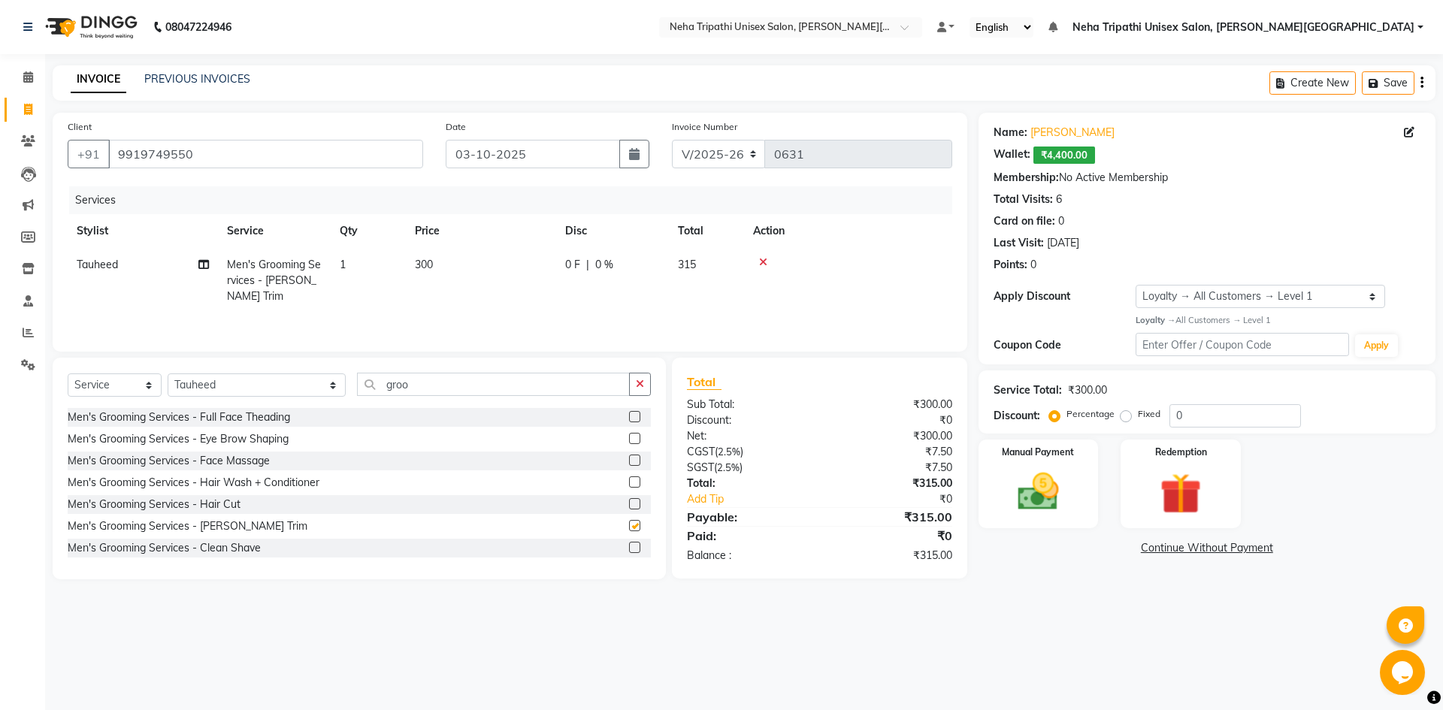
checkbox input "false"
click at [433, 262] on span "300" at bounding box center [424, 265] width 18 height 14
select select "78213"
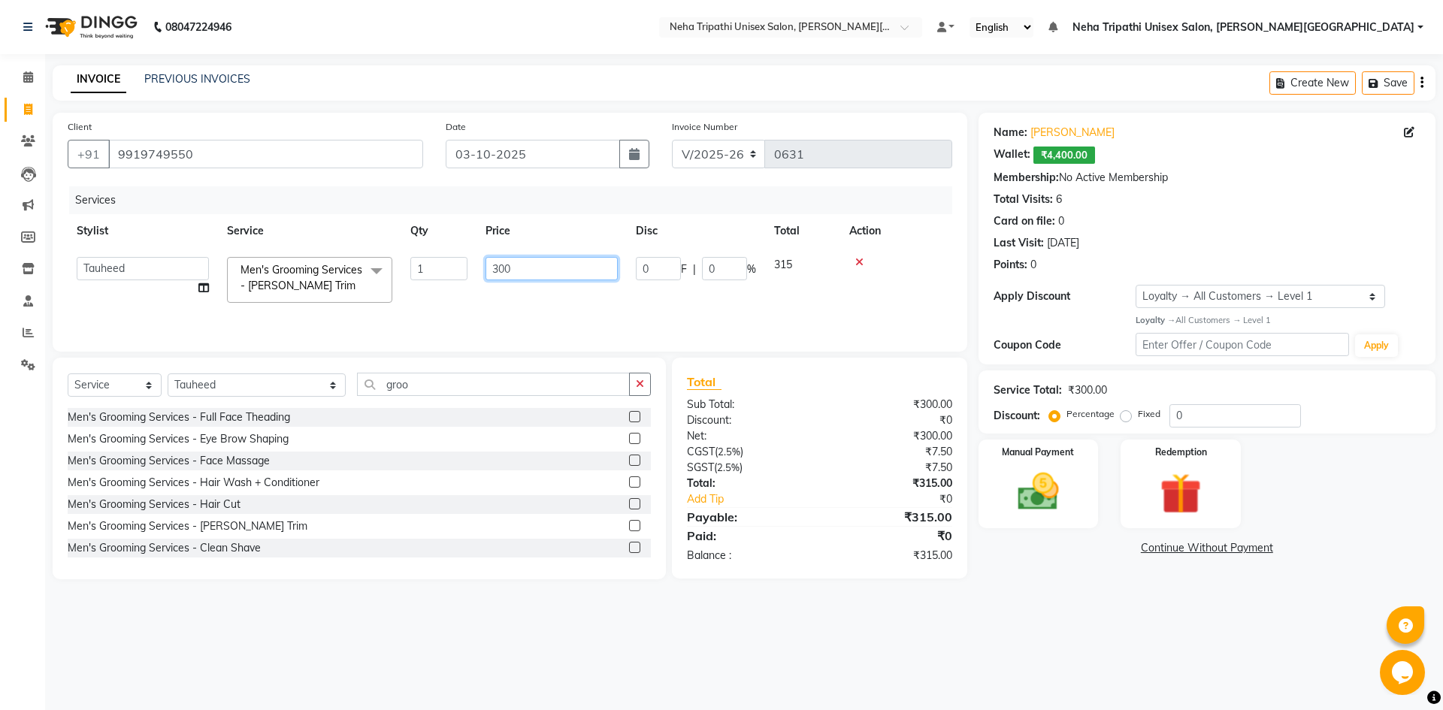
click at [506, 266] on input "300" at bounding box center [552, 268] width 132 height 23
type input "350"
click at [1133, 459] on div "Redemption" at bounding box center [1180, 483] width 125 height 92
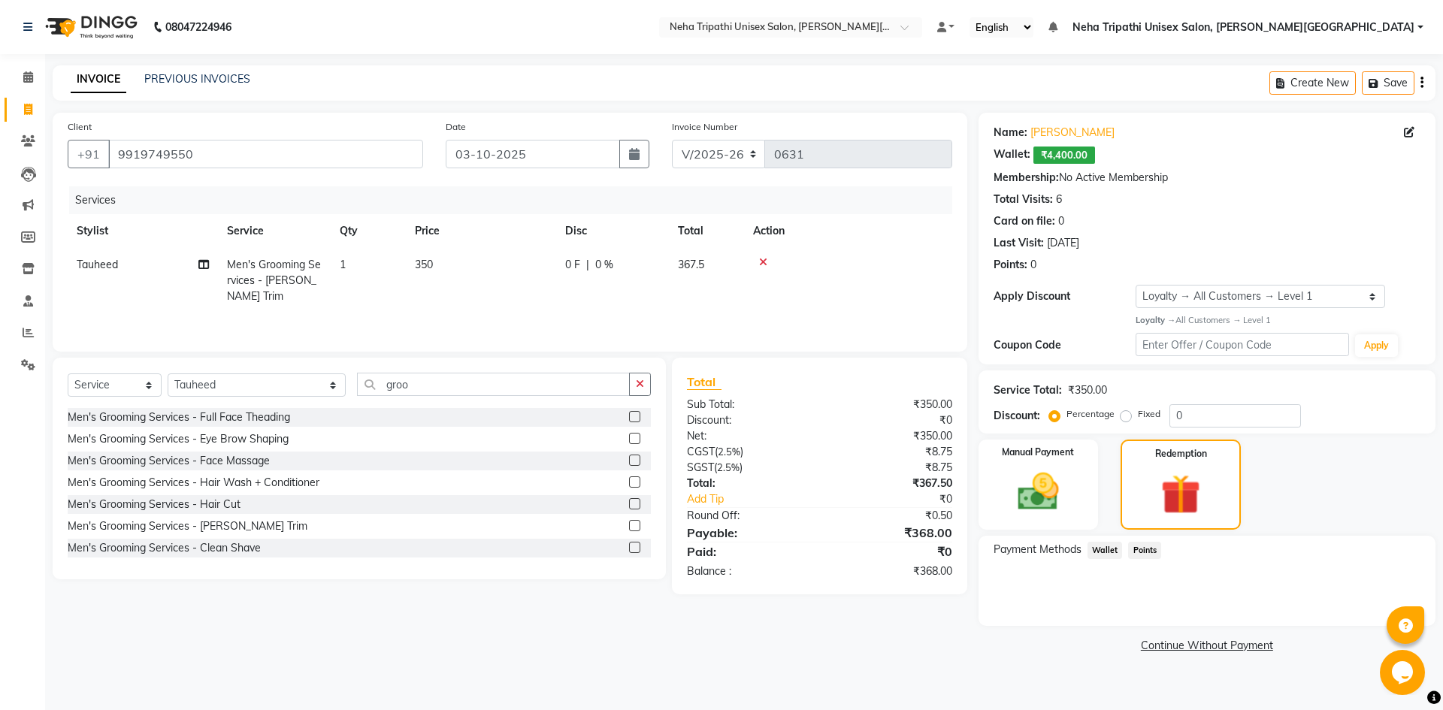
click at [1111, 548] on span "Wallet" at bounding box center [1105, 550] width 35 height 17
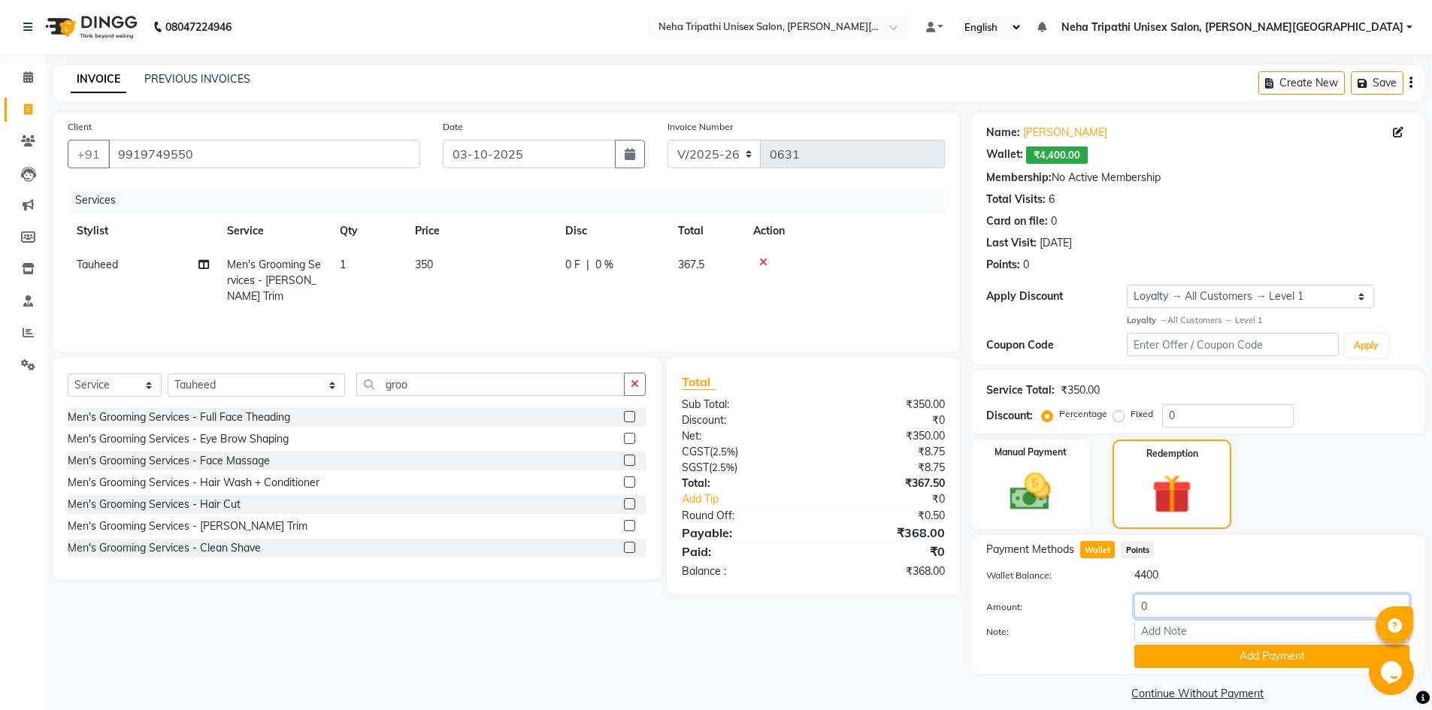
click at [1157, 604] on input "0" at bounding box center [1271, 605] width 275 height 23
type input "350"
click at [1205, 658] on button "Add Payment" at bounding box center [1271, 656] width 275 height 23
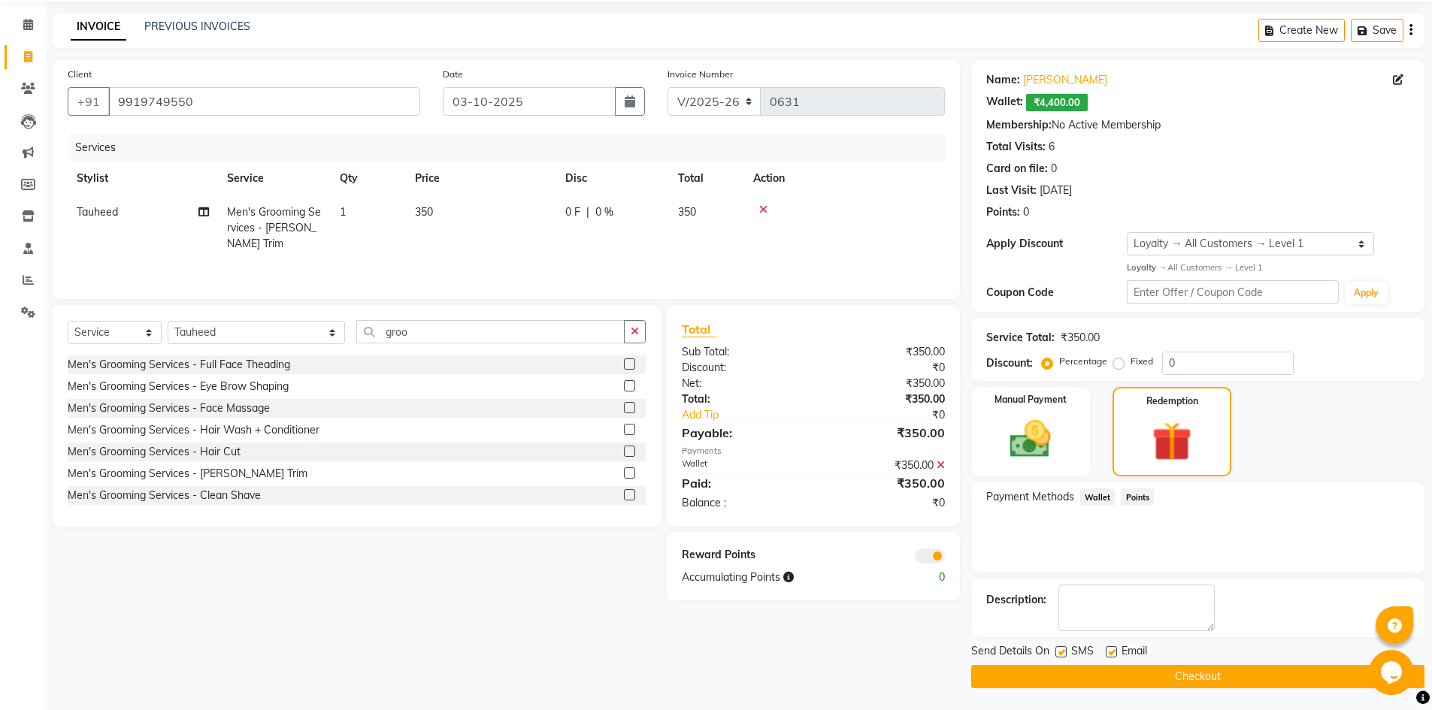
scroll to position [53, 0]
click at [1169, 681] on button "Checkout" at bounding box center [1197, 675] width 453 height 23
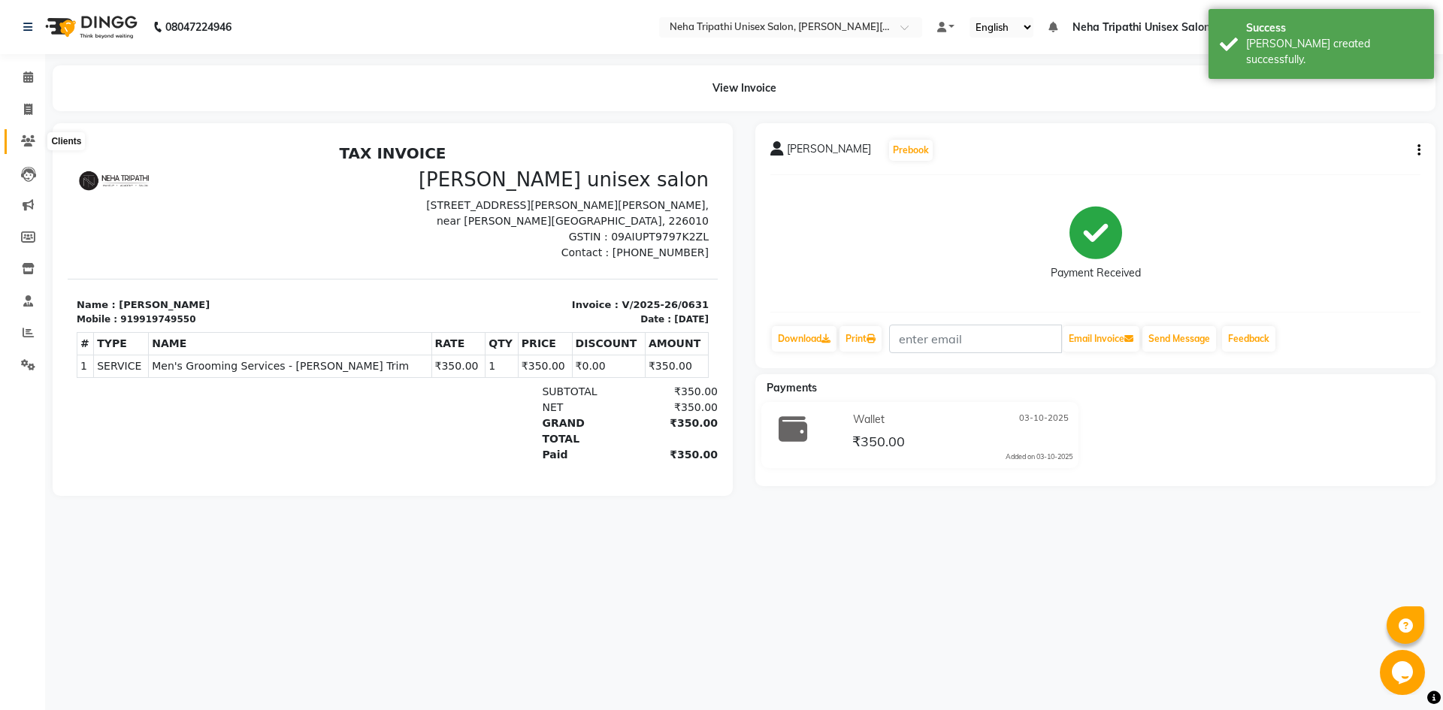
click at [24, 138] on icon at bounding box center [28, 140] width 14 height 11
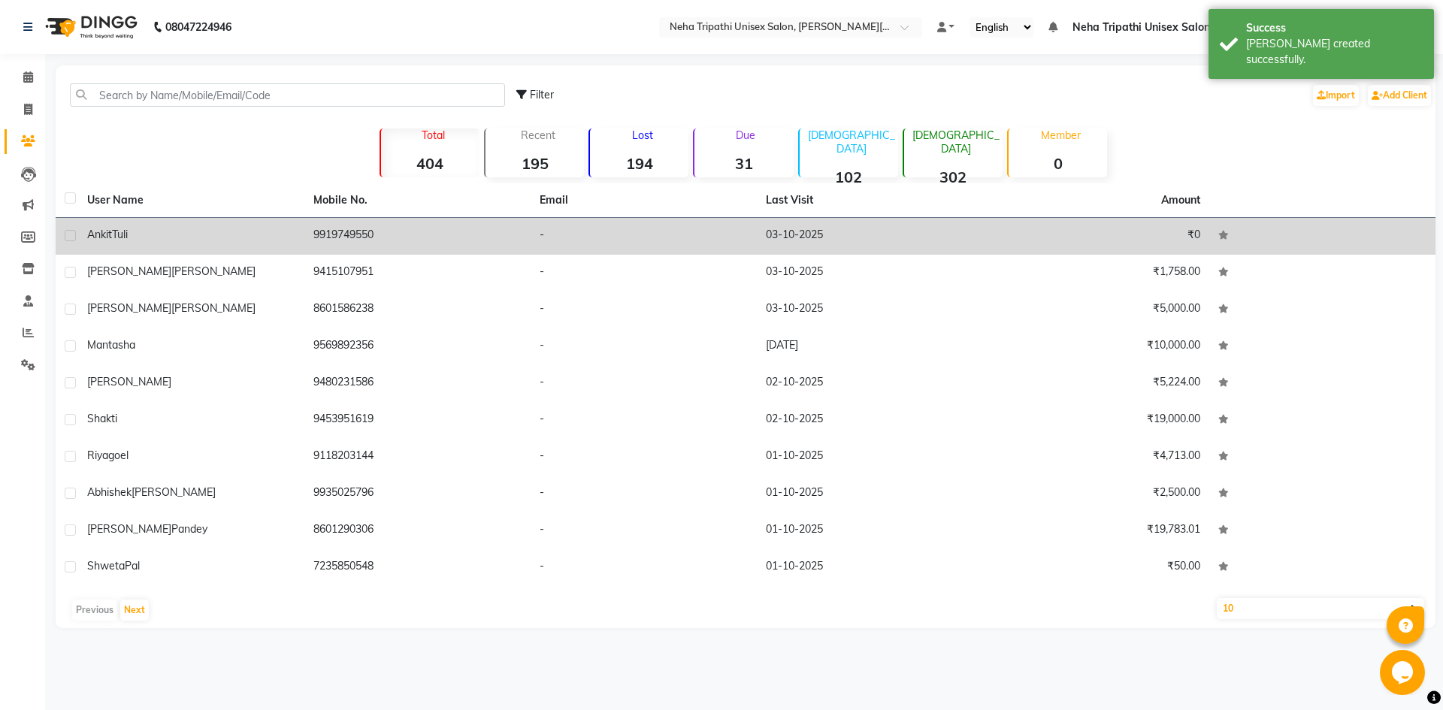
click at [757, 228] on td "03-10-2025" at bounding box center [870, 236] width 226 height 37
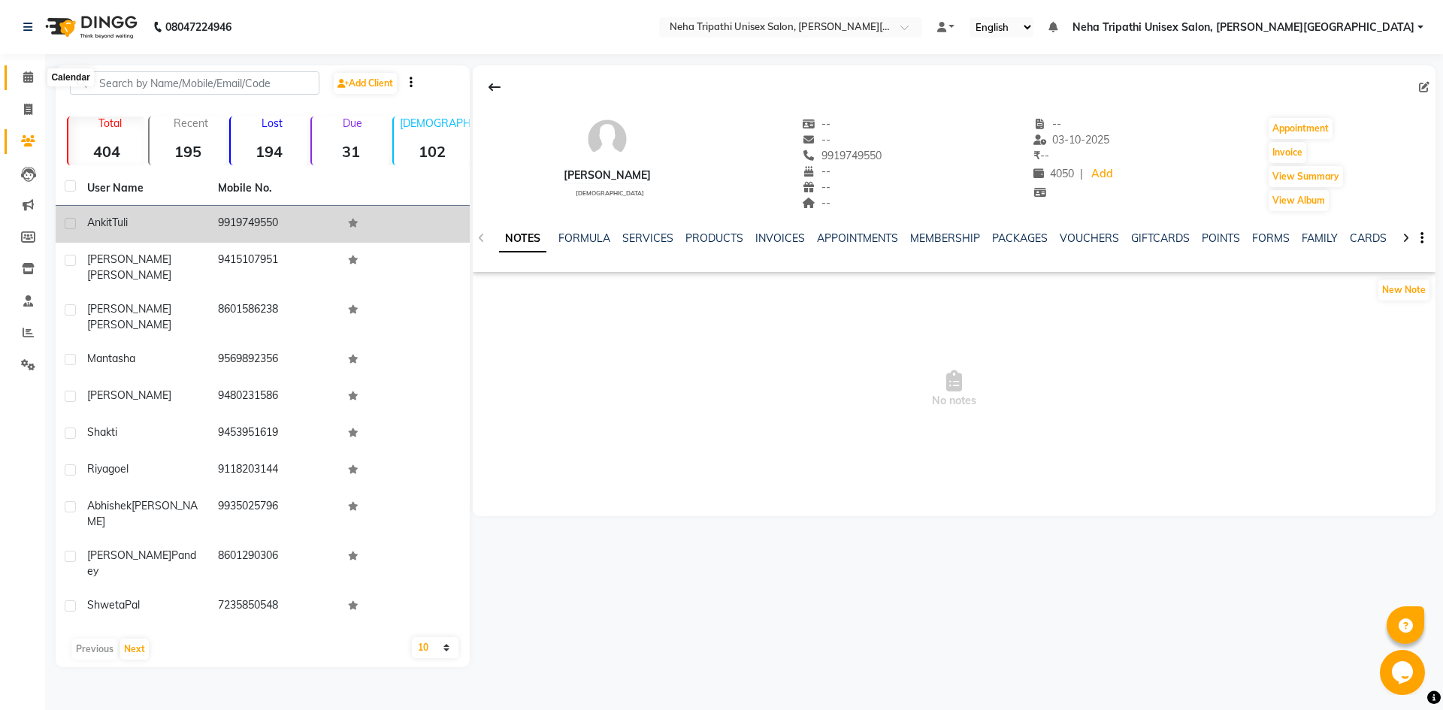
click at [20, 80] on span at bounding box center [28, 77] width 26 height 17
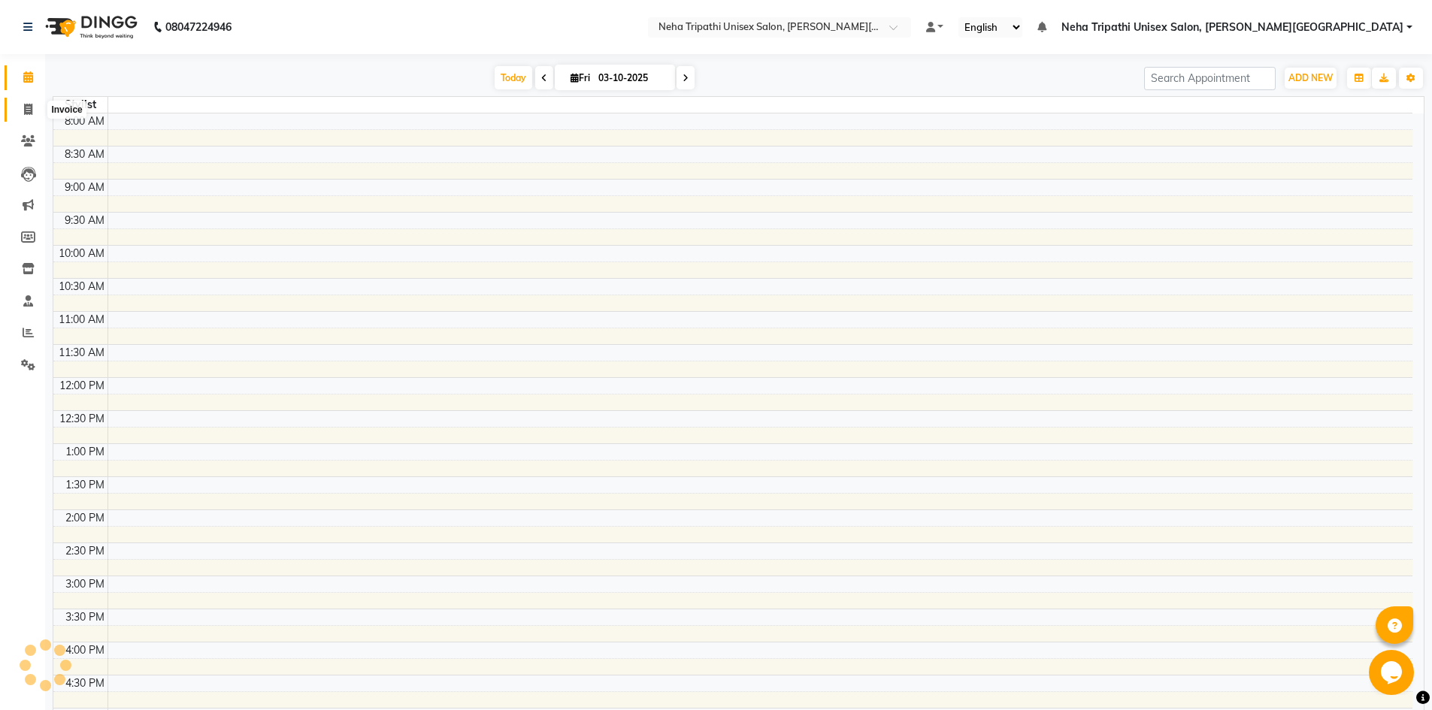
click at [29, 105] on icon at bounding box center [28, 109] width 8 height 11
select select "service"
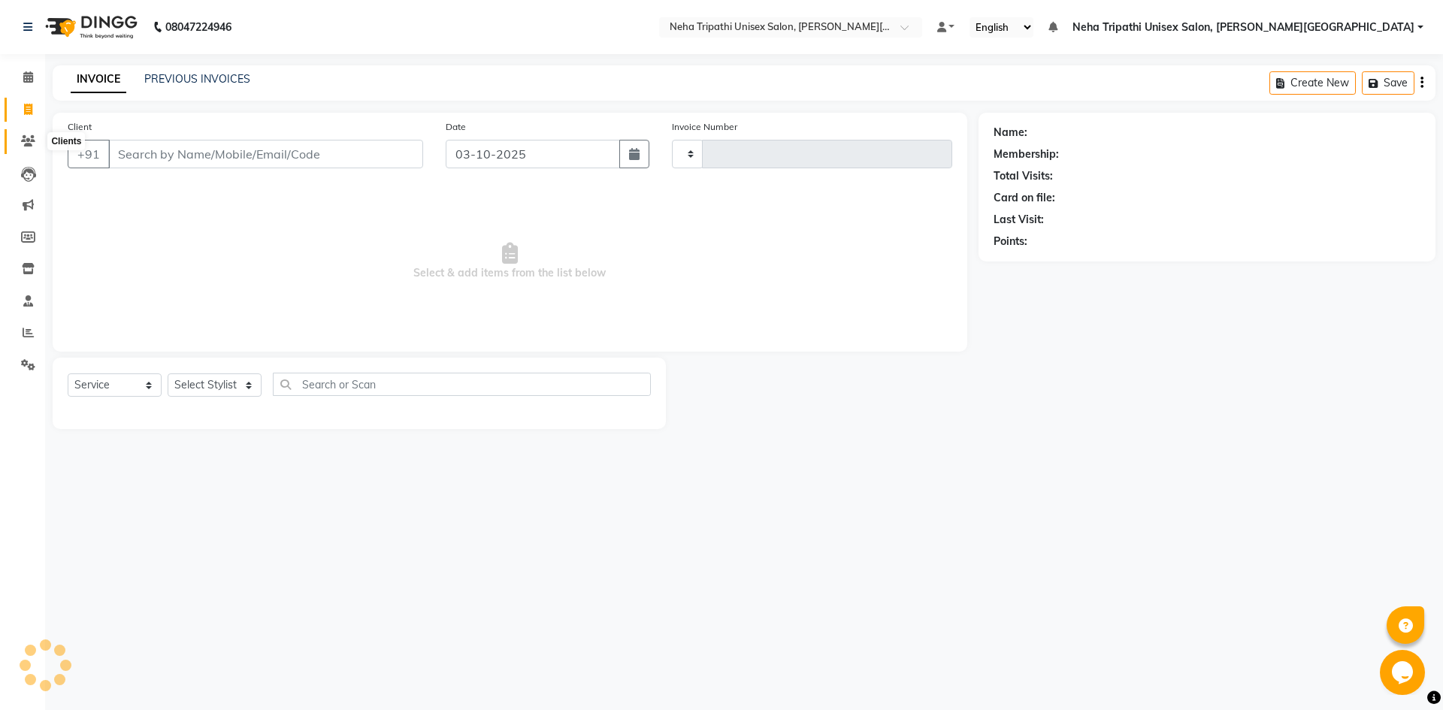
click at [35, 149] on span at bounding box center [28, 141] width 26 height 17
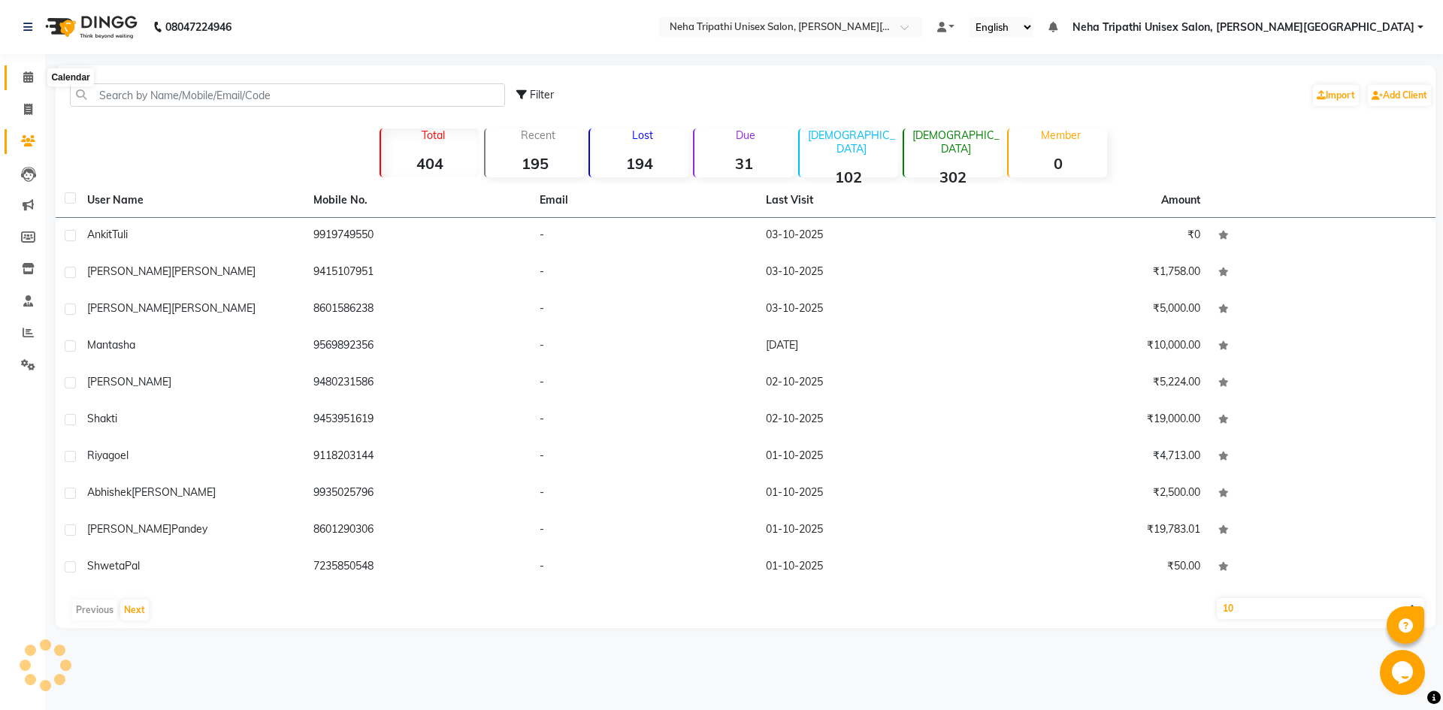
click at [23, 80] on icon at bounding box center [28, 76] width 10 height 11
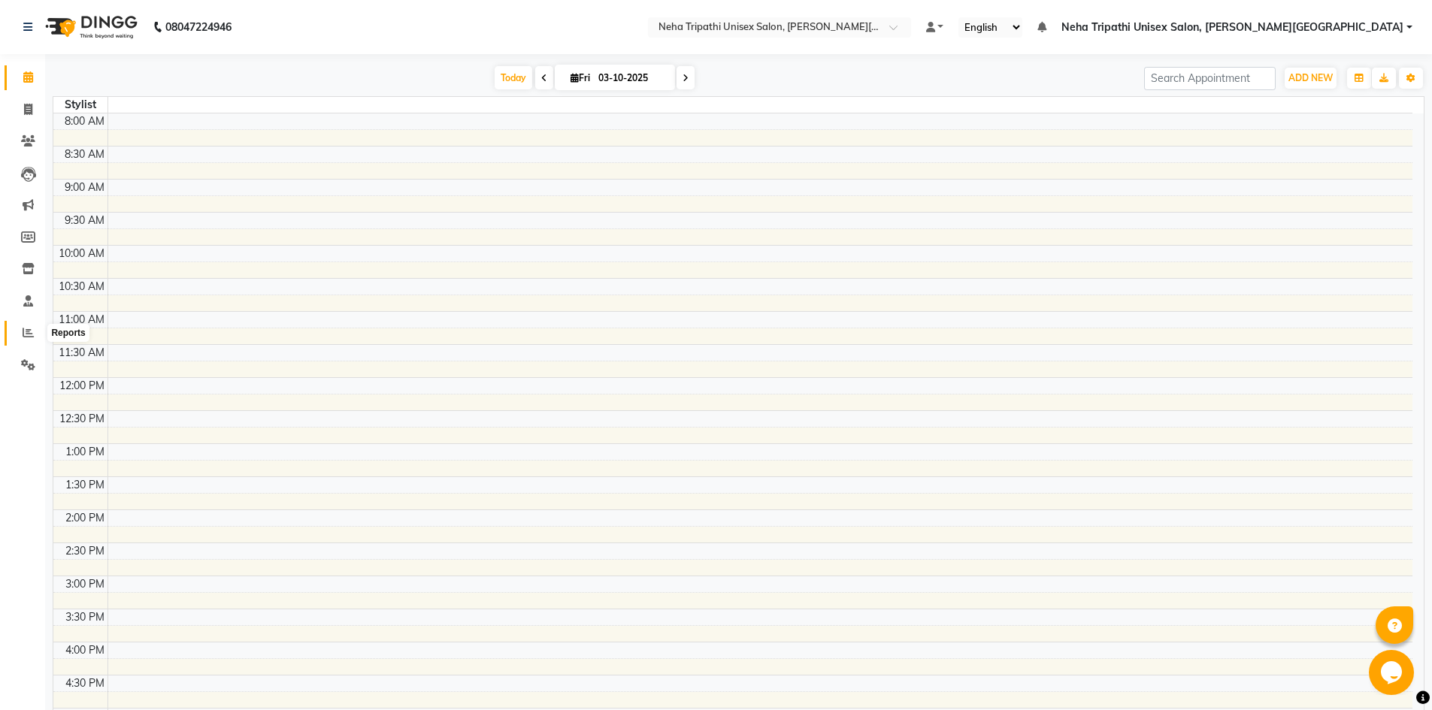
click at [23, 329] on icon at bounding box center [28, 332] width 11 height 11
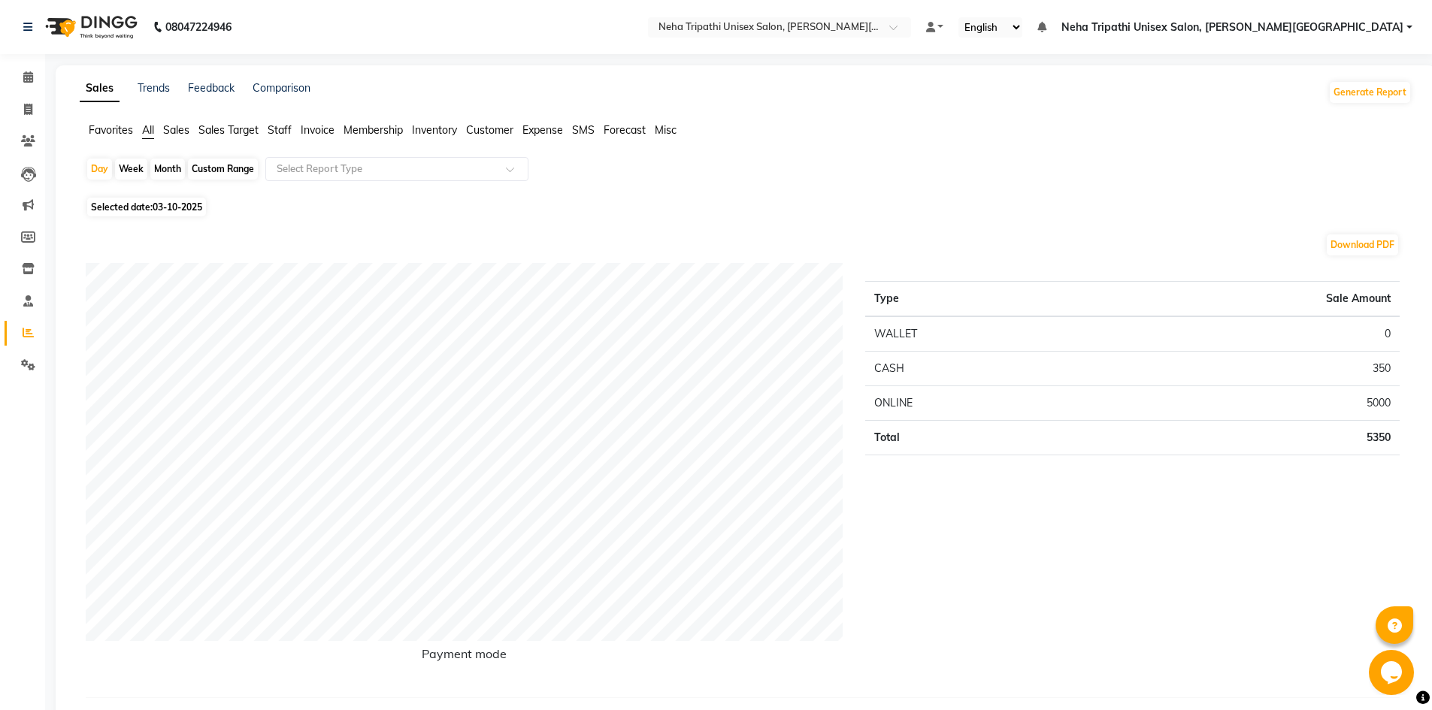
click at [1362, 30] on span "Neha Tripathi Unisex Salon, [PERSON_NAME][GEOGRAPHIC_DATA]" at bounding box center [1232, 28] width 342 height 16
click at [1330, 103] on link "Sign out" at bounding box center [1335, 103] width 138 height 23
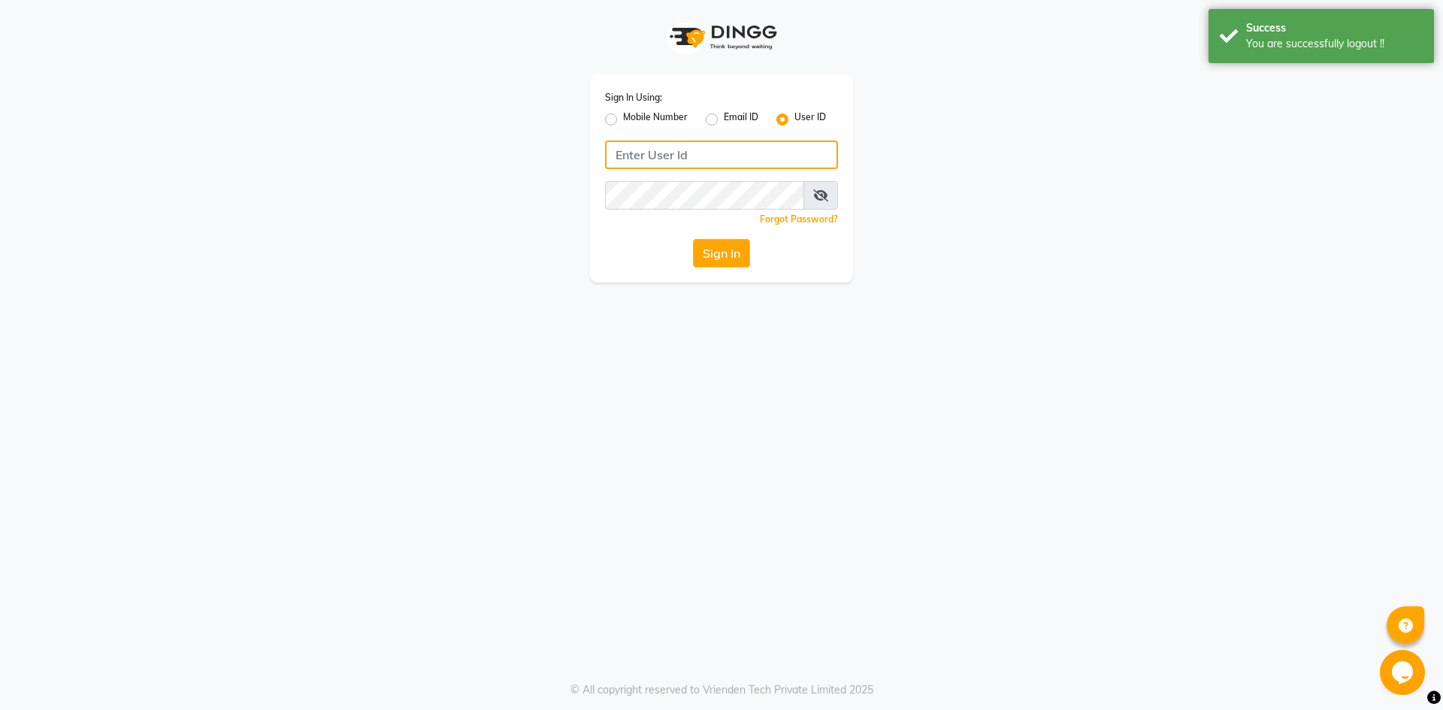
type input "9696254738"
